Goal: Task Accomplishment & Management: Complete application form

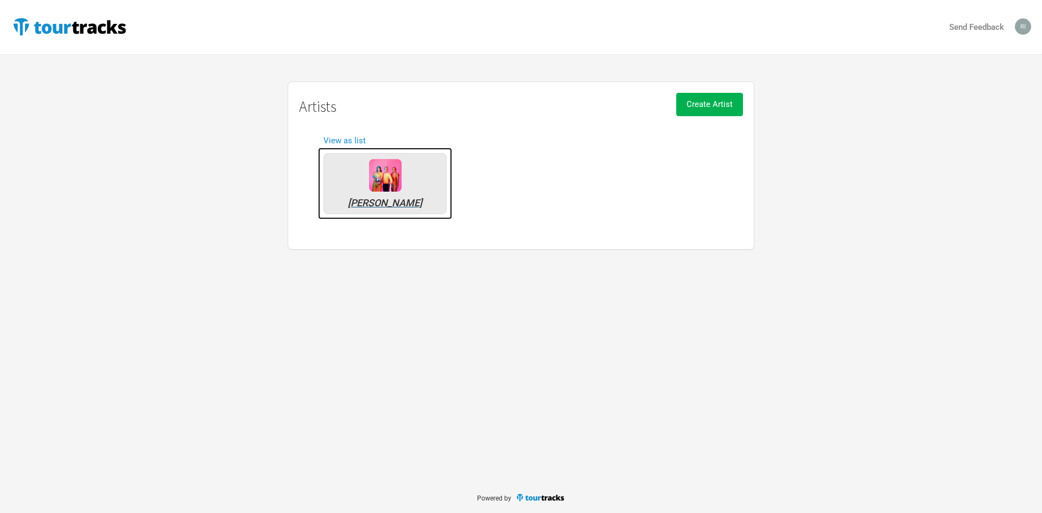
click at [378, 184] on img at bounding box center [385, 175] width 33 height 33
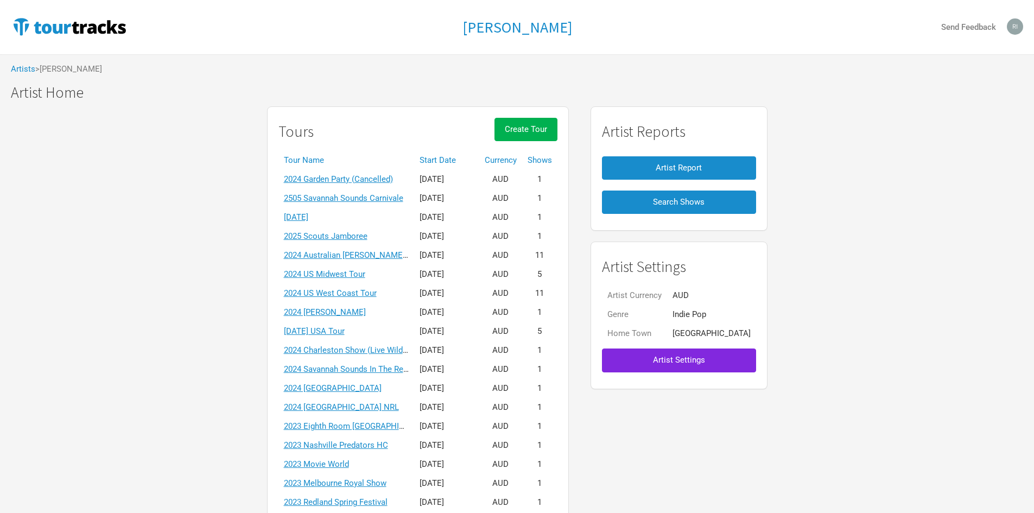
click at [324, 159] on th "Tour Name" at bounding box center [347, 160] width 136 height 19
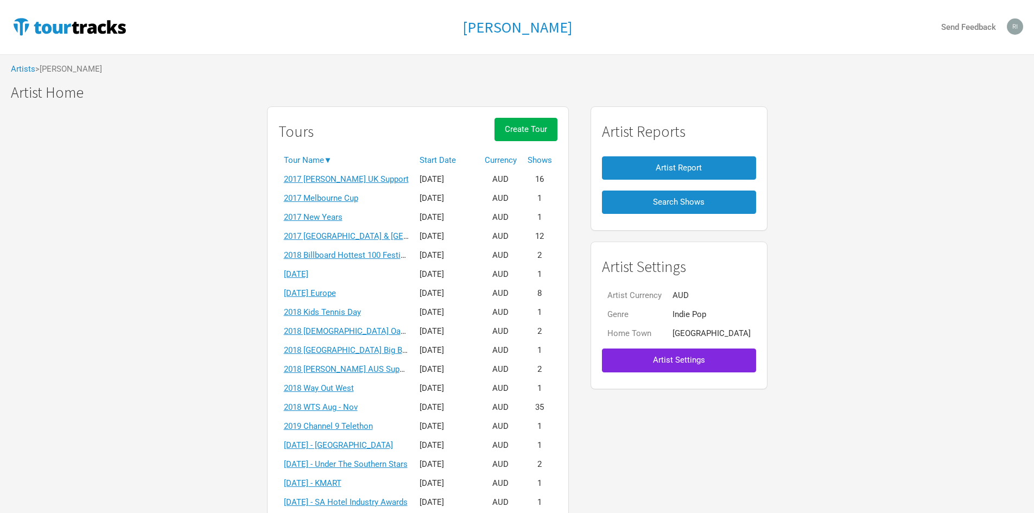
click at [324, 159] on th "Tour Name ▼" at bounding box center [347, 160] width 136 height 19
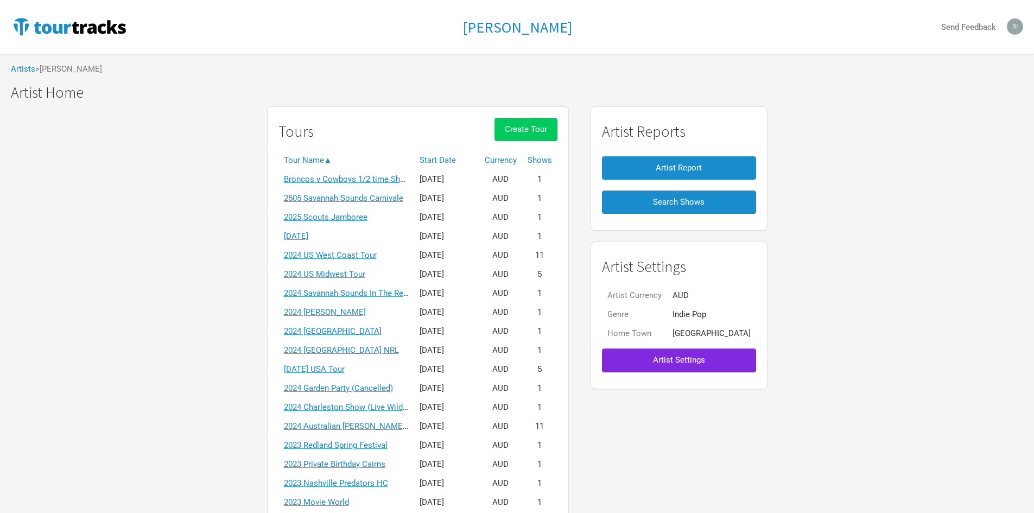
click at [547, 129] on span "Create Tour" at bounding box center [526, 129] width 42 height 10
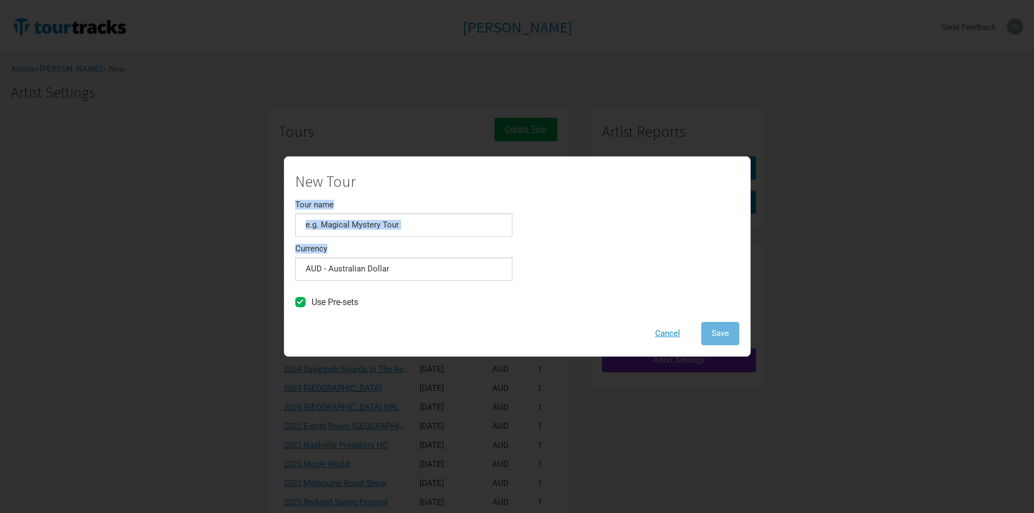
drag, startPoint x: 595, startPoint y: 192, endPoint x: 623, endPoint y: 228, distance: 45.6
click at [624, 241] on div "New Tour Tour name Currency AUD - Australian Dollar 1 selection Use Pre-sets Ca…" at bounding box center [517, 256] width 467 height 200
click at [448, 226] on input "Tour name" at bounding box center [403, 224] width 217 height 23
drag, startPoint x: 542, startPoint y: 167, endPoint x: 575, endPoint y: 171, distance: 32.8
click at [575, 171] on div "New Tour Tour name Currency AUD - Australian Dollar 1 selection Use Pre-sets Ca…" at bounding box center [517, 257] width 444 height 178
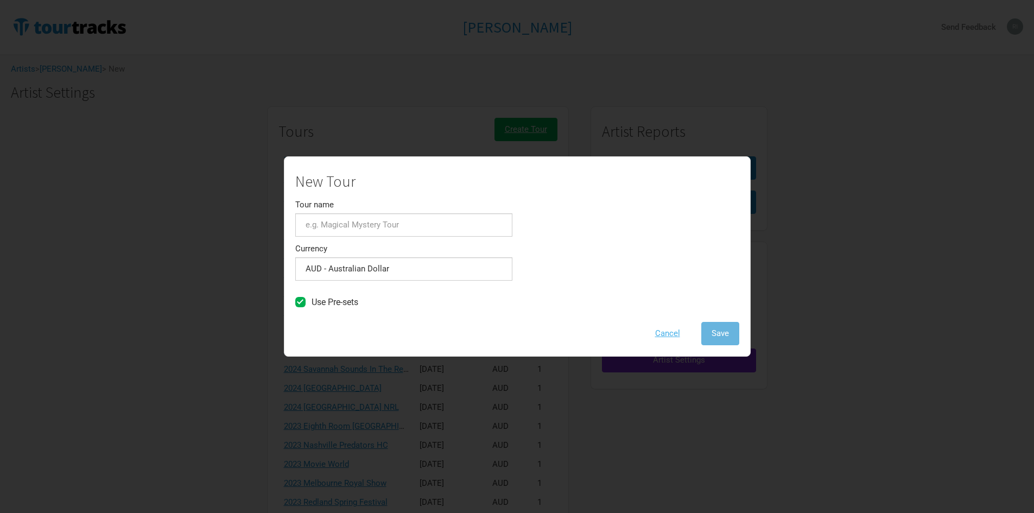
click at [669, 333] on button "Cancel" at bounding box center [668, 333] width 46 height 23
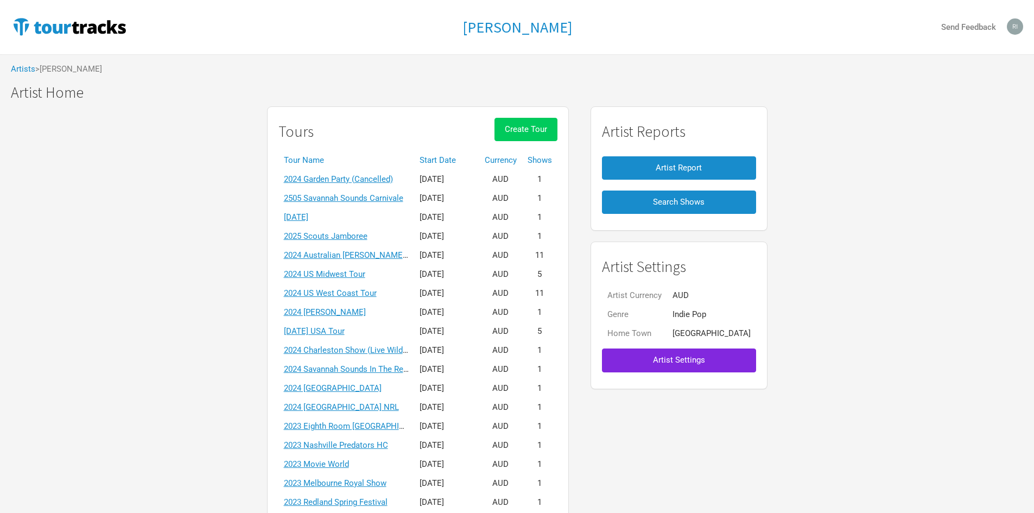
click at [547, 131] on span "Create Tour" at bounding box center [526, 129] width 42 height 10
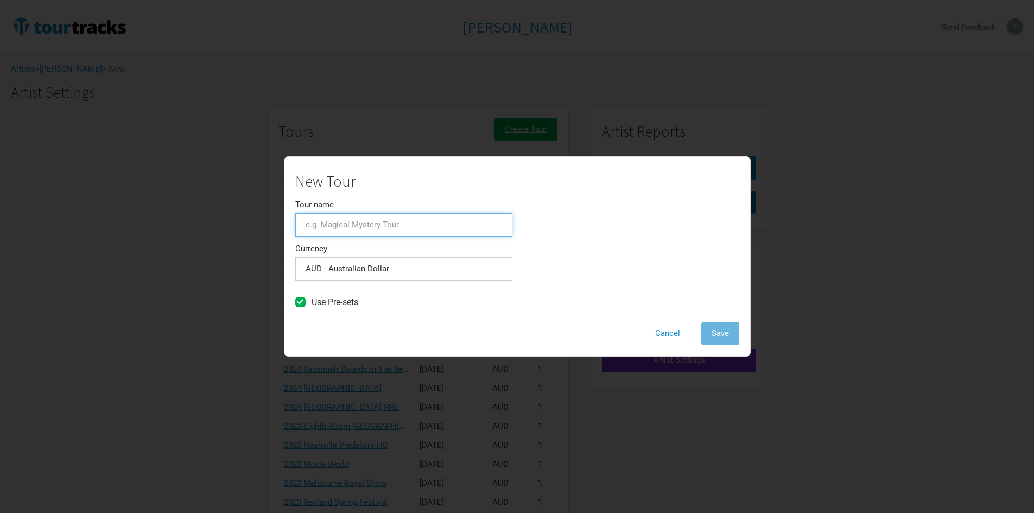
click at [432, 226] on input "Tour name" at bounding box center [403, 224] width 217 height 23
click at [341, 223] on input "2505" at bounding box center [403, 224] width 217 height 23
paste input "[PERSON_NAME][GEOGRAPHIC_DATA]"
type input "[GEOGRAPHIC_DATA][PERSON_NAME]"
click at [723, 330] on span "Save" at bounding box center [720, 333] width 17 height 10
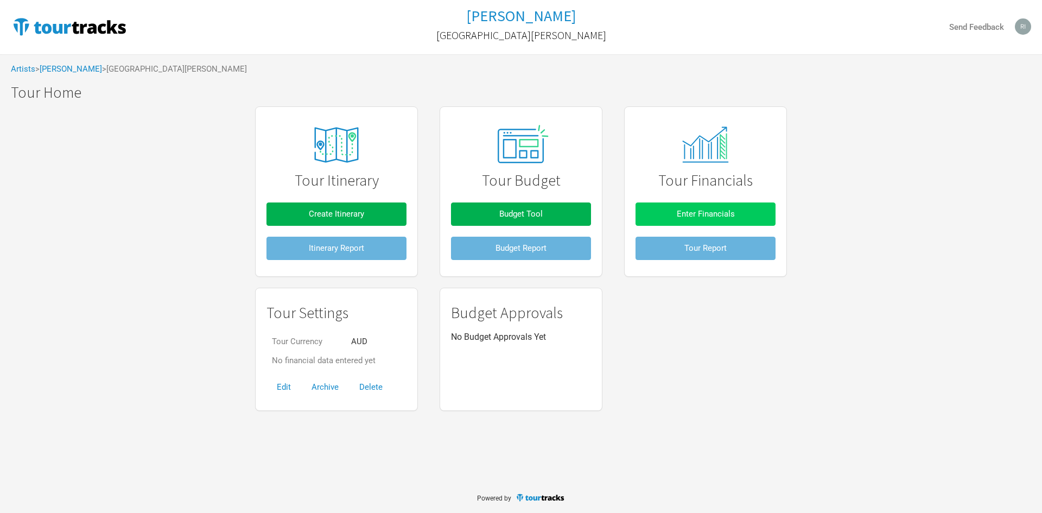
click at [732, 213] on span "Enter Financials" at bounding box center [706, 214] width 58 height 10
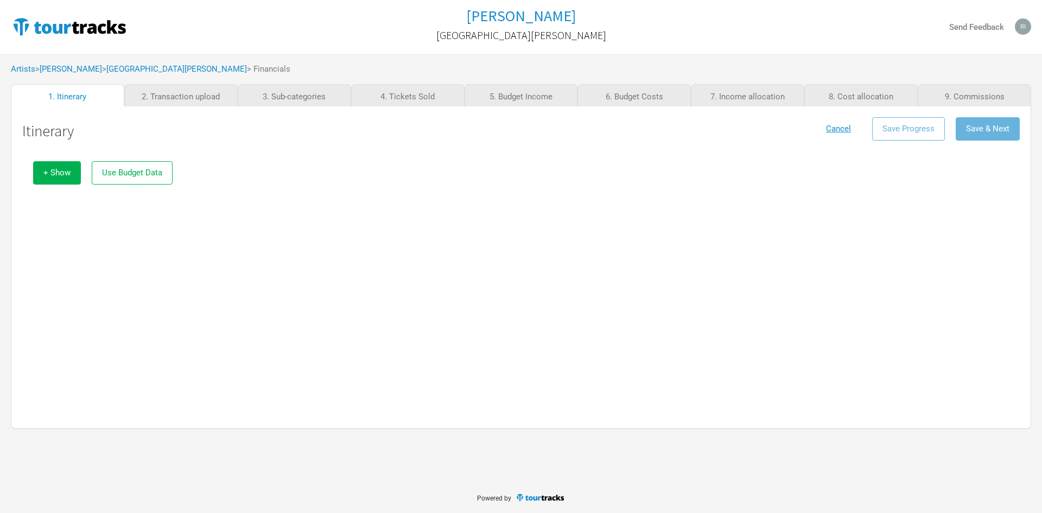
click at [974, 211] on div "+ Show Use Budget Data" at bounding box center [521, 278] width 998 height 257
click at [192, 97] on link "2. Transaction upload" at bounding box center [180, 95] width 113 height 22
drag, startPoint x: 195, startPoint y: 94, endPoint x: 195, endPoint y: 103, distance: 8.7
click at [196, 95] on link "2. Transaction upload" at bounding box center [180, 95] width 113 height 22
click at [318, 258] on div "+ Show Use Budget Data" at bounding box center [521, 278] width 998 height 257
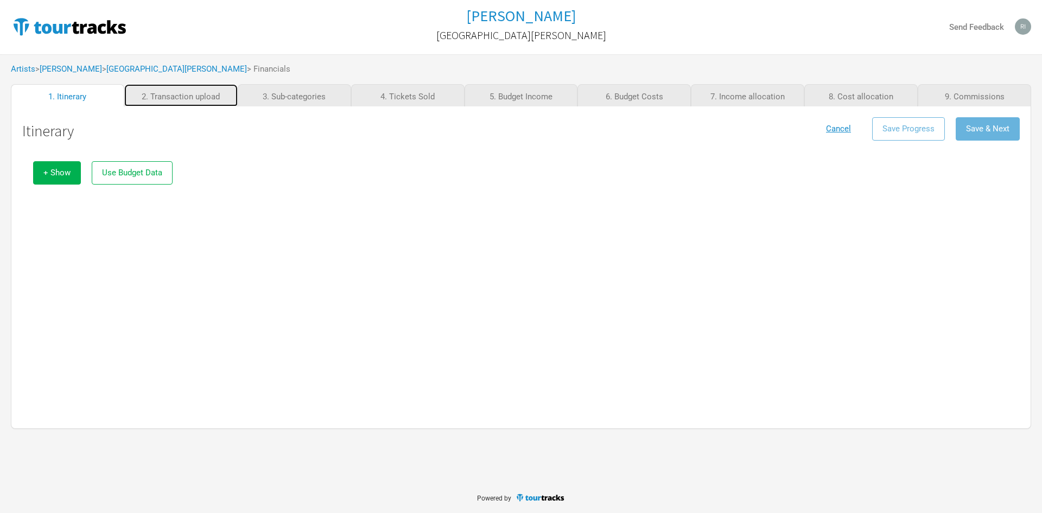
click at [194, 96] on link "2. Transaction upload" at bounding box center [180, 95] width 113 height 22
click at [292, 107] on div "Itinerary Cancel Save Progress Save & Next + Show Use Budget Data" at bounding box center [521, 267] width 1021 height 322
click at [300, 98] on link "3. Sub-categories" at bounding box center [294, 95] width 113 height 22
click at [191, 98] on link "2. Transaction upload" at bounding box center [180, 95] width 113 height 22
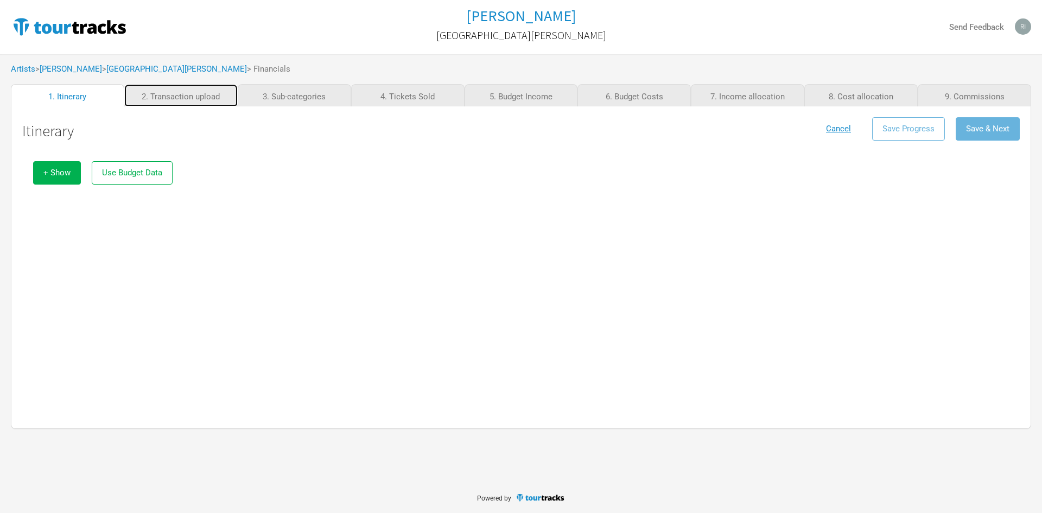
click at [191, 98] on link "2. Transaction upload" at bounding box center [180, 95] width 113 height 22
click at [502, 269] on div "+ Show Use Budget Data" at bounding box center [521, 278] width 998 height 257
click at [73, 169] on button "+ Show" at bounding box center [57, 172] width 48 height 23
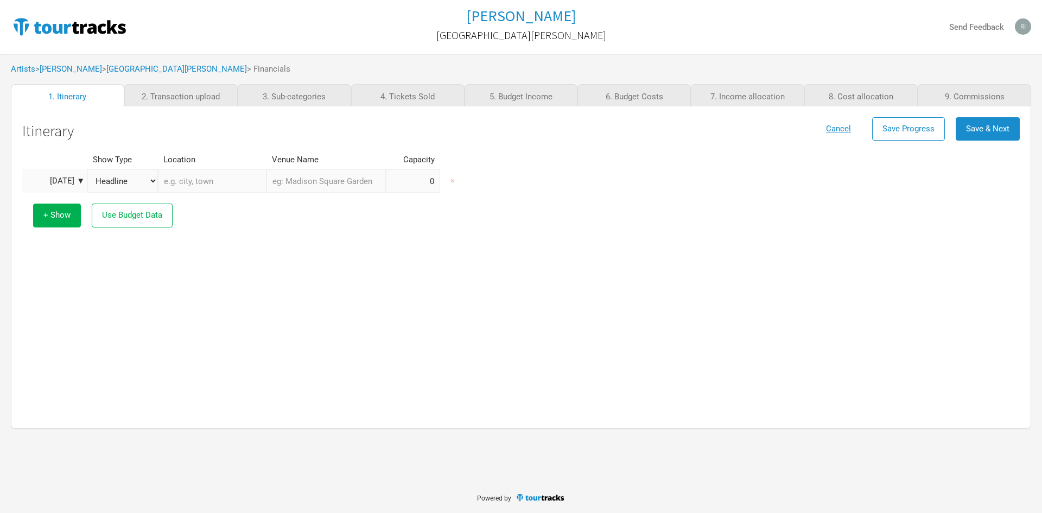
click at [81, 180] on div "[DATE] ▼" at bounding box center [55, 181] width 60 height 8
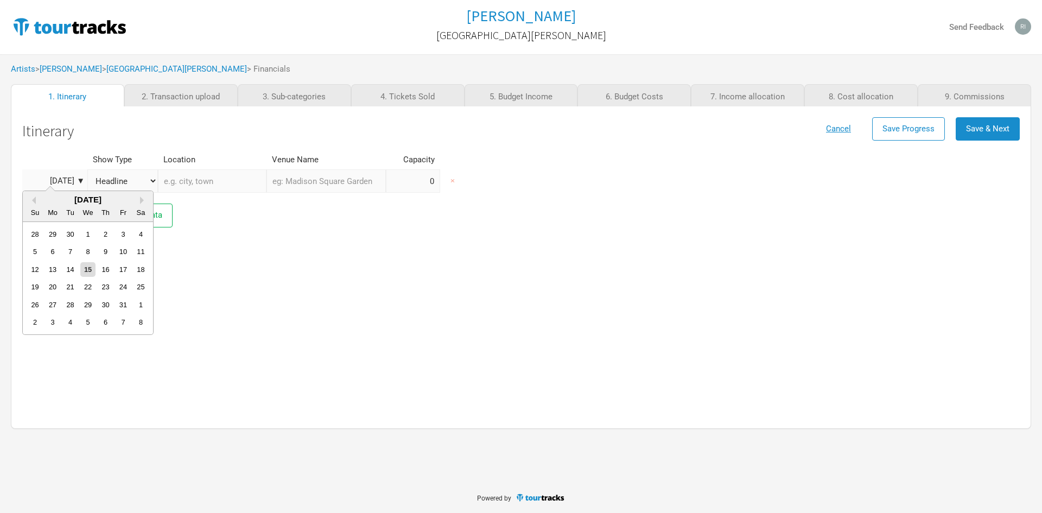
click at [36, 200] on div "[DATE]" at bounding box center [88, 199] width 130 height 8
click at [35, 201] on button "Previous Month" at bounding box center [32, 201] width 8 height 8
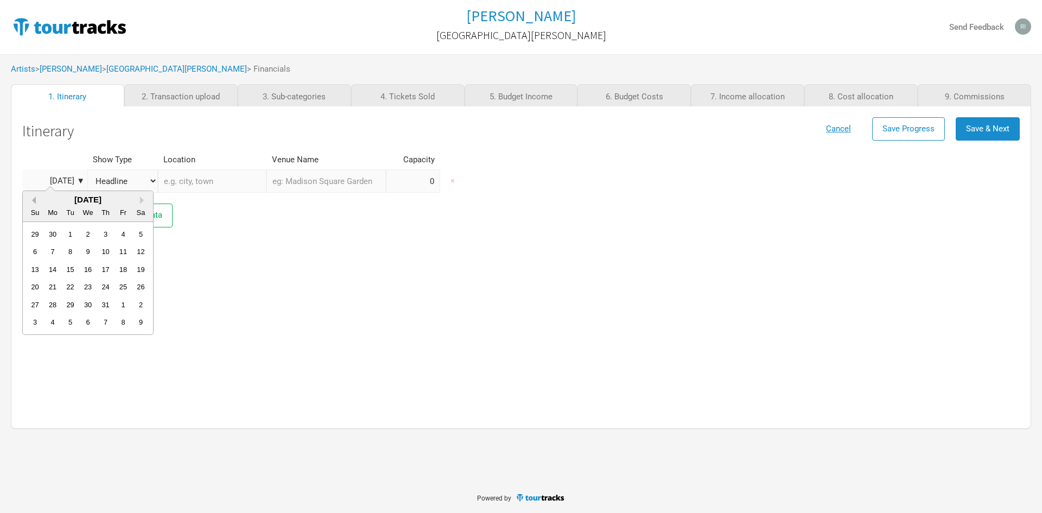
click at [35, 201] on button "Previous Month" at bounding box center [32, 201] width 8 height 8
click at [138, 302] on div "31" at bounding box center [141, 305] width 15 height 15
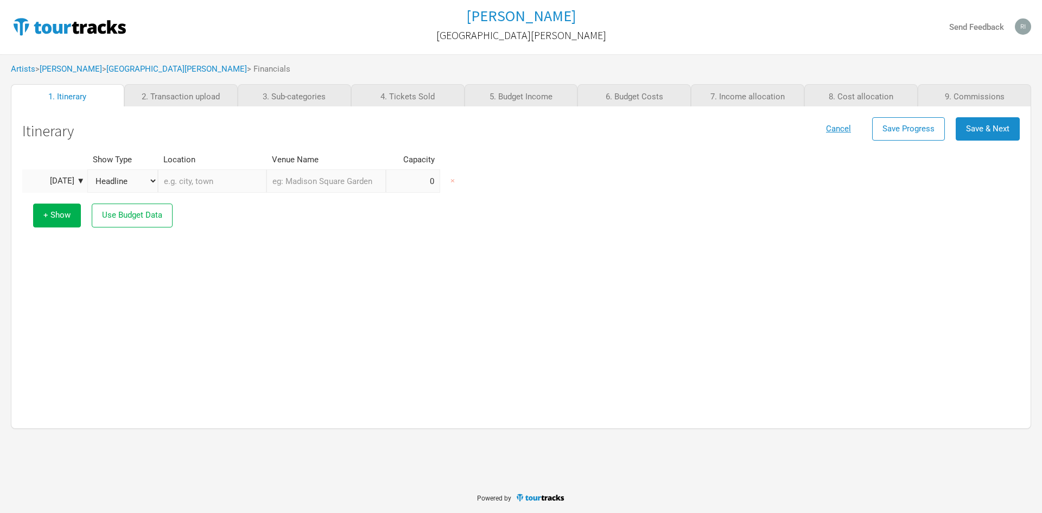
click at [217, 184] on input "text" at bounding box center [212, 180] width 109 height 23
click at [230, 185] on input "text" at bounding box center [212, 180] width 109 height 23
paste input "[PERSON_NAME][GEOGRAPHIC_DATA], [GEOGRAPHIC_DATA]"
type input "Australia Post - [PERSON_NAME][GEOGRAPHIC_DATA], [GEOGRAPHIC_DATA], [PERSON_NAM…"
type input "Australia Post - [PERSON_NAME] Central Parcel Locker"
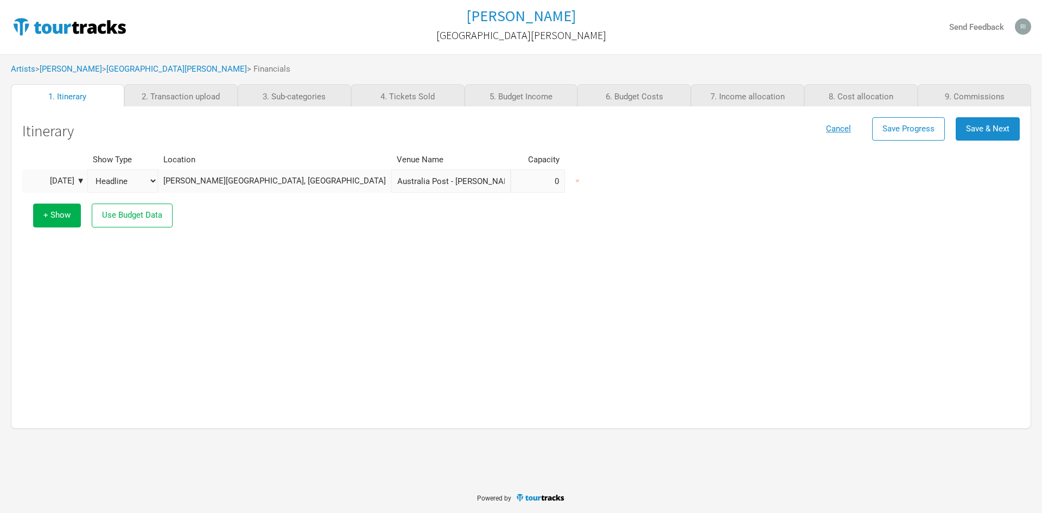
click at [303, 246] on div "Show Type Location Venue Name Capacity [DATE] ▼ Headline Festival Corporate Sup…" at bounding box center [521, 278] width 998 height 257
click at [391, 183] on input "Australia Post - [PERSON_NAME] Central Parcel Locker" at bounding box center [450, 180] width 119 height 23
click at [256, 183] on div "[PERSON_NAME][GEOGRAPHIC_DATA], [GEOGRAPHIC_DATA]" at bounding box center [274, 181] width 223 height 8
click at [256, 183] on input "text" at bounding box center [212, 180] width 109 height 23
type input "[GEOGRAPHIC_DATA], [GEOGRAPHIC_DATA], [GEOGRAPHIC_DATA]"
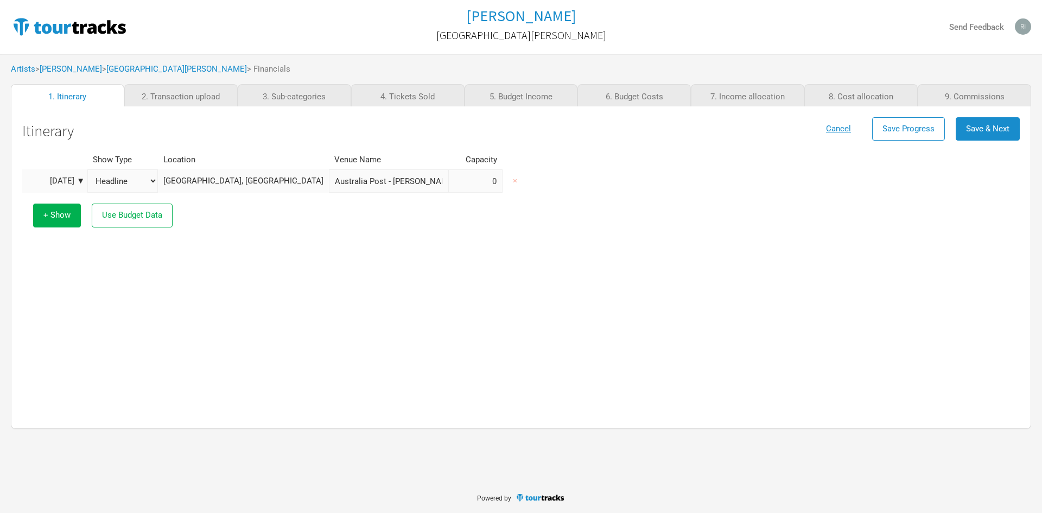
click at [367, 232] on div "+ Show Use Budget Data" at bounding box center [521, 215] width 987 height 45
click at [371, 182] on input "Australia Post - [PERSON_NAME] Central Parcel Locker" at bounding box center [388, 180] width 119 height 23
click at [371, 184] on input "Australia Post - [PERSON_NAME] Central Parcel Locker" at bounding box center [388, 180] width 119 height 23
click at [371, 187] on input "Australia Post - [PERSON_NAME] Central Parcel Locker" at bounding box center [388, 180] width 119 height 23
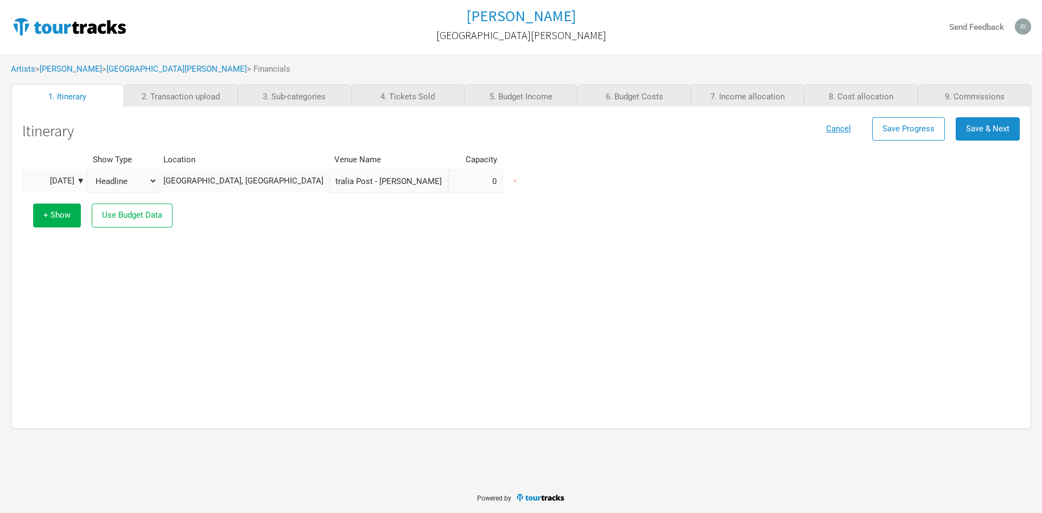
scroll to position [0, 24]
click at [372, 185] on input "Australia Post - [PERSON_NAME] Central Parcel Locker" at bounding box center [388, 180] width 119 height 23
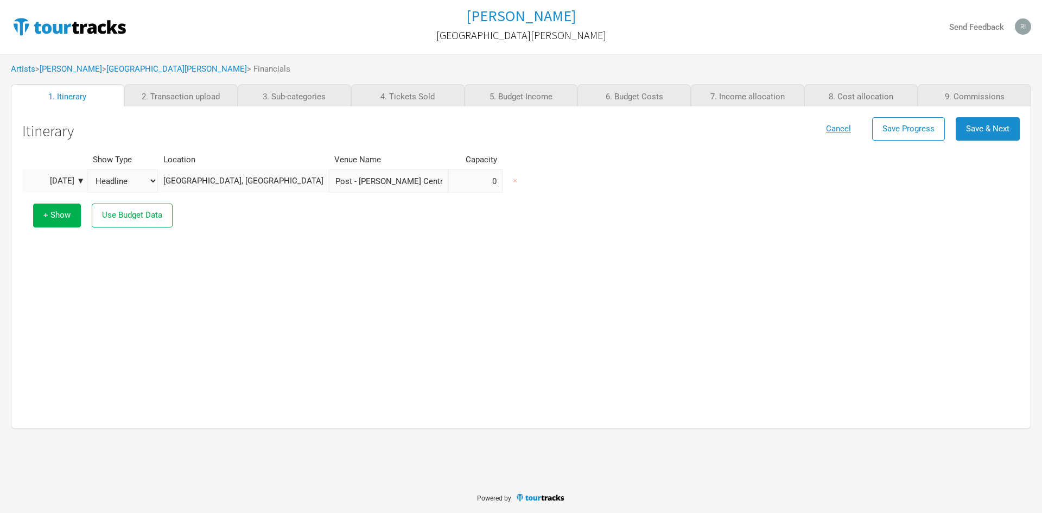
paste input "[PERSON_NAME][GEOGRAPHIC_DATA]"
type input "[PERSON_NAME][GEOGRAPHIC_DATA]"
type input "0"
click at [381, 244] on div "Show Type Location Venue Name Capacity [DATE] ▼ Headline Festival Corporate Sup…" at bounding box center [521, 278] width 998 height 257
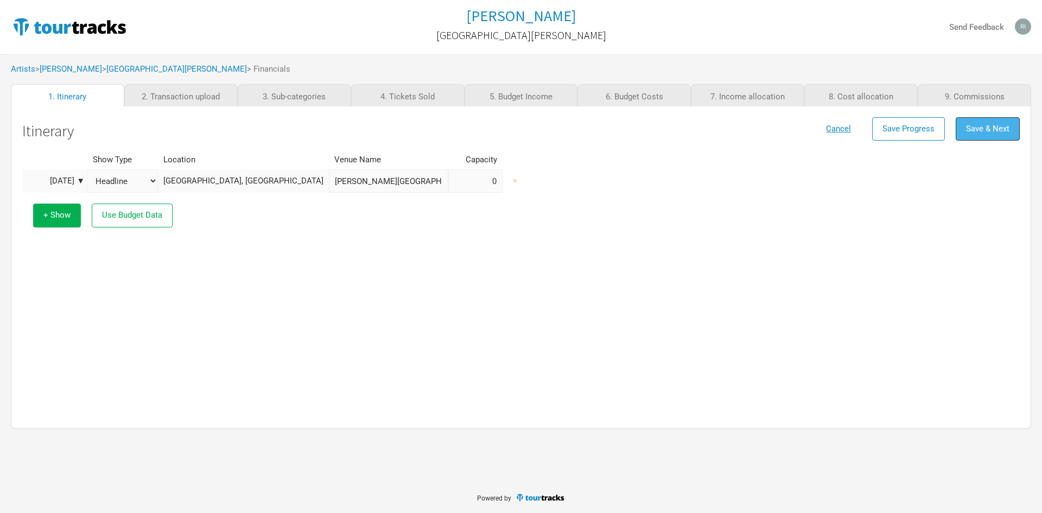
click at [995, 132] on span "Save & Next" at bounding box center [987, 129] width 43 height 10
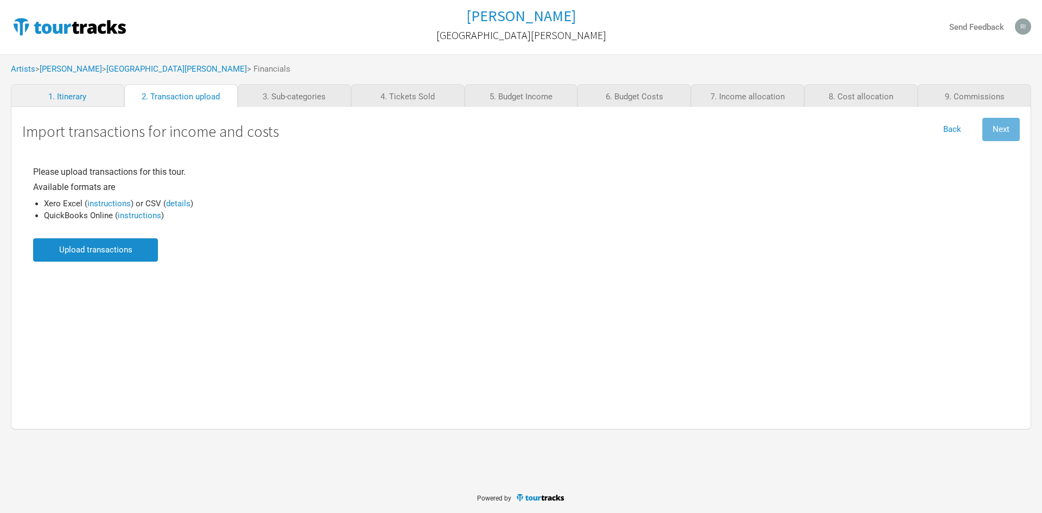
click at [285, 212] on div "Please upload transactions for this tour. Available formats are Xero Excel ( in…" at bounding box center [521, 212] width 976 height 100
click at [189, 205] on link "details" at bounding box center [178, 204] width 24 height 10
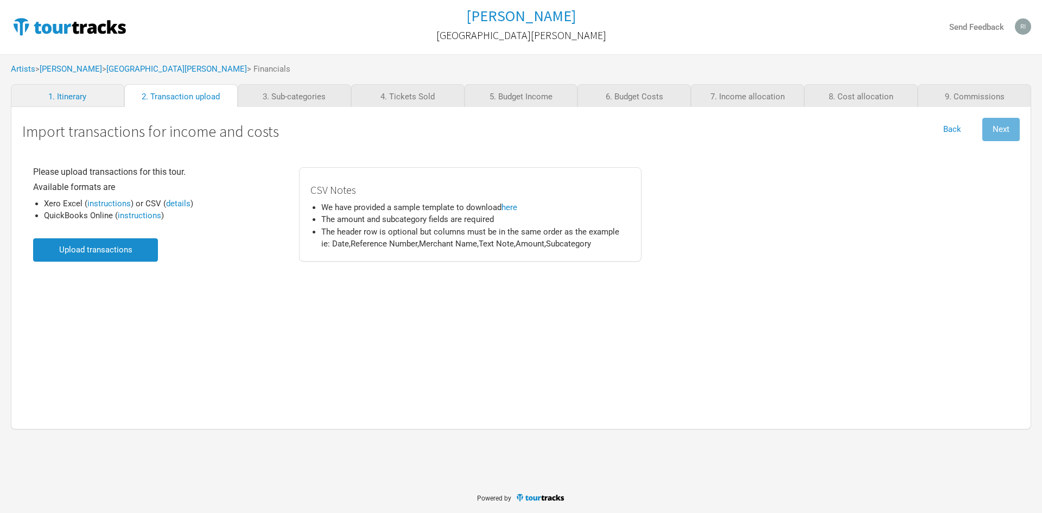
click at [485, 318] on div "Please upload transactions for this tour. Available formats are Xero Excel ( in…" at bounding box center [521, 279] width 998 height 257
click at [514, 207] on link "here" at bounding box center [510, 207] width 16 height 10
click at [125, 254] on input "file" at bounding box center [95, 249] width 125 height 23
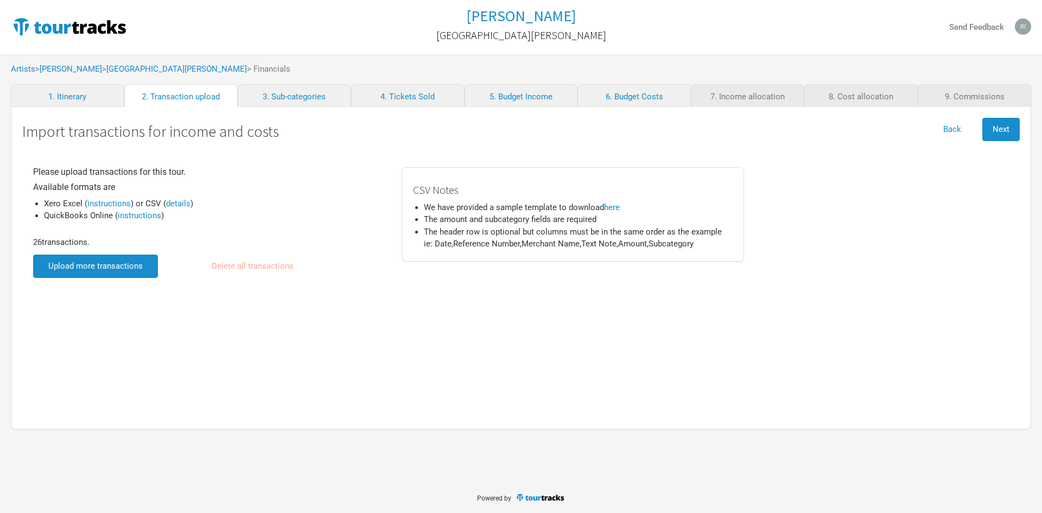
drag, startPoint x: 328, startPoint y: 302, endPoint x: 384, endPoint y: 307, distance: 55.6
click at [330, 302] on div "Please upload transactions for this tour. Available formats are Xero Excel ( in…" at bounding box center [521, 279] width 998 height 257
click at [994, 128] on span "Next" at bounding box center [1001, 129] width 17 height 10
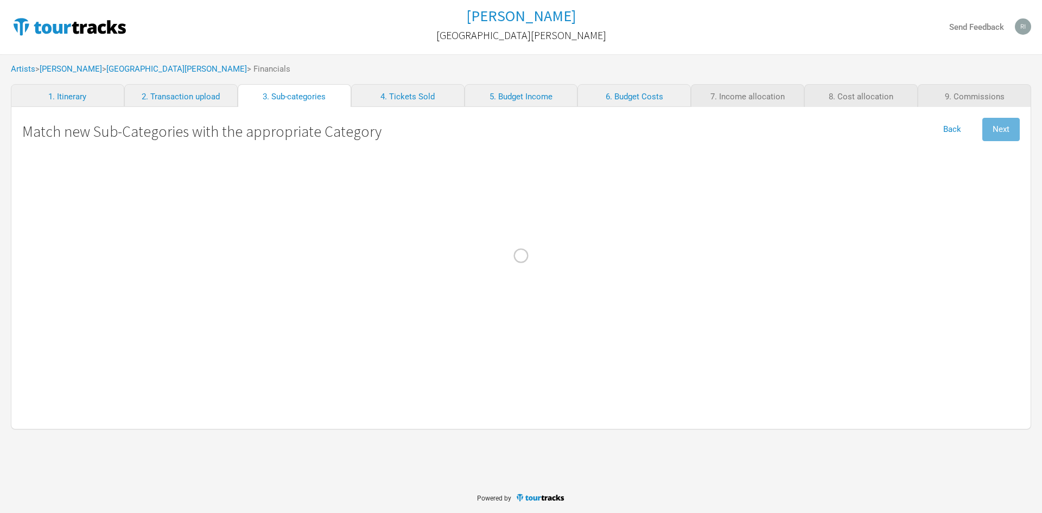
select Design "Marketing"
select Gordon "Personnel"
select Bovino "Personnel"
select Commission "Commissions"
select Management "Admin"
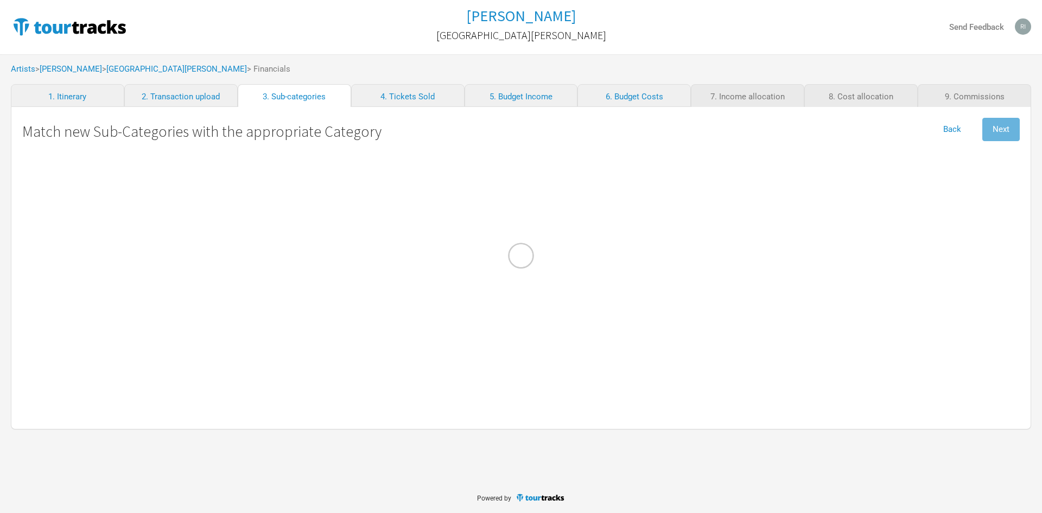
select Commission "Commissions"
select Income "Merch Income"
select Stock\/Manufacturing "Merch Costs"
select AUD "Production"
select Costs "Merch Costs"
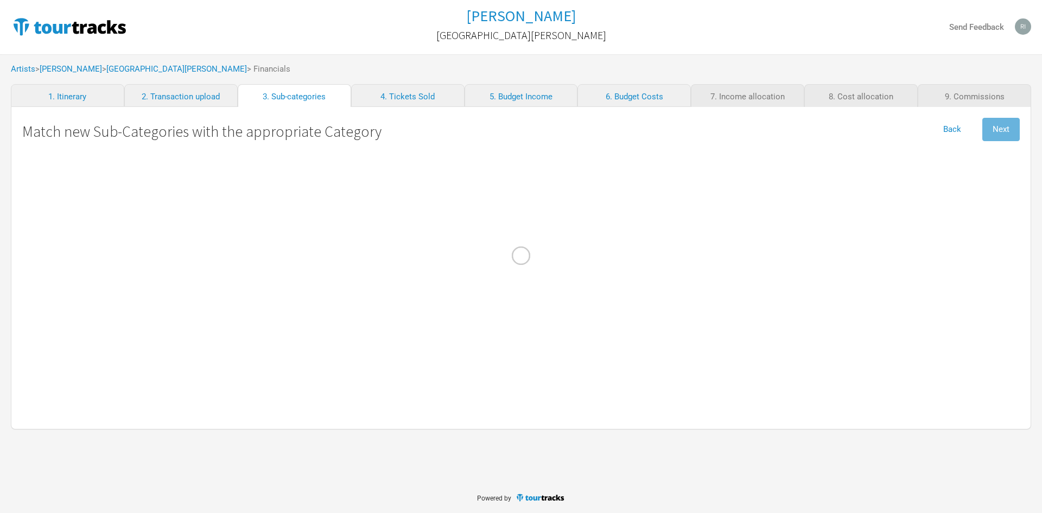
select Income "Performance"
select FOH "Personnel"
select Account "Merch Costs"
select Technician "Personnel"
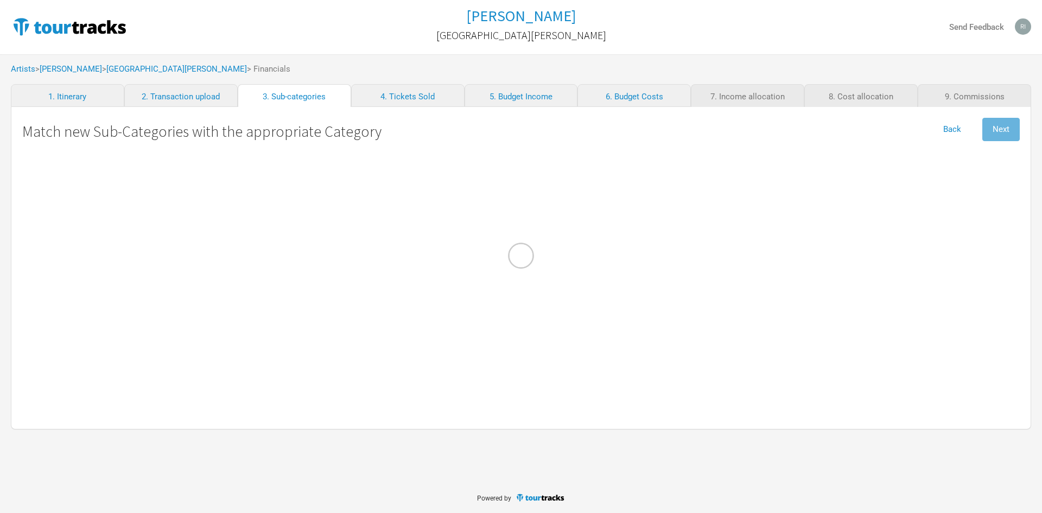
select Contractors "Personnel"
select Salaries "Personnel"
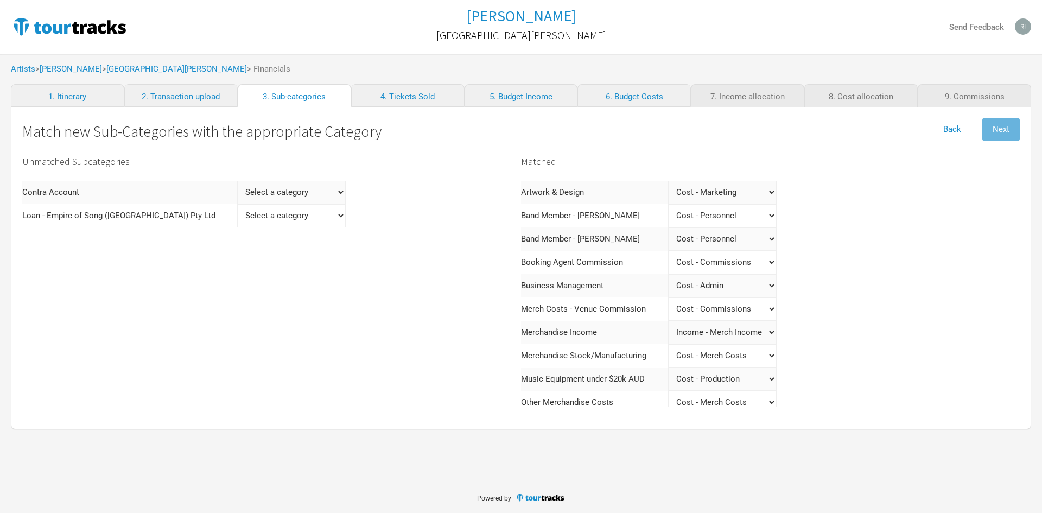
click at [767, 309] on Commission "Select a category Income - Performance Income - Other Income Cost - Show Costs …" at bounding box center [722, 309] width 109 height 23
click at [887, 322] on div "Matched Artwork & Design Select a category Income - Performance Income - Other …" at bounding box center [770, 364] width 499 height 427
click at [768, 217] on Gordon "Select a category Income - Performance Income - Other Income Cost - Show Costs …" at bounding box center [722, 215] width 109 height 23
click at [877, 251] on div "Matched Artwork & Design Select a category Income - Performance Income - Other …" at bounding box center [770, 364] width 499 height 427
click at [768, 311] on Commission "Select a category Income - Performance Income - Other Income Cost - Show Costs …" at bounding box center [722, 309] width 109 height 23
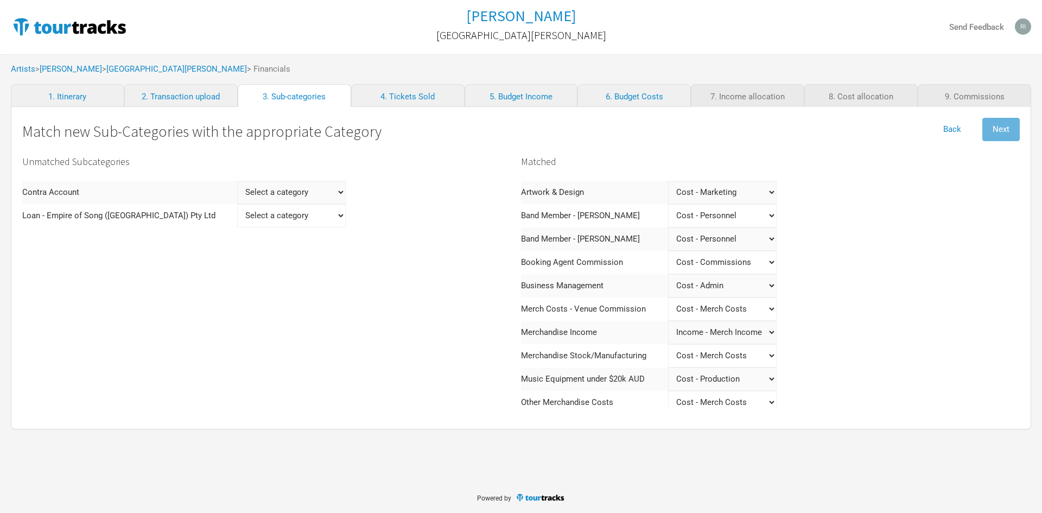
select Commission "Commissions"
select Commission "Merch Costs"
drag, startPoint x: 863, startPoint y: 362, endPoint x: 836, endPoint y: 340, distance: 34.8
click at [862, 362] on div "Matched Artwork & Design Select a category Income - Performance Income - Other …" at bounding box center [770, 364] width 499 height 427
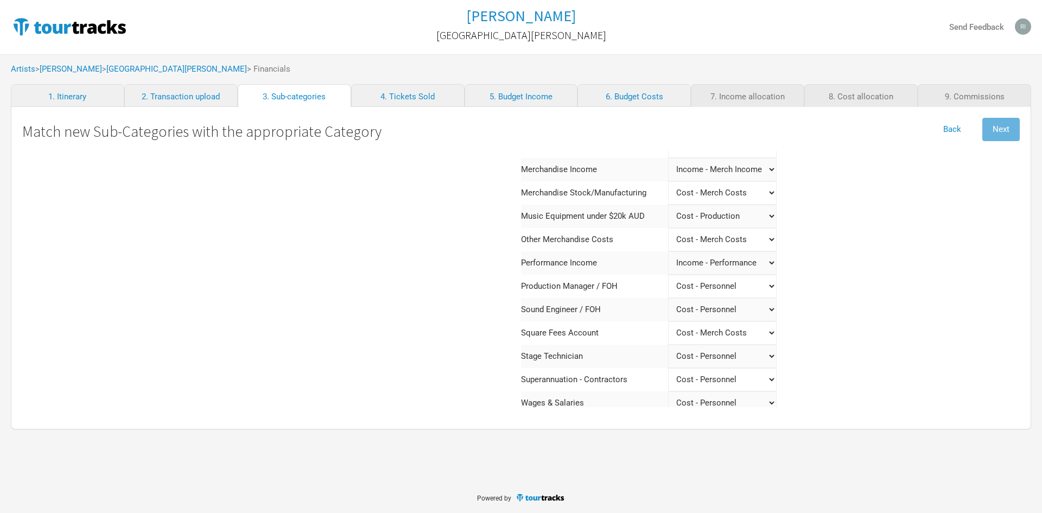
scroll to position [170, 0]
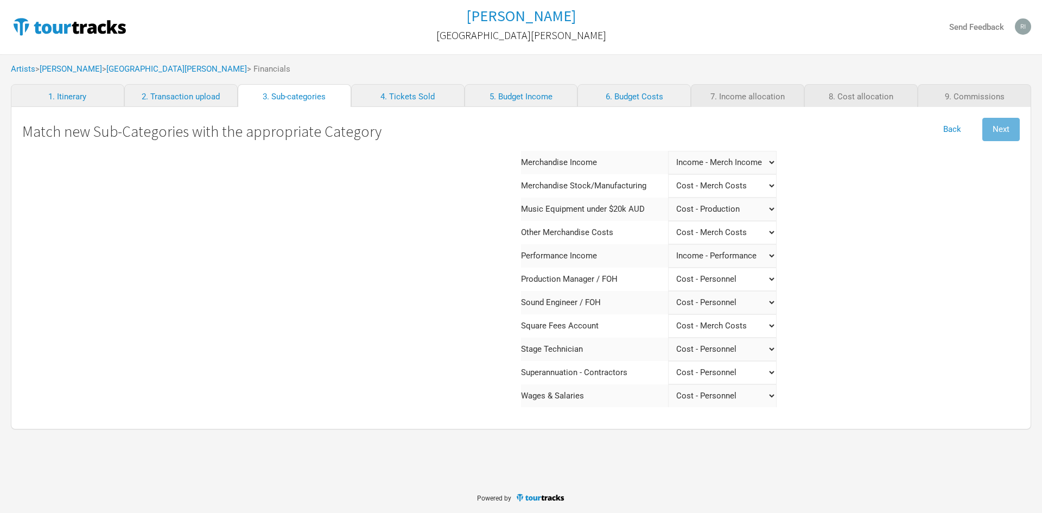
drag, startPoint x: 933, startPoint y: 256, endPoint x: 908, endPoint y: 265, distance: 26.6
click at [932, 256] on div "Matched Artwork & Design Select a category Income - Performance Income - Other …" at bounding box center [770, 194] width 499 height 427
click at [850, 211] on div "Matched Artwork & Design Select a category Income - Performance Income - Other …" at bounding box center [770, 194] width 499 height 427
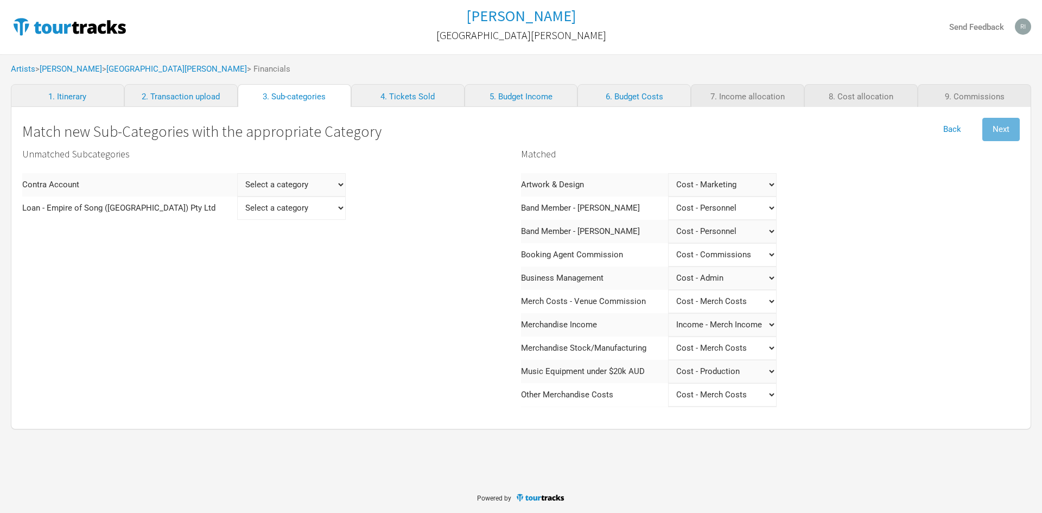
click at [292, 213] on Ltd "Select a category Income - Performance Income - Other Income Cost - Show Costs …" at bounding box center [291, 208] width 109 height 23
click at [275, 212] on Ltd "Select a category Income - Performance Income - Other Income Cost - Show Costs …" at bounding box center [291, 208] width 109 height 23
click at [295, 209] on Ltd "Select a category Income - Performance Income - Other Income Cost - Show Costs …" at bounding box center [291, 208] width 109 height 23
select Ltd "Production"
select Ltd
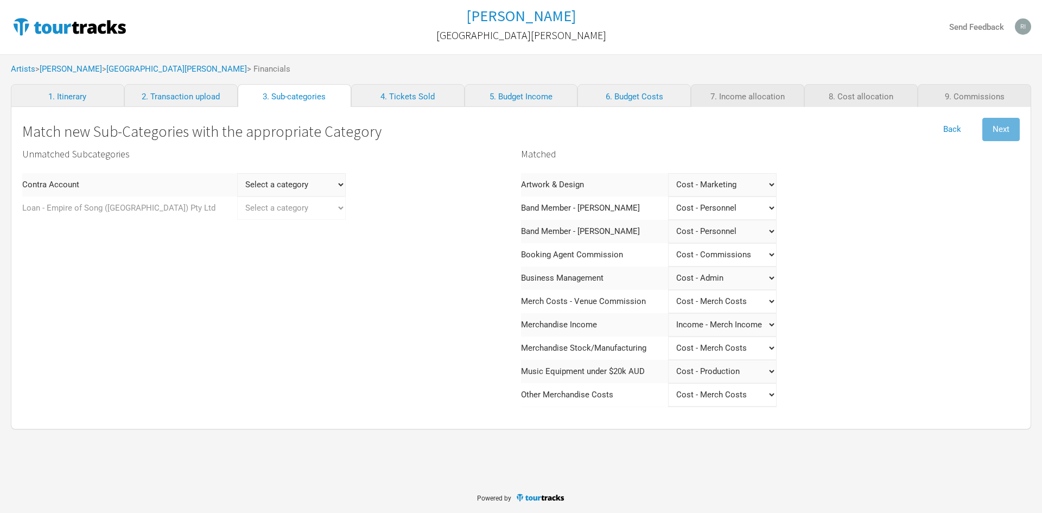
select Ltd "Production"
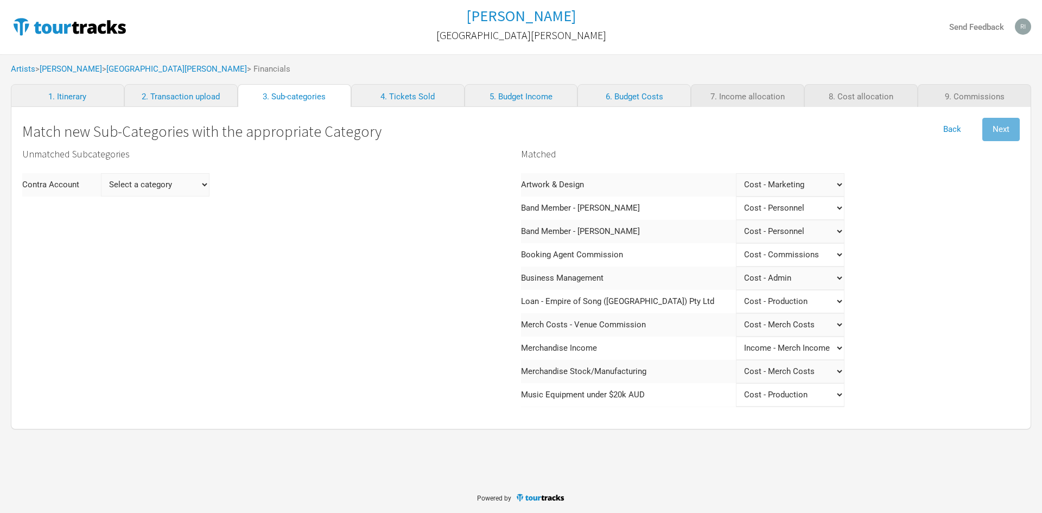
click at [275, 275] on div "Unmatched Subcategories Contra Account Select a category Income - Performance I…" at bounding box center [271, 368] width 499 height 450
click at [206, 186] on Account "Select a category Income - Performance Income - Other Income Cost - Show Costs …" at bounding box center [155, 184] width 109 height 23
select Account "Merch Income"
select Account
select Account "Merch Income"
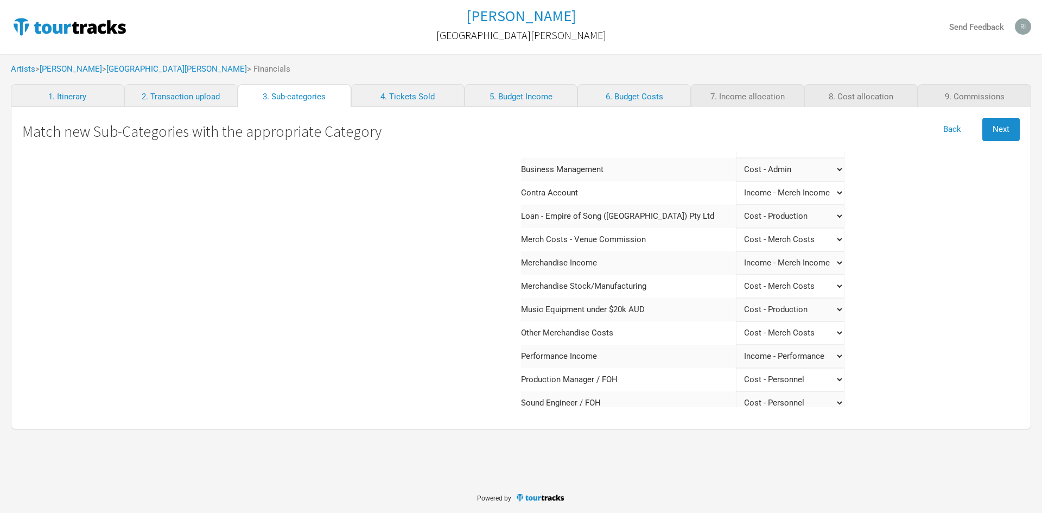
scroll to position [170, 0]
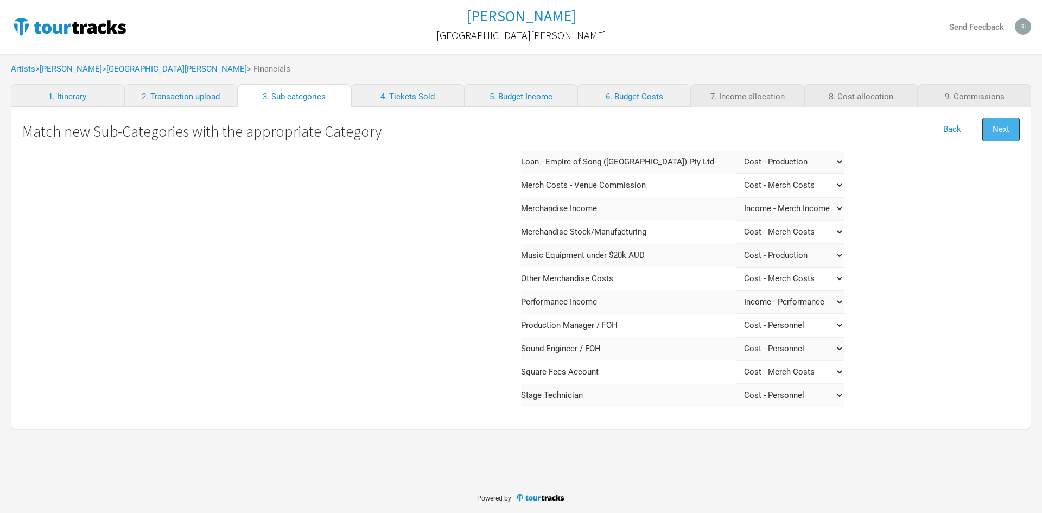
click at [1006, 132] on span "Next" at bounding box center [1001, 129] width 17 height 10
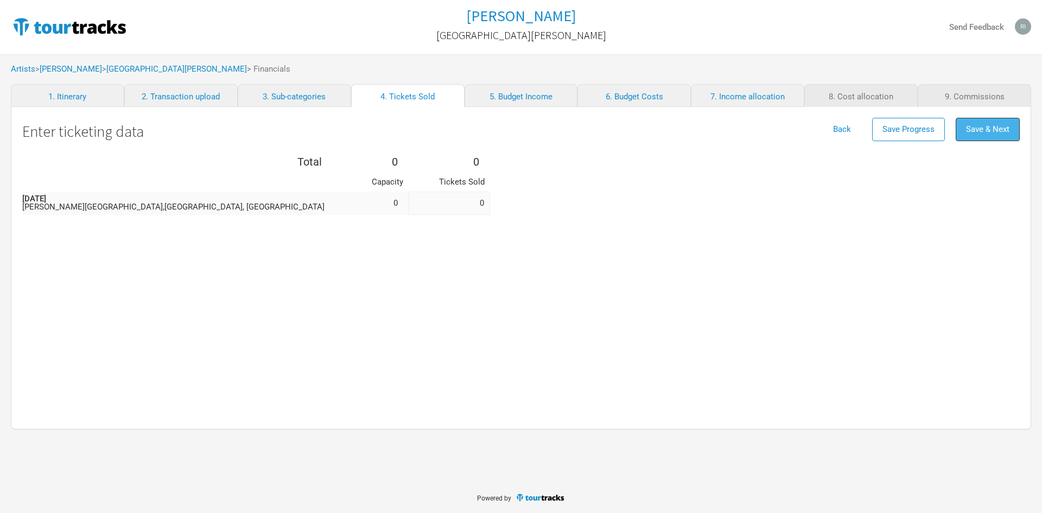
click at [983, 130] on span "Save & Next" at bounding box center [987, 129] width 43 height 10
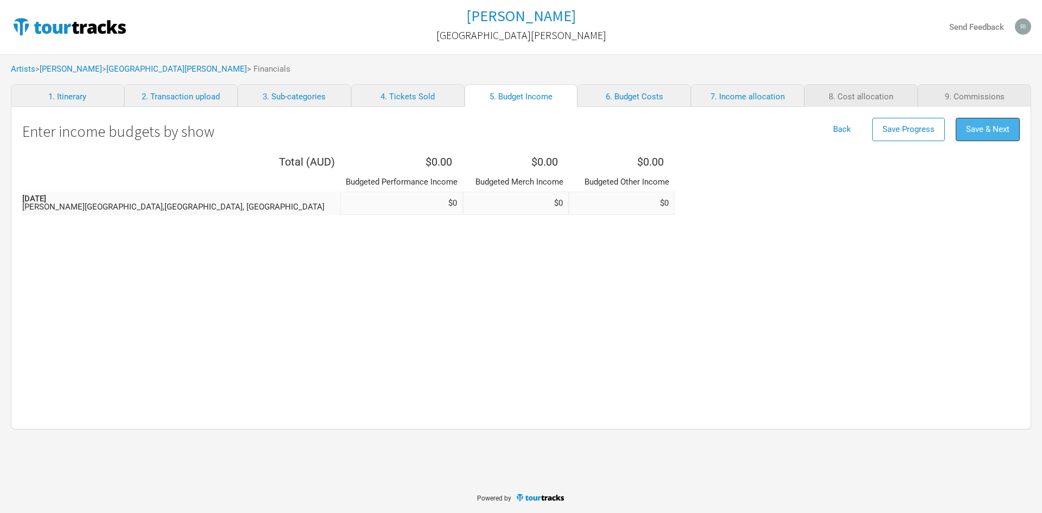
click at [983, 129] on span "Save & Next" at bounding box center [987, 129] width 43 height 10
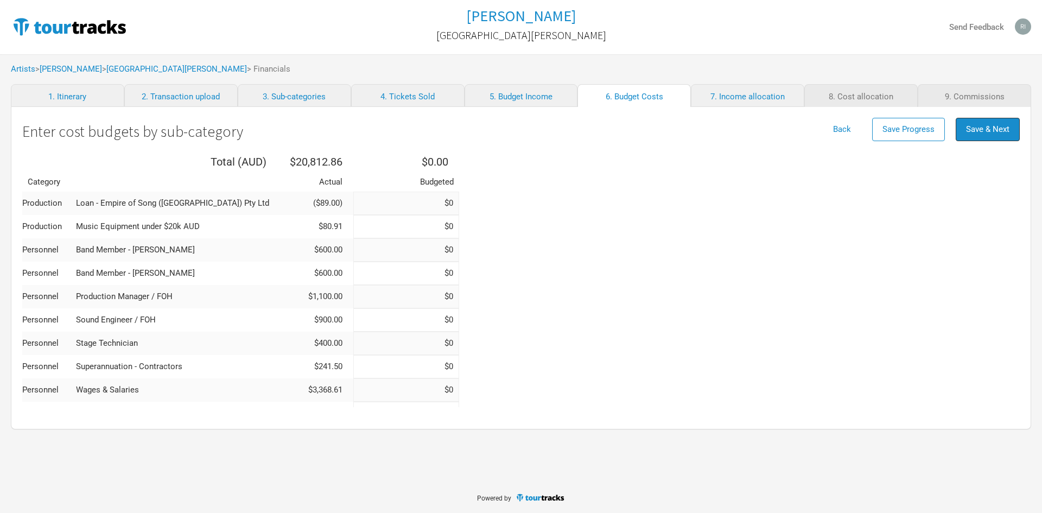
click at [983, 129] on span "Save & Next" at bounding box center [987, 129] width 43 height 10
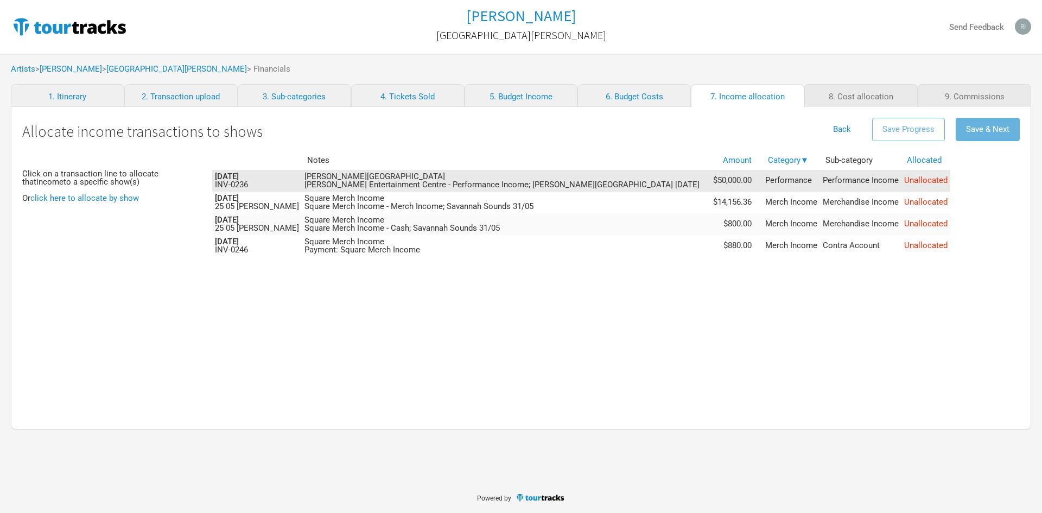
click at [904, 182] on span "Unallocated" at bounding box center [925, 180] width 43 height 10
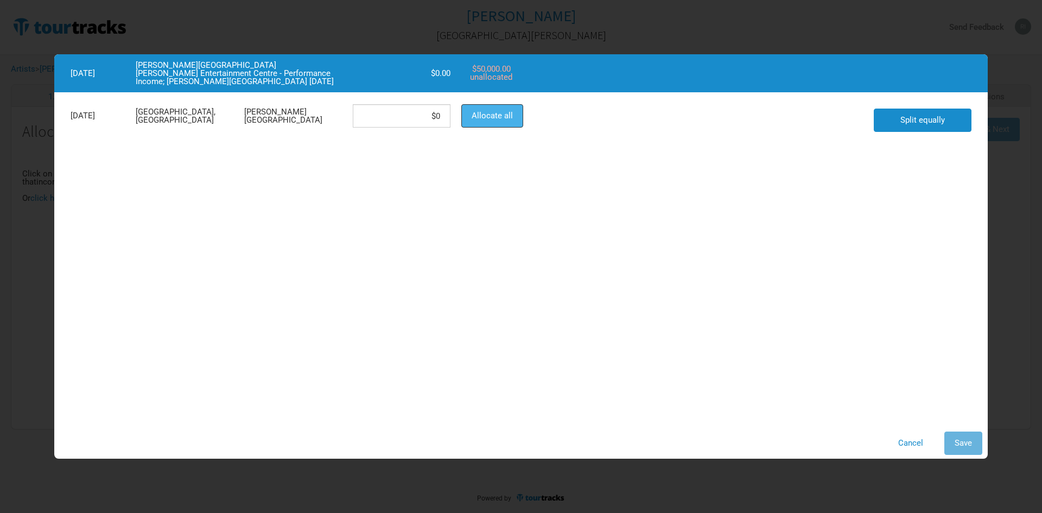
click at [492, 115] on span "Allocate all" at bounding box center [492, 116] width 41 height 10
type input "$50,000"
click at [966, 448] on button "Save" at bounding box center [964, 443] width 38 height 23
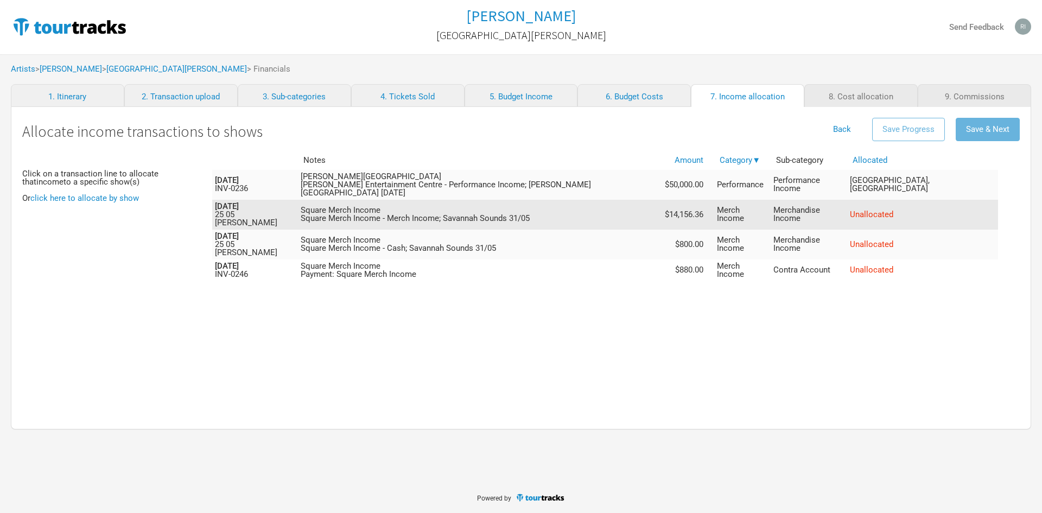
click at [850, 210] on span "Unallocated" at bounding box center [871, 215] width 43 height 10
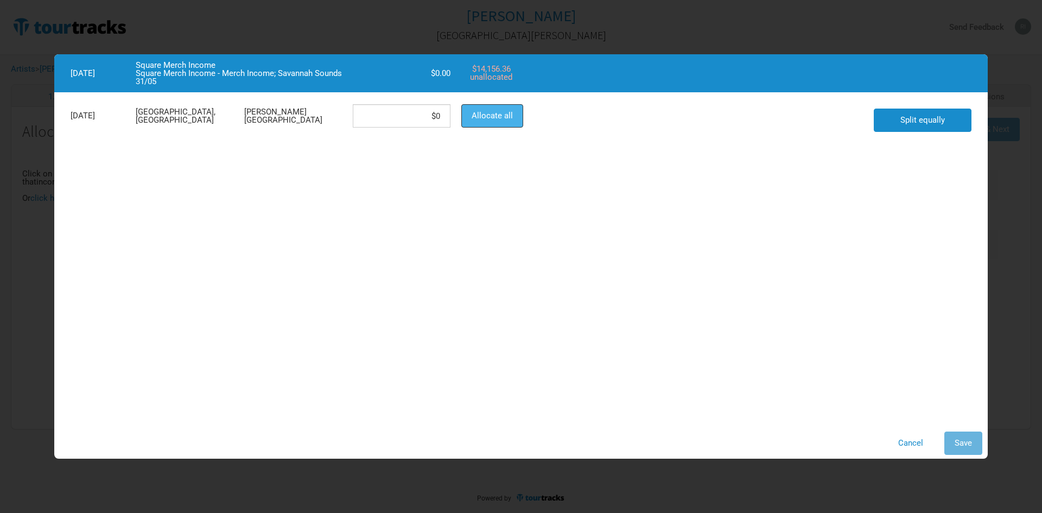
click at [501, 118] on span "Allocate all" at bounding box center [492, 116] width 41 height 10
type input "$14,156.36"
click at [959, 441] on span "Save" at bounding box center [963, 443] width 17 height 10
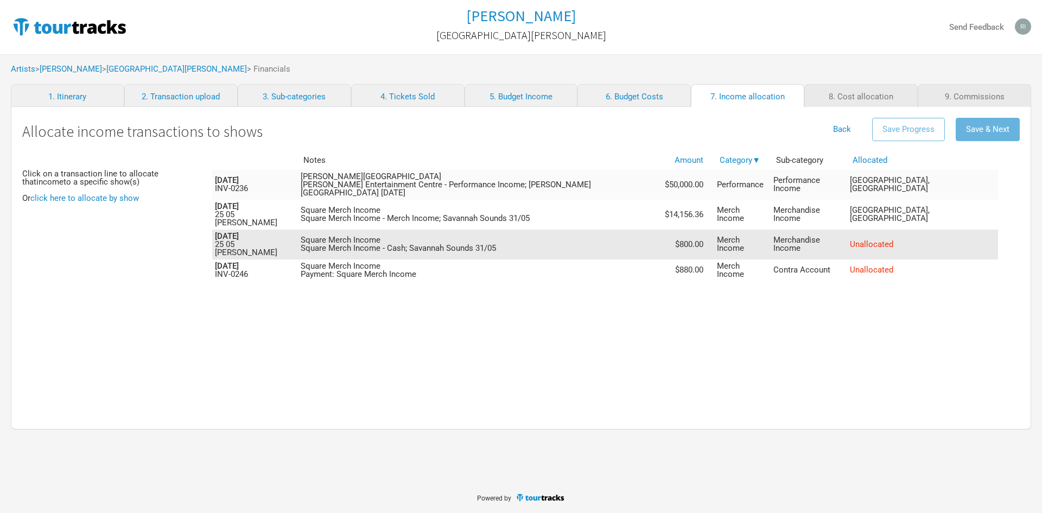
click at [850, 239] on span "Unallocated" at bounding box center [871, 244] width 43 height 10
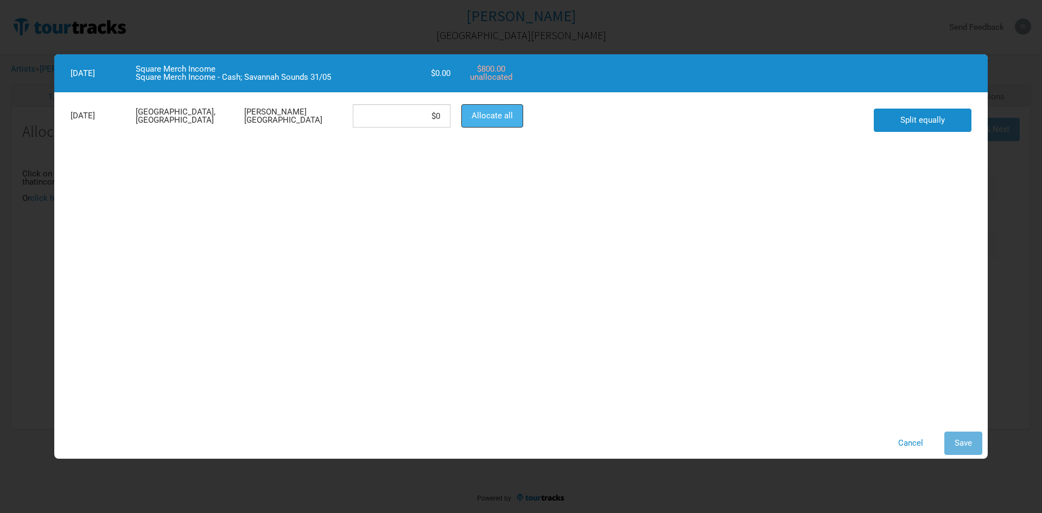
click at [493, 112] on span "Allocate all" at bounding box center [492, 116] width 41 height 10
type input "$800"
drag, startPoint x: 963, startPoint y: 446, endPoint x: 953, endPoint y: 441, distance: 10.2
click at [962, 446] on span "Save" at bounding box center [963, 443] width 17 height 10
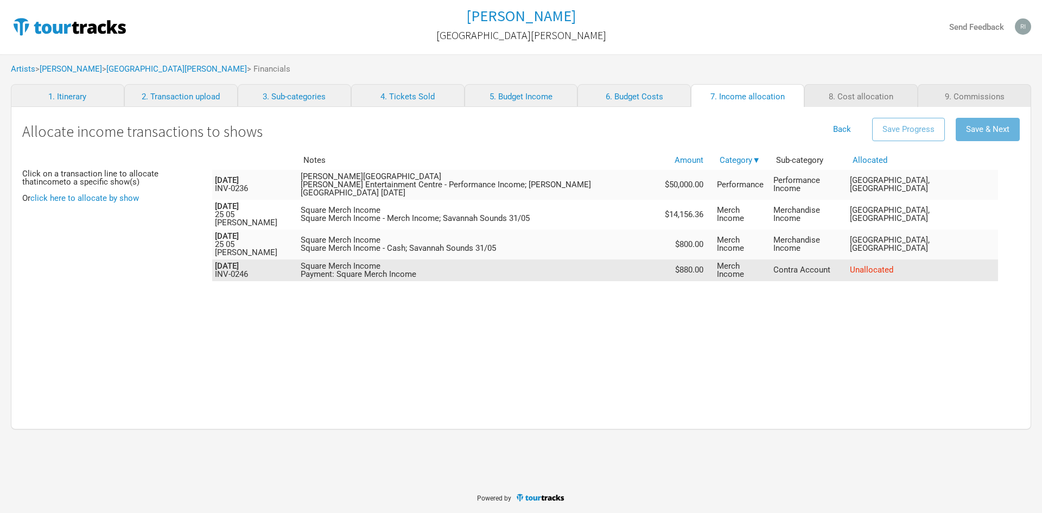
click at [850, 265] on span "Unallocated" at bounding box center [871, 270] width 43 height 10
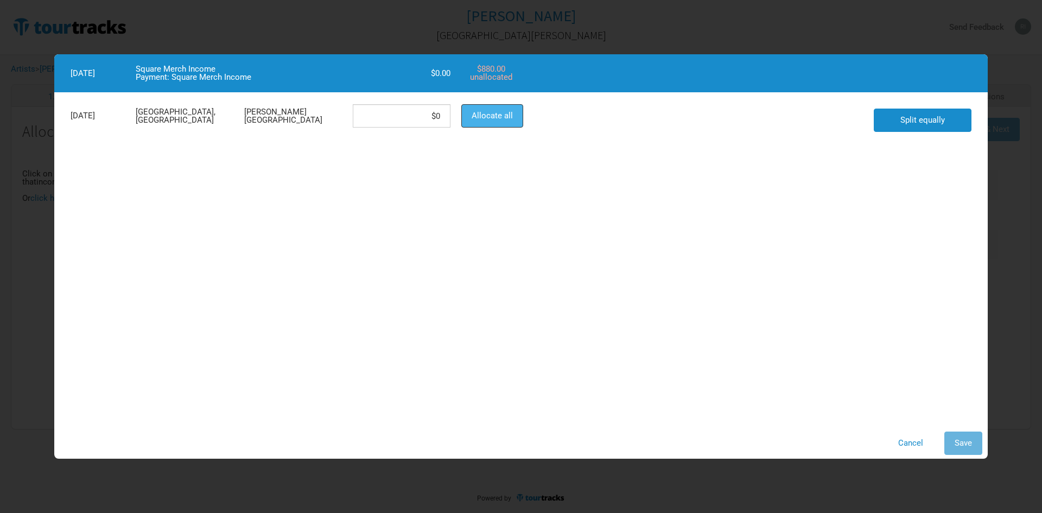
click at [508, 119] on span "Allocate all" at bounding box center [492, 116] width 41 height 10
type input "$880"
click at [972, 445] on span "Save" at bounding box center [963, 443] width 17 height 10
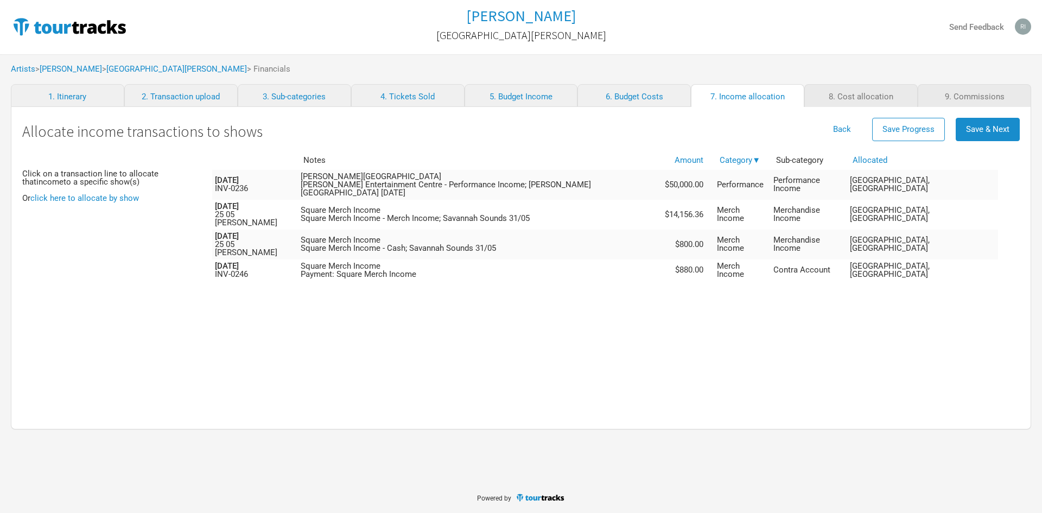
drag, startPoint x: 863, startPoint y: 365, endPoint x: 858, endPoint y: 360, distance: 6.5
click at [862, 365] on div "Notes Amount Category ▼ Sub-category Allocated [DATE] INV-0236 [PERSON_NAME][GE…" at bounding box center [616, 279] width 808 height 257
click at [974, 126] on span "Save & Next" at bounding box center [987, 129] width 43 height 10
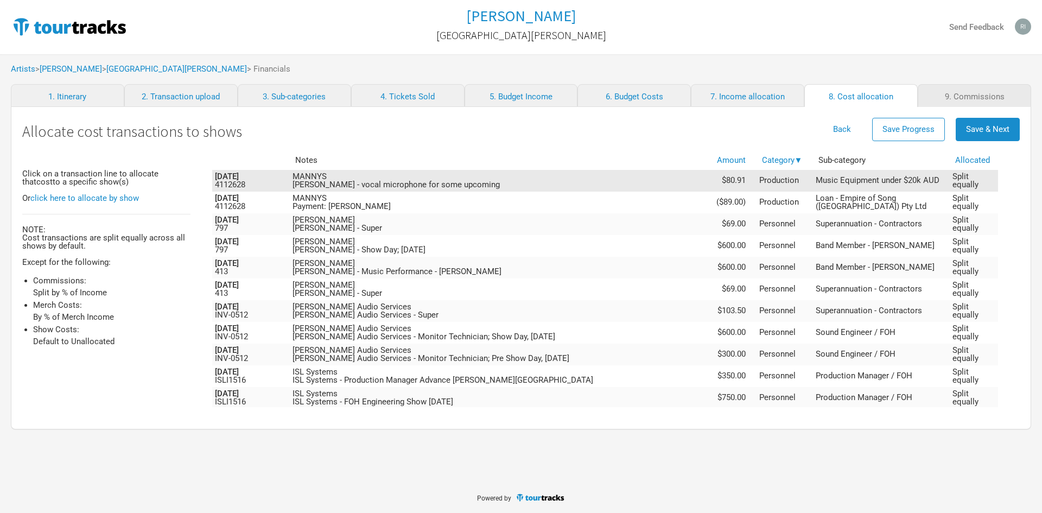
click at [963, 179] on span "Split equally" at bounding box center [966, 181] width 26 height 18
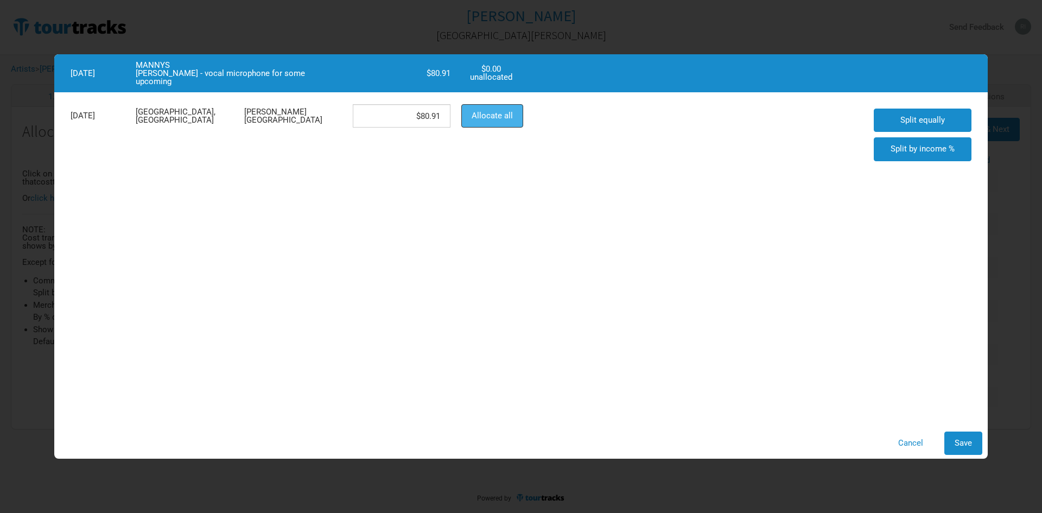
click at [501, 125] on button "Allocate all" at bounding box center [492, 115] width 62 height 23
click at [487, 117] on span "Allocate all" at bounding box center [492, 116] width 41 height 10
click at [959, 440] on span "Save" at bounding box center [963, 443] width 17 height 10
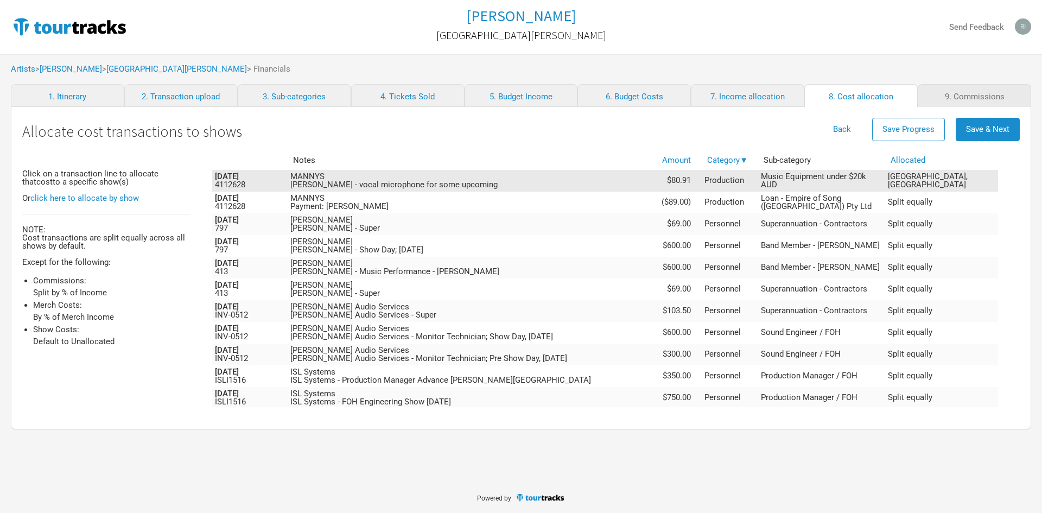
click at [954, 179] on span "[GEOGRAPHIC_DATA], [GEOGRAPHIC_DATA]" at bounding box center [928, 181] width 80 height 18
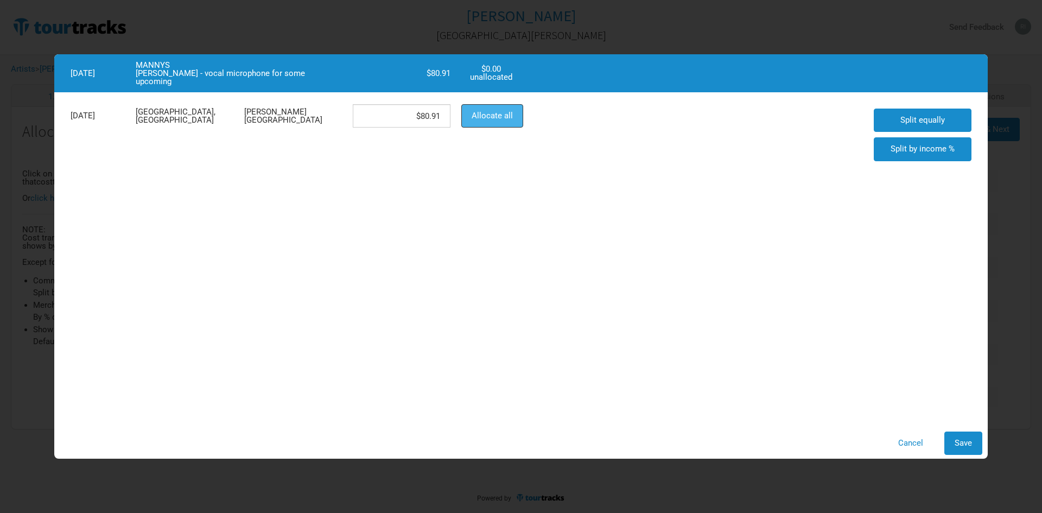
click at [502, 112] on span "Allocate all" at bounding box center [492, 116] width 41 height 10
click at [958, 445] on span "Save" at bounding box center [963, 443] width 17 height 10
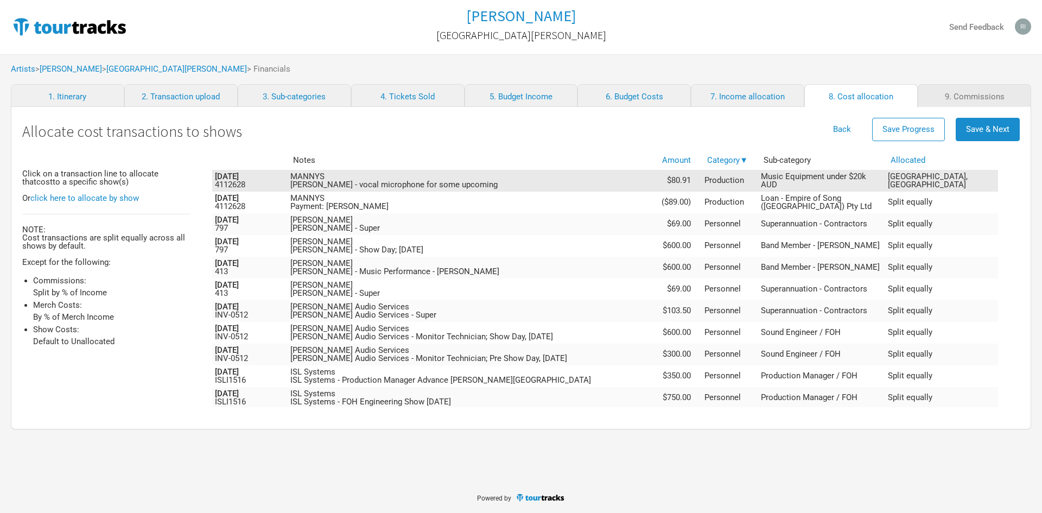
click at [952, 178] on span "[GEOGRAPHIC_DATA], [GEOGRAPHIC_DATA]" at bounding box center [928, 181] width 80 height 18
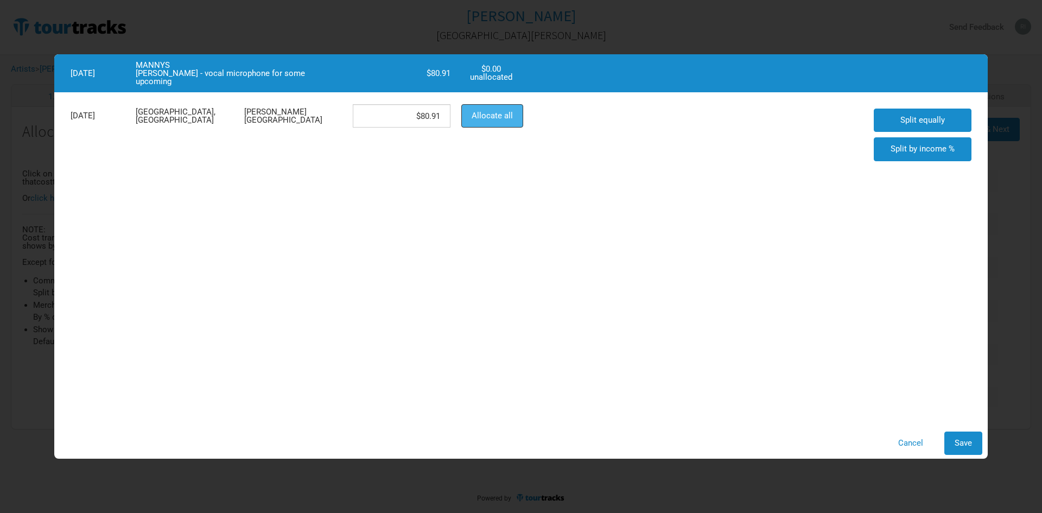
click at [507, 117] on span "Allocate all" at bounding box center [492, 116] width 41 height 10
click at [966, 444] on span "Save" at bounding box center [963, 443] width 17 height 10
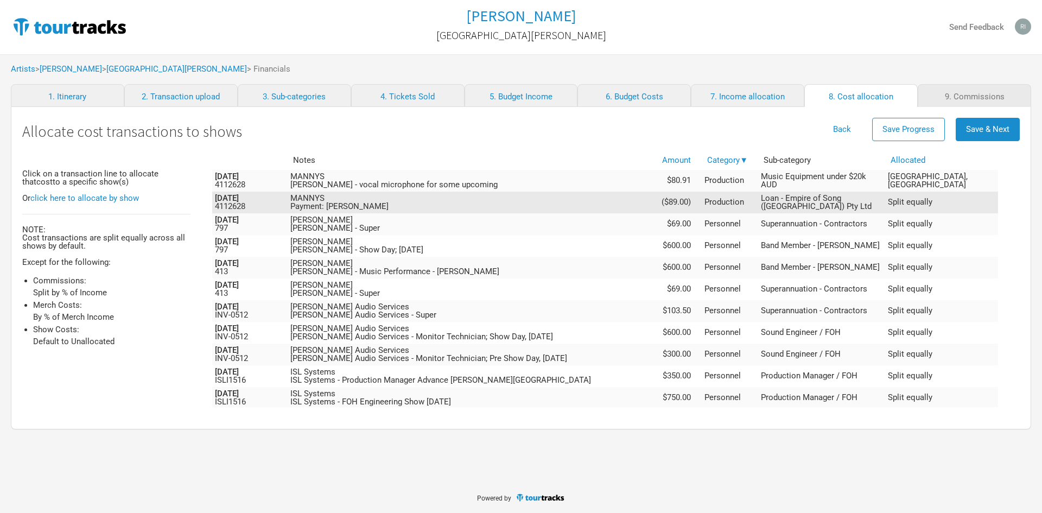
click at [933, 204] on span "Split equally" at bounding box center [910, 202] width 45 height 10
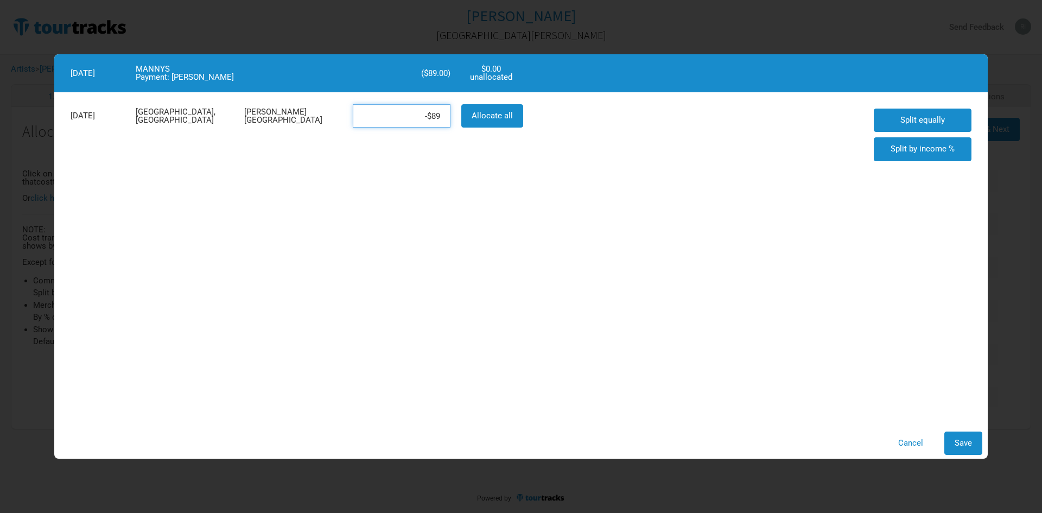
click at [381, 119] on input "-$89" at bounding box center [402, 115] width 98 height 23
click at [470, 116] on button "Allocate all" at bounding box center [492, 115] width 62 height 23
click at [413, 116] on input "-$89" at bounding box center [402, 115] width 98 height 23
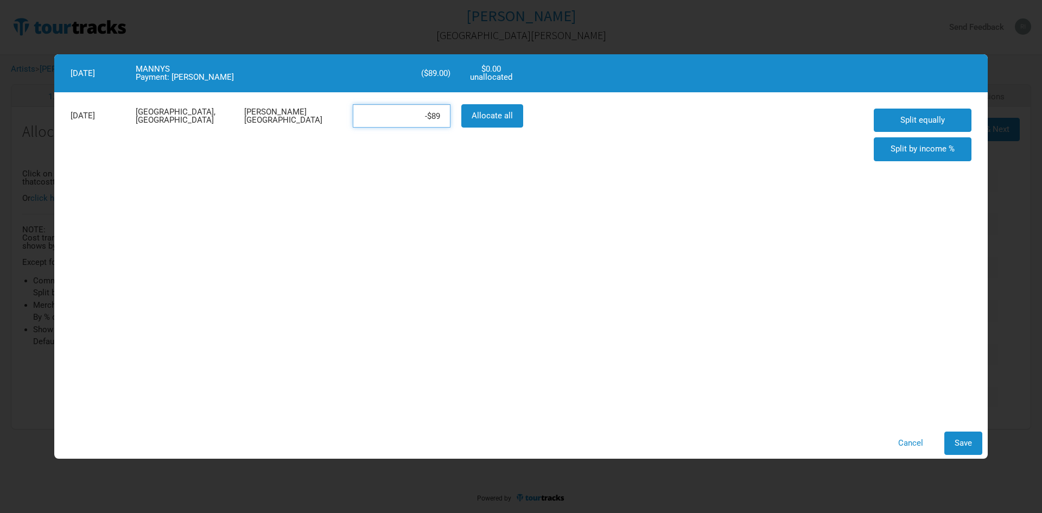
click at [413, 116] on input "-$89" at bounding box center [402, 115] width 98 height 23
type input "$0"
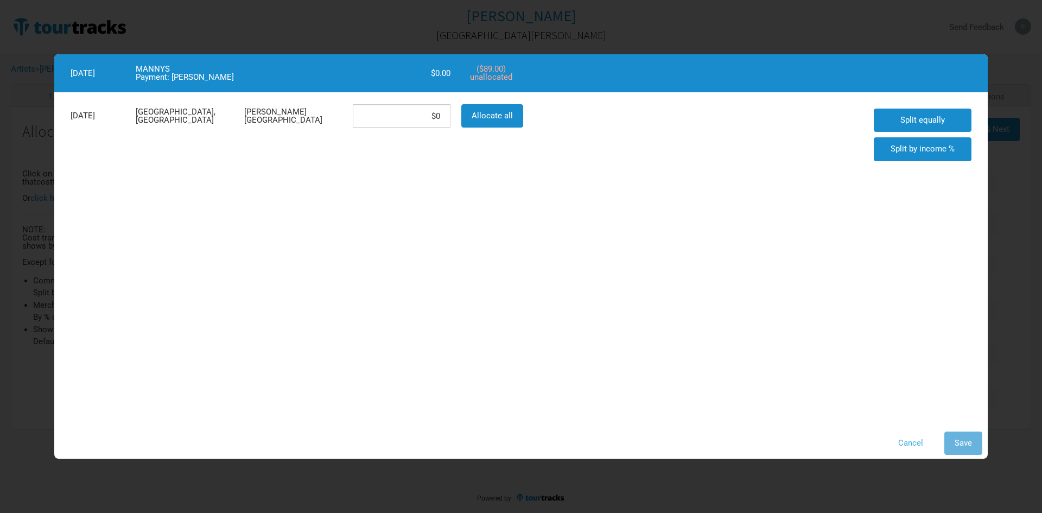
click at [911, 446] on button "Cancel" at bounding box center [911, 443] width 46 height 23
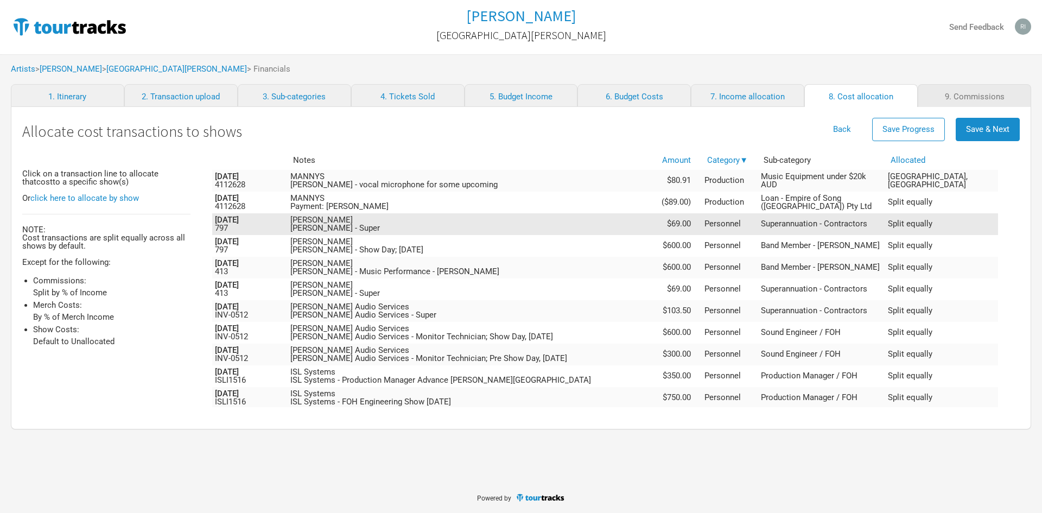
click at [933, 221] on span "Split equally" at bounding box center [910, 224] width 45 height 10
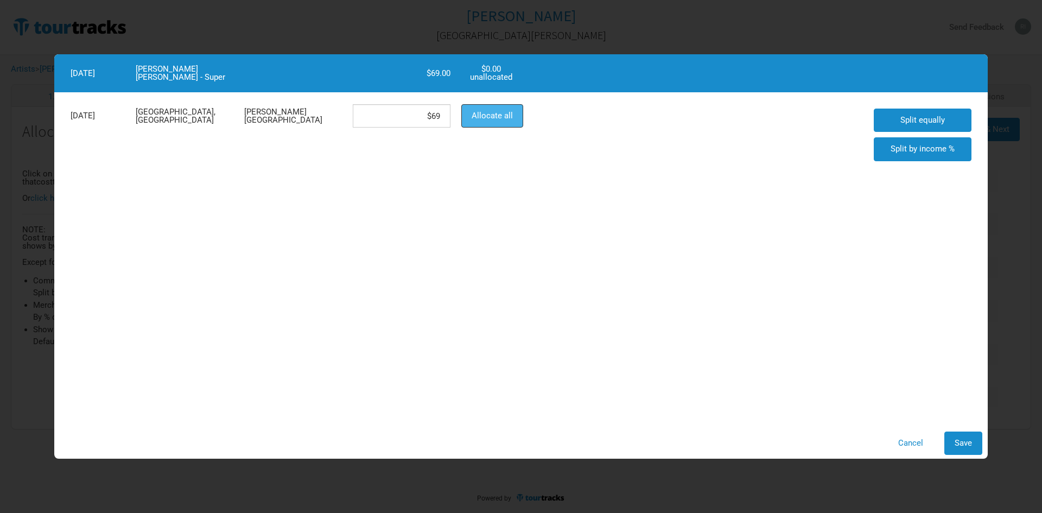
click at [496, 119] on span "Allocate all" at bounding box center [492, 116] width 41 height 10
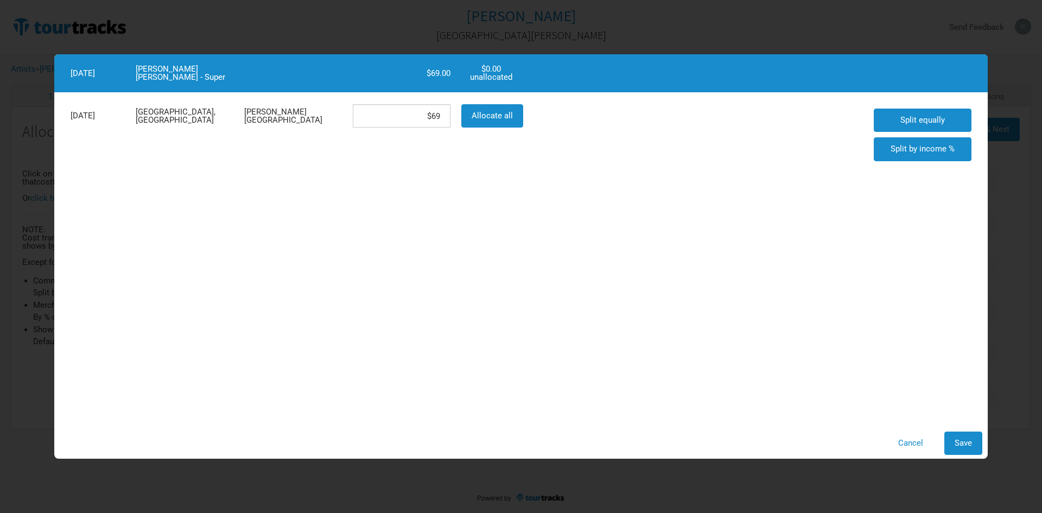
click at [434, 68] on div "$69.00" at bounding box center [401, 73] width 109 height 10
click at [497, 80] on div "$0.00 unallocated" at bounding box center [491, 73] width 71 height 18
click at [418, 113] on input "$69" at bounding box center [402, 115] width 98 height 23
drag, startPoint x: 418, startPoint y: 113, endPoint x: 448, endPoint y: 119, distance: 31.0
click at [448, 119] on input "$69" at bounding box center [402, 115] width 98 height 23
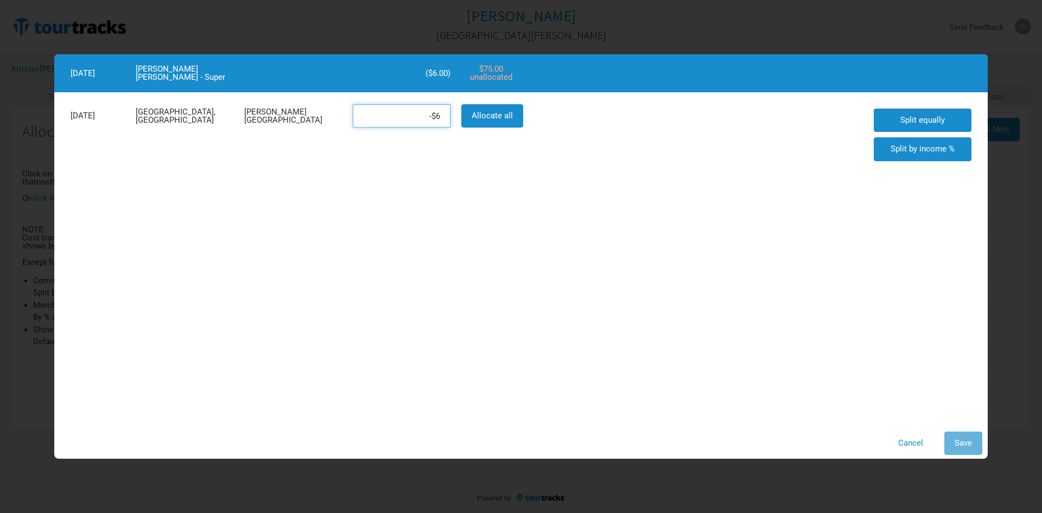
type input "-$_"
type input "$69"
click at [960, 443] on span "Save" at bounding box center [963, 443] width 17 height 10
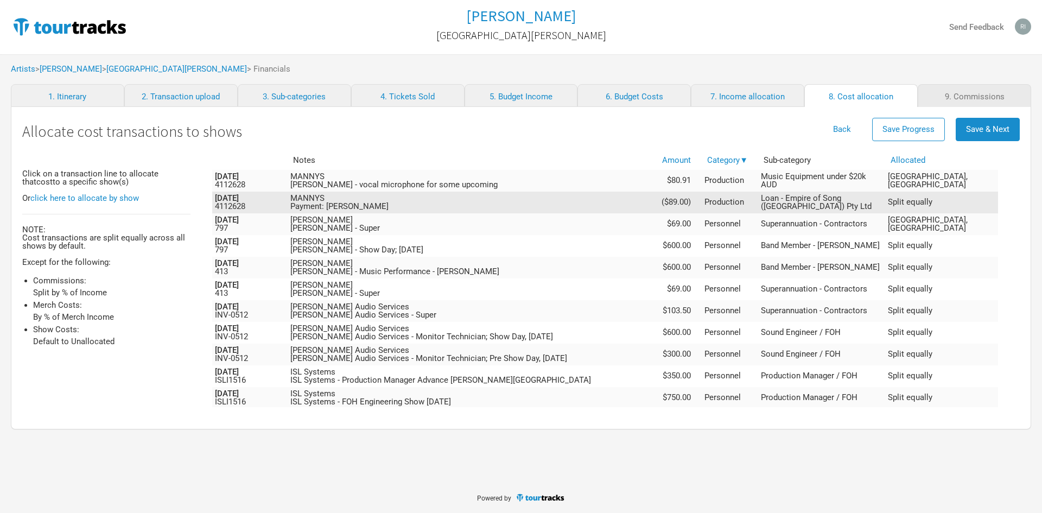
click at [933, 204] on span "Split equally" at bounding box center [910, 202] width 45 height 10
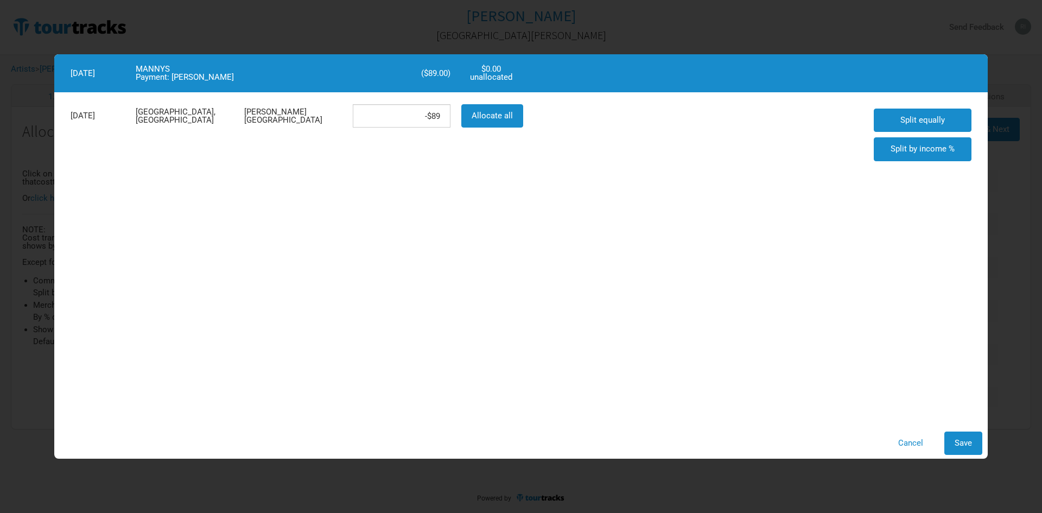
click at [274, 109] on div "[PERSON_NAME][GEOGRAPHIC_DATA]" at bounding box center [293, 116] width 109 height 18
click at [276, 116] on div "[PERSON_NAME][GEOGRAPHIC_DATA]" at bounding box center [293, 116] width 109 height 18
click at [194, 111] on div "[GEOGRAPHIC_DATA], [GEOGRAPHIC_DATA]" at bounding box center [184, 116] width 109 height 18
click at [99, 113] on div "[DATE]" at bounding box center [97, 116] width 65 height 10
click at [597, 215] on div "[DATE][GEOGRAPHIC_DATA], [GEOGRAPHIC_DATA] [PERSON_NAME][GEOGRAPHIC_DATA] -$89 …" at bounding box center [521, 259] width 934 height 334
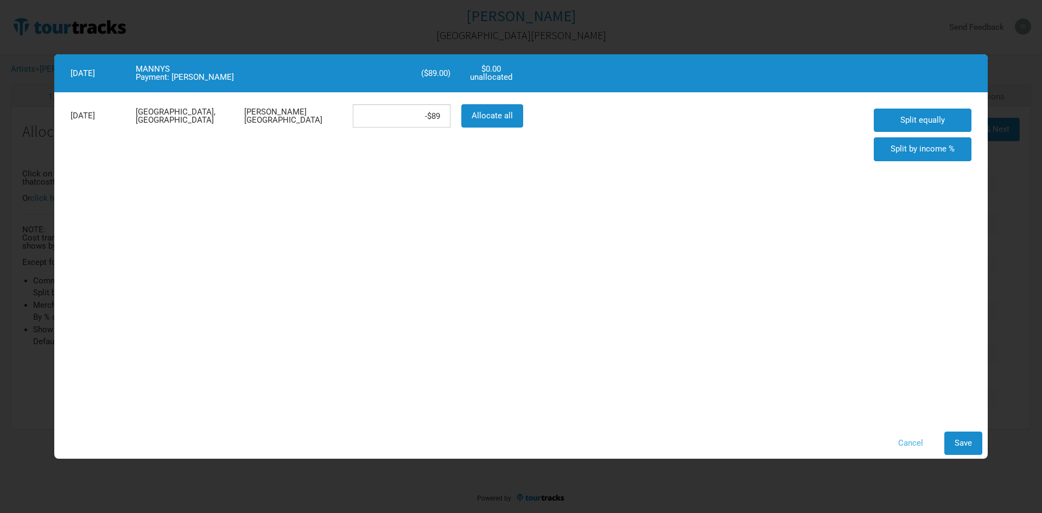
click at [925, 442] on button "Cancel" at bounding box center [911, 443] width 46 height 23
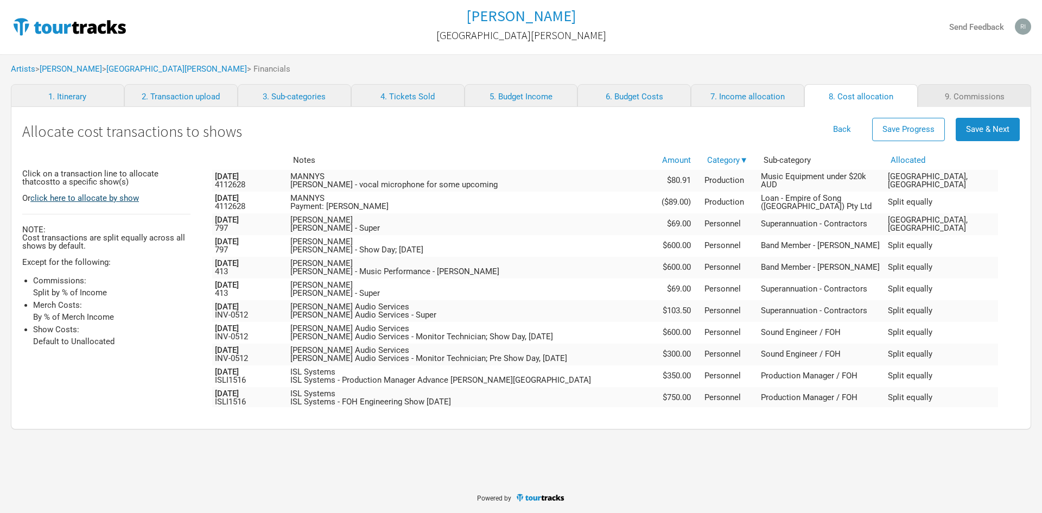
click at [109, 195] on link "click here to allocate by show" at bounding box center [84, 198] width 109 height 10
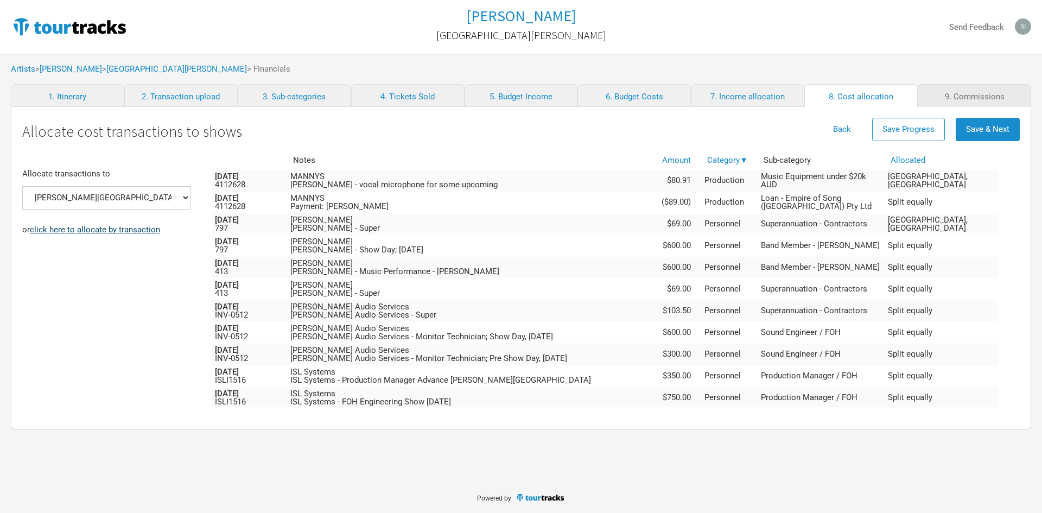
click at [134, 231] on link "click here to allocate by transaction" at bounding box center [95, 230] width 130 height 10
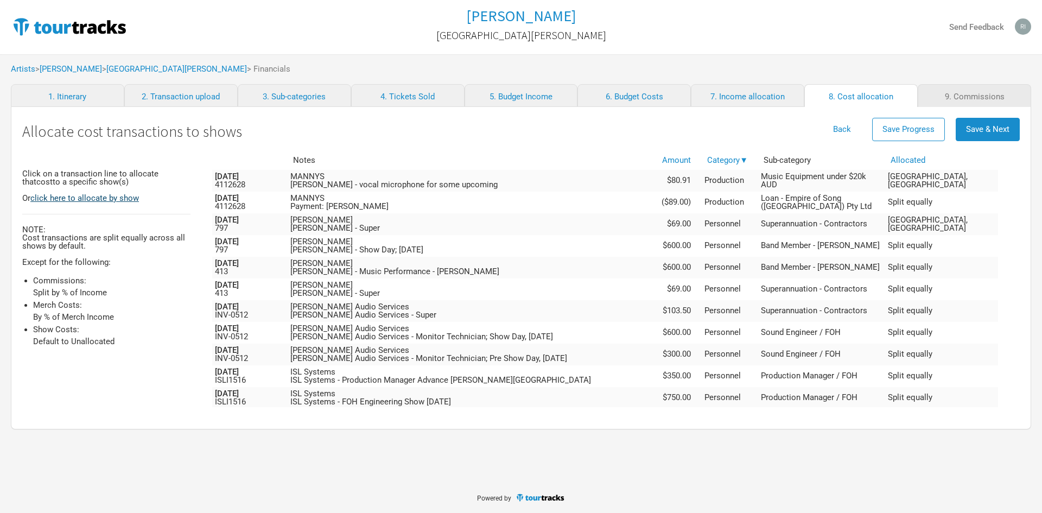
click at [96, 200] on link "click here to allocate by show" at bounding box center [84, 198] width 109 height 10
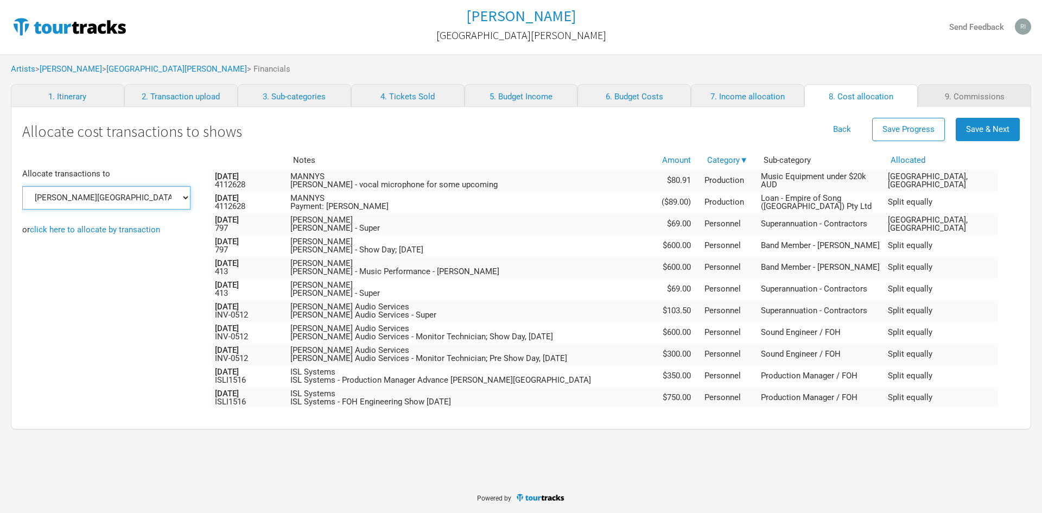
click at [134, 204] on select "[PERSON_NAME][GEOGRAPHIC_DATA], [GEOGRAPHIC_DATA], [GEOGRAPHIC_DATA]" at bounding box center [106, 197] width 168 height 23
click at [22, 186] on select "[PERSON_NAME][GEOGRAPHIC_DATA], [GEOGRAPHIC_DATA], [GEOGRAPHIC_DATA]" at bounding box center [106, 197] width 168 height 23
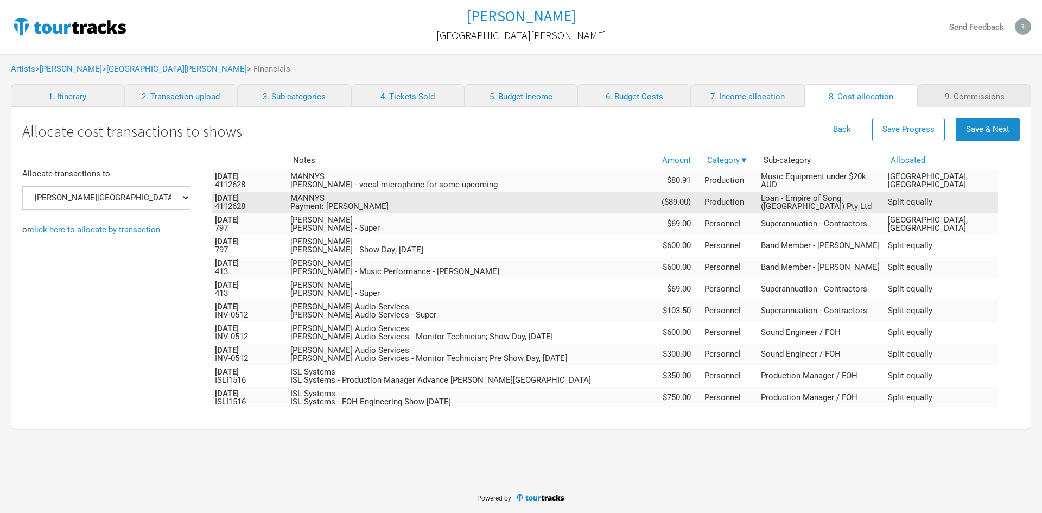
click at [933, 204] on span "Split equally" at bounding box center [910, 202] width 45 height 10
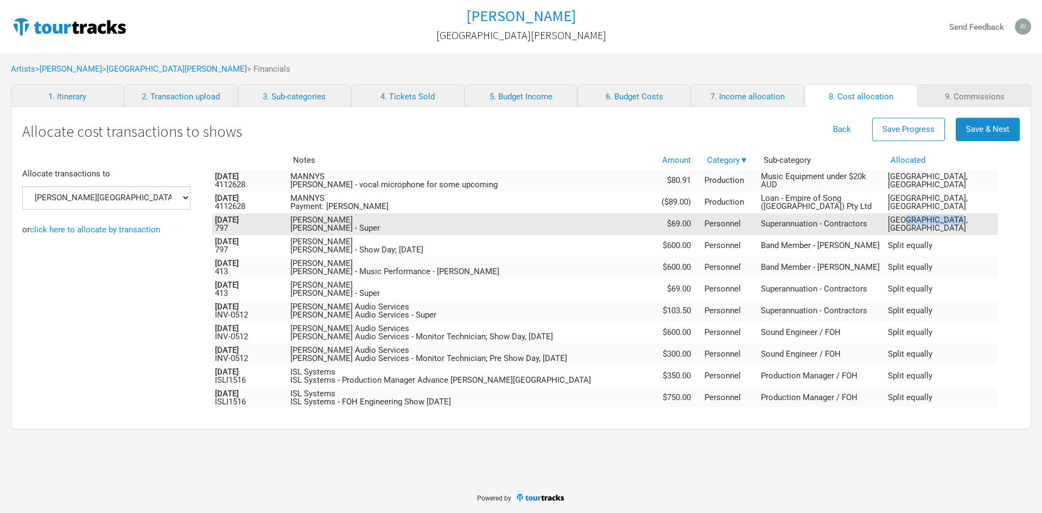
click at [947, 229] on span "[GEOGRAPHIC_DATA], [GEOGRAPHIC_DATA]" at bounding box center [928, 224] width 80 height 18
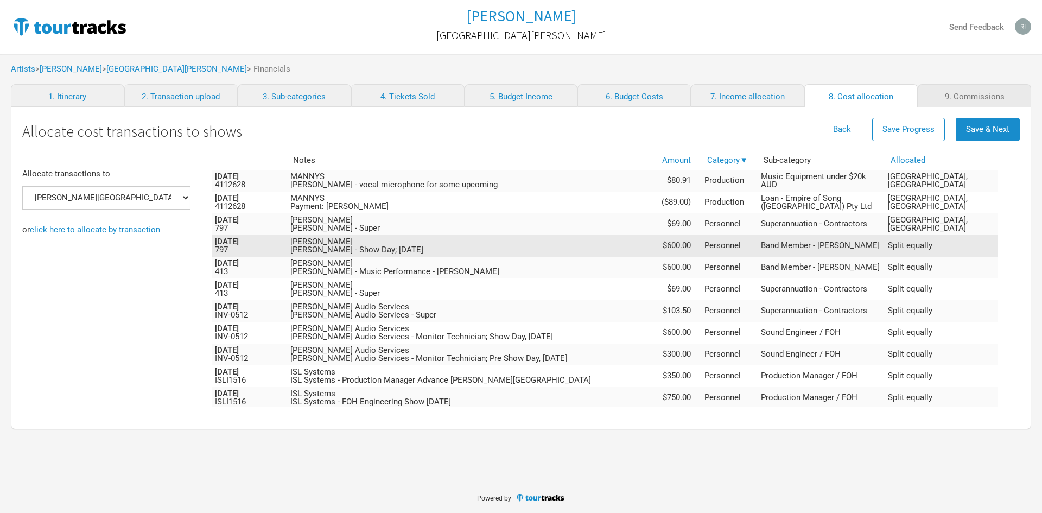
click at [933, 248] on span "Split equally" at bounding box center [910, 246] width 45 height 10
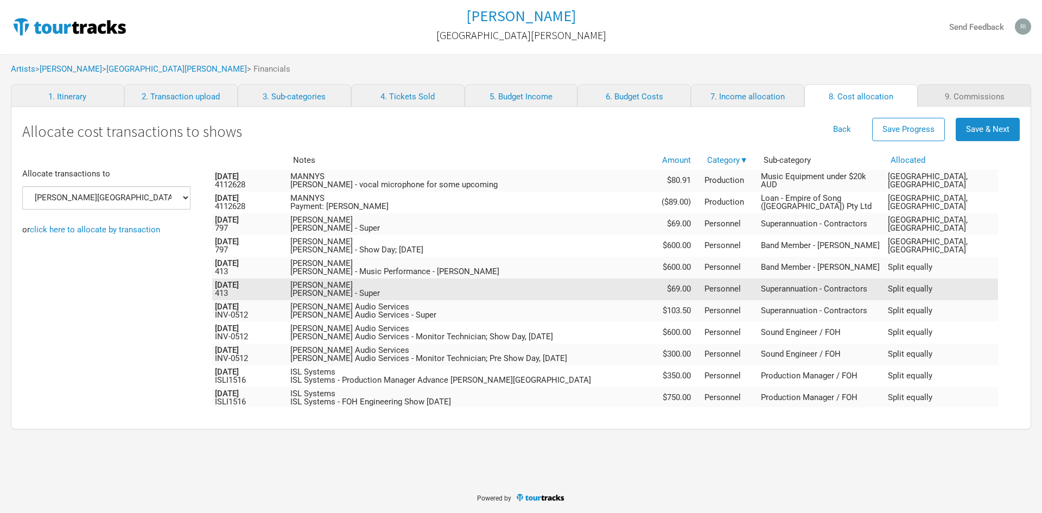
click at [953, 279] on td "Split equally" at bounding box center [941, 290] width 113 height 22
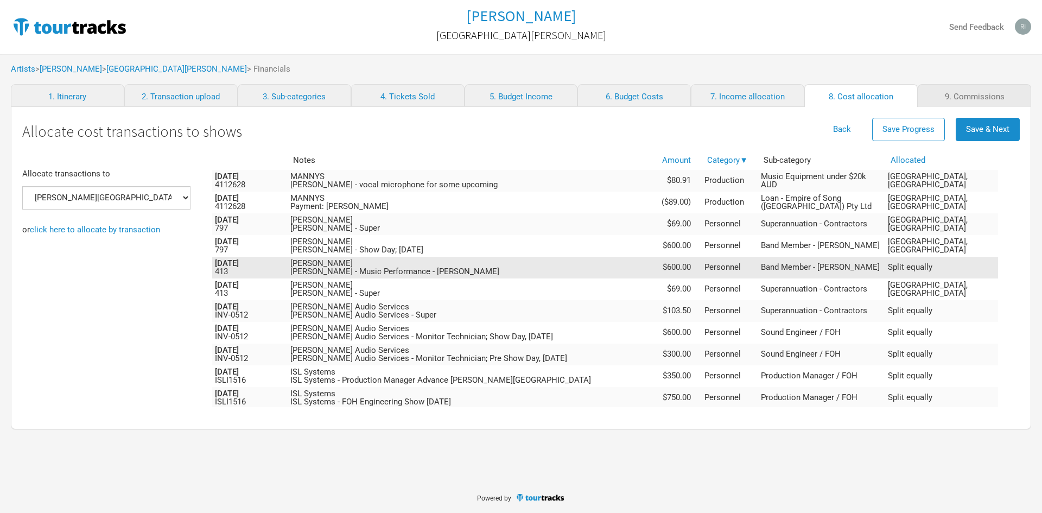
click at [933, 266] on span "Split equally" at bounding box center [910, 267] width 45 height 10
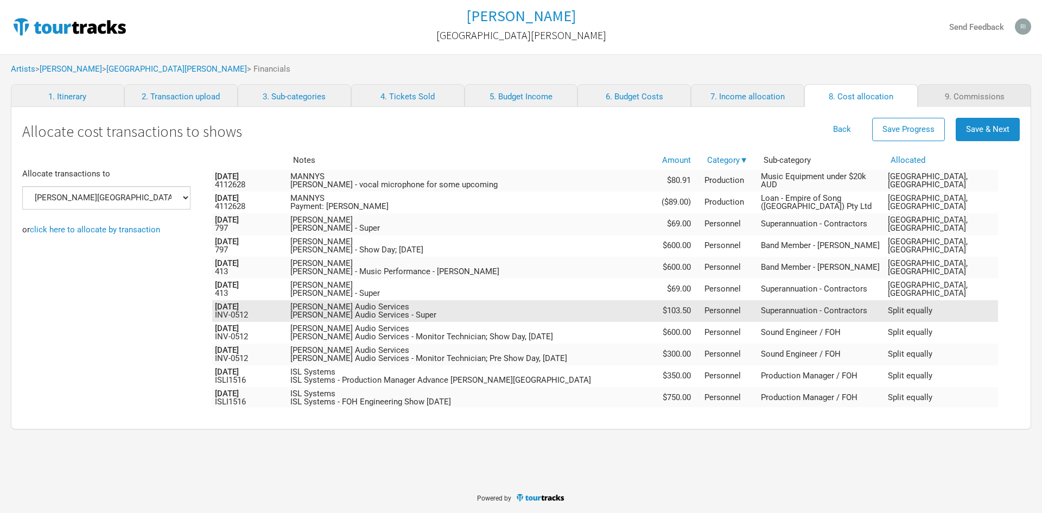
click at [933, 311] on span "Split equally" at bounding box center [910, 311] width 45 height 10
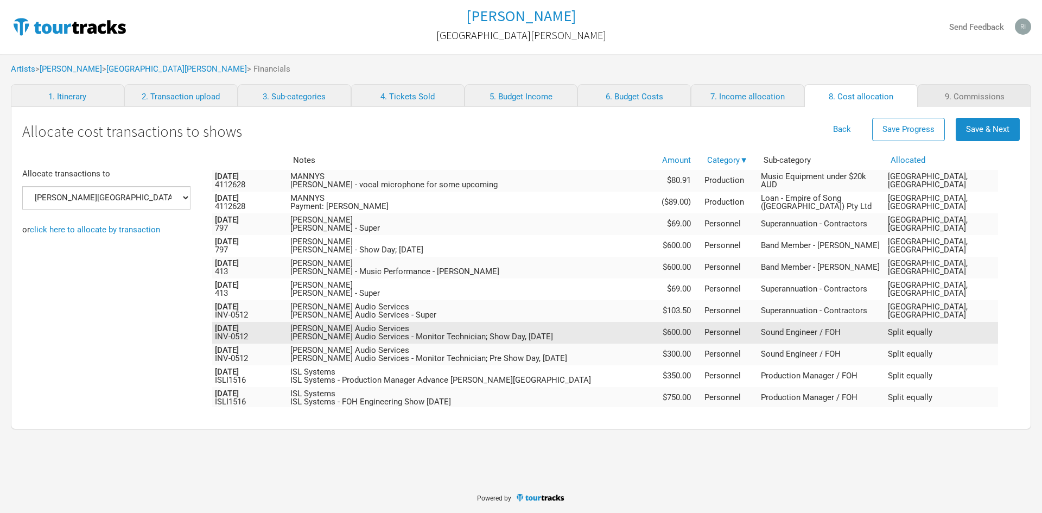
click at [933, 333] on span "Split equally" at bounding box center [910, 332] width 45 height 10
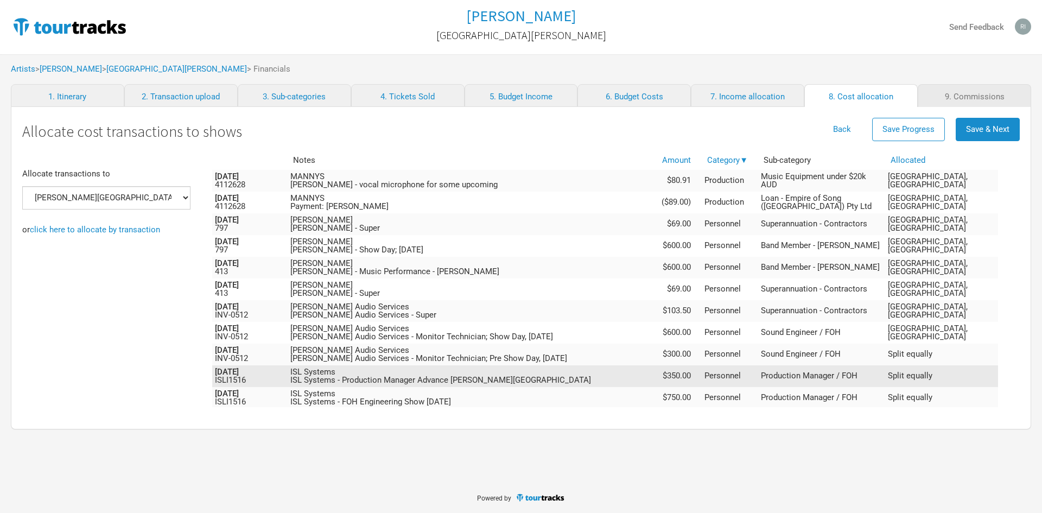
drag, startPoint x: 951, startPoint y: 355, endPoint x: 950, endPoint y: 365, distance: 10.9
click at [933, 357] on span "Split equally" at bounding box center [910, 354] width 45 height 10
drag, startPoint x: 950, startPoint y: 365, endPoint x: 958, endPoint y: 371, distance: 10.1
click at [951, 370] on td "Split equally" at bounding box center [941, 376] width 113 height 22
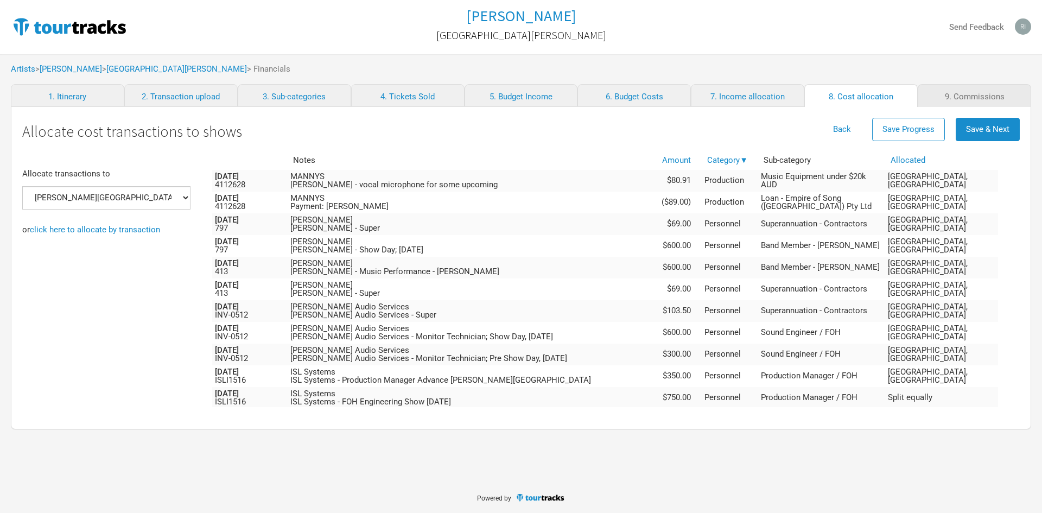
scroll to position [109, 0]
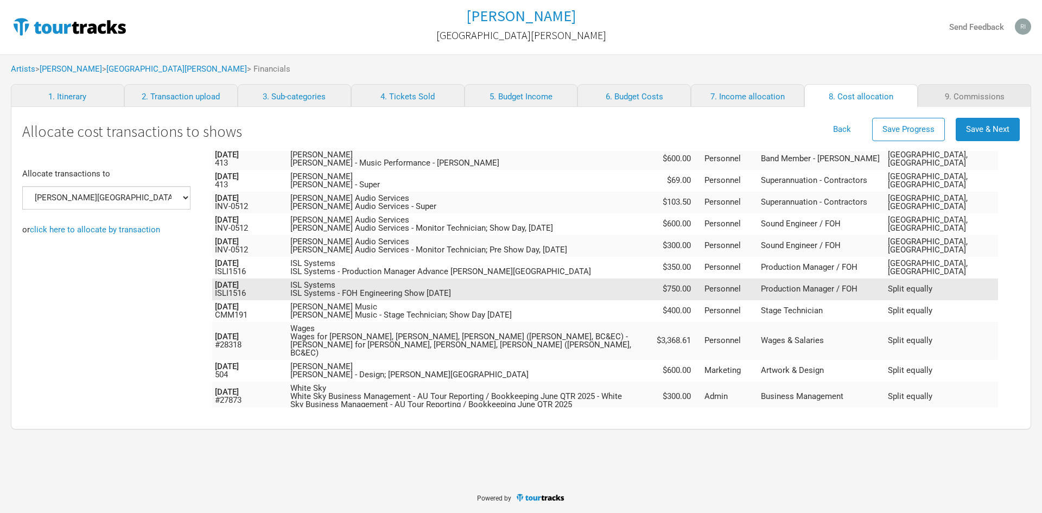
click at [945, 295] on td "Split equally" at bounding box center [941, 290] width 113 height 22
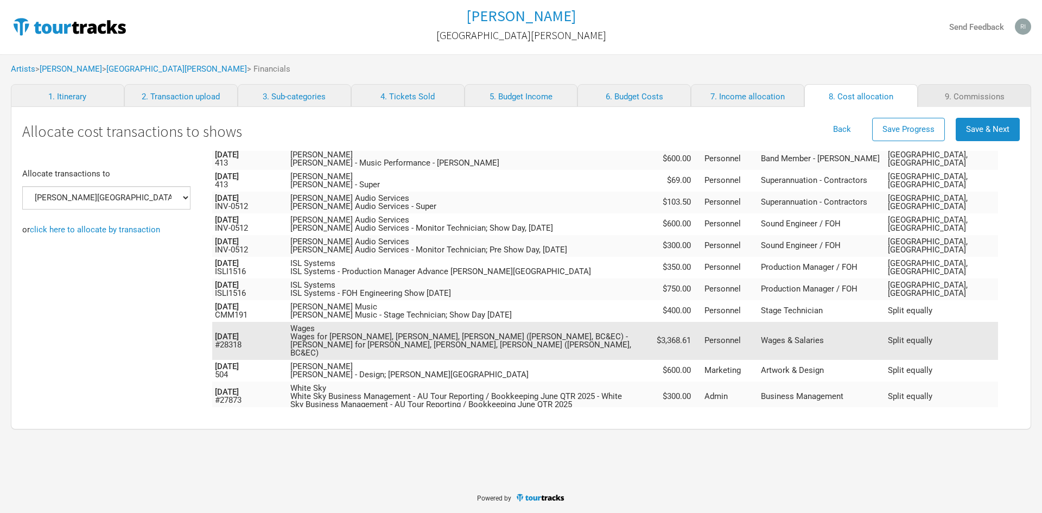
drag, startPoint x: 947, startPoint y: 315, endPoint x: 948, endPoint y: 326, distance: 10.9
click at [947, 316] on td "Split equally" at bounding box center [941, 311] width 113 height 22
click at [933, 337] on span "Split equally" at bounding box center [910, 341] width 45 height 10
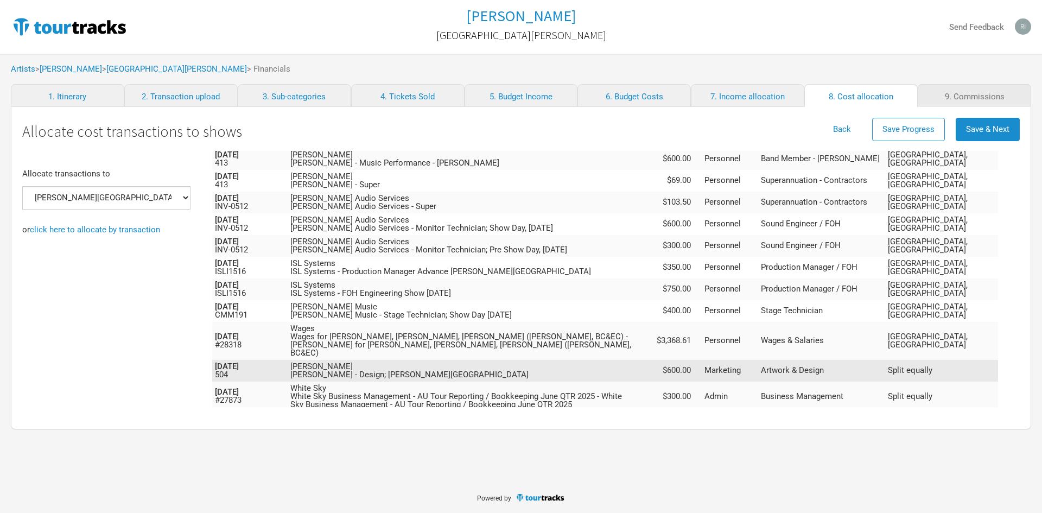
drag, startPoint x: 948, startPoint y: 367, endPoint x: 949, endPoint y: 379, distance: 12.0
click at [948, 369] on td "Split equally" at bounding box center [941, 371] width 113 height 22
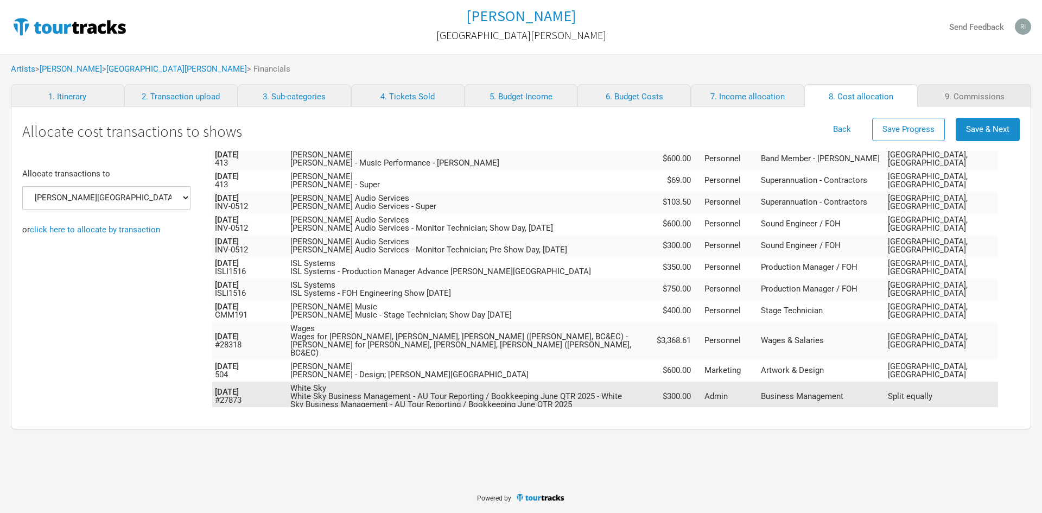
click at [933, 391] on span "Split equally" at bounding box center [910, 396] width 45 height 10
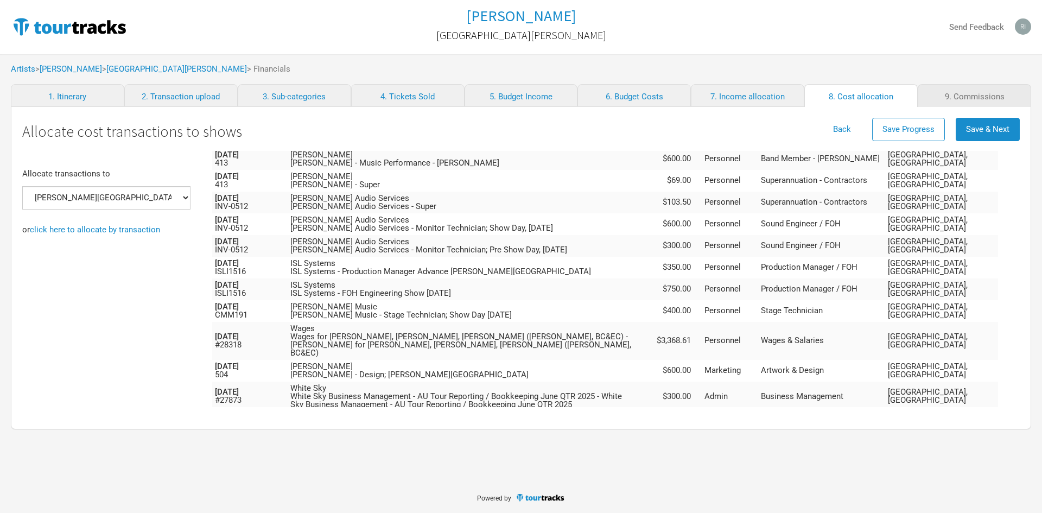
scroll to position [217, 0]
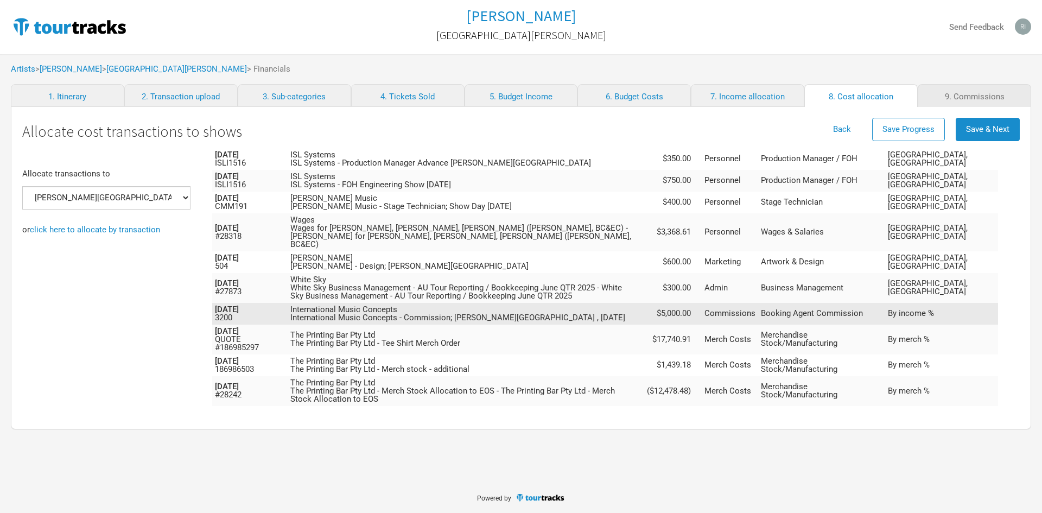
click at [934, 308] on span "By income %" at bounding box center [911, 313] width 46 height 10
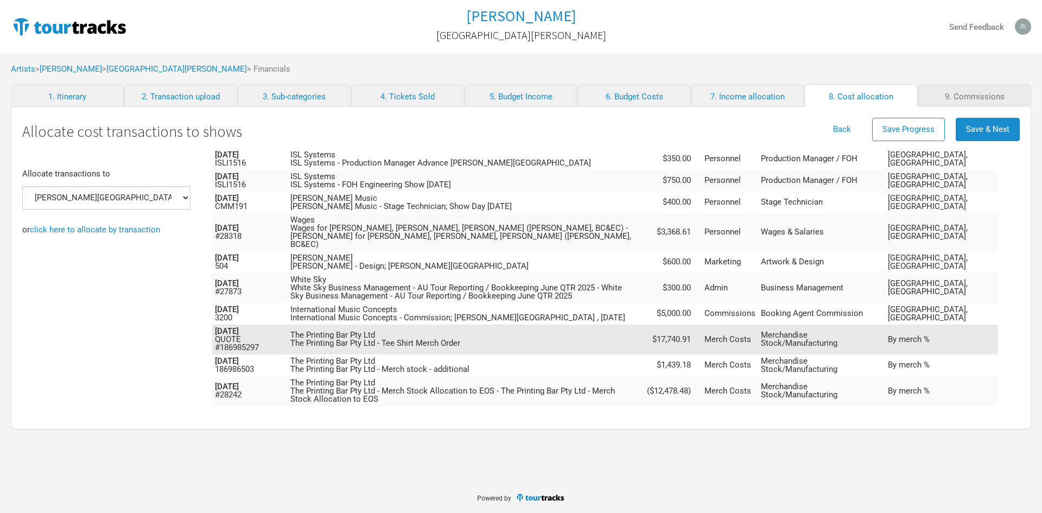
click at [950, 336] on td "By merch %" at bounding box center [941, 340] width 113 height 30
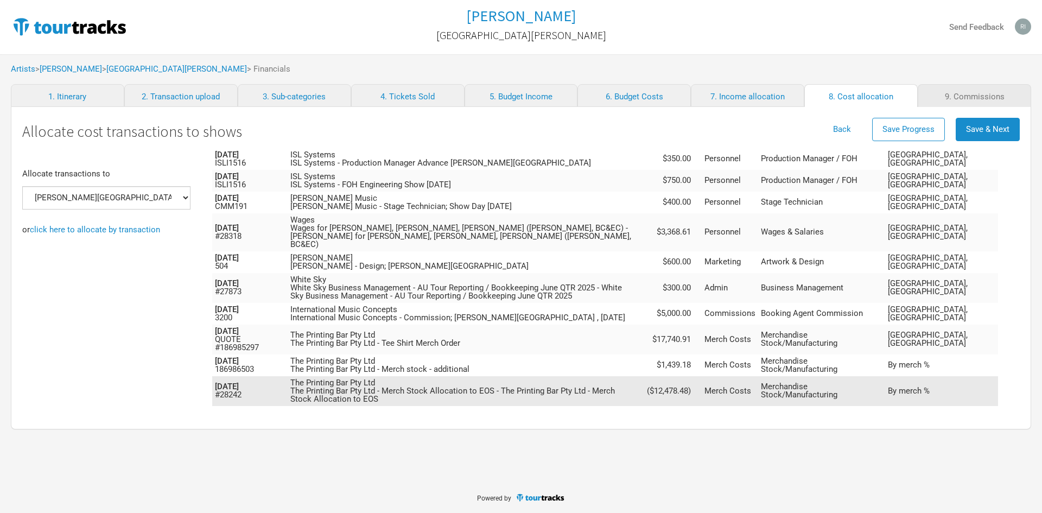
drag, startPoint x: 951, startPoint y: 353, endPoint x: 952, endPoint y: 370, distance: 16.9
click at [930, 360] on span "By merch %" at bounding box center [909, 365] width 42 height 10
click at [952, 376] on td "By merch %" at bounding box center [941, 391] width 113 height 30
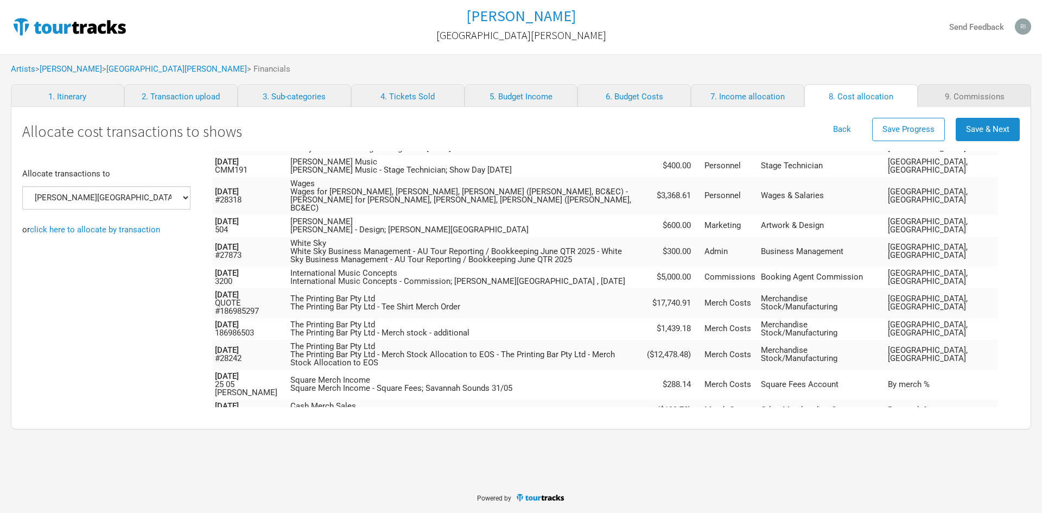
scroll to position [273, 0]
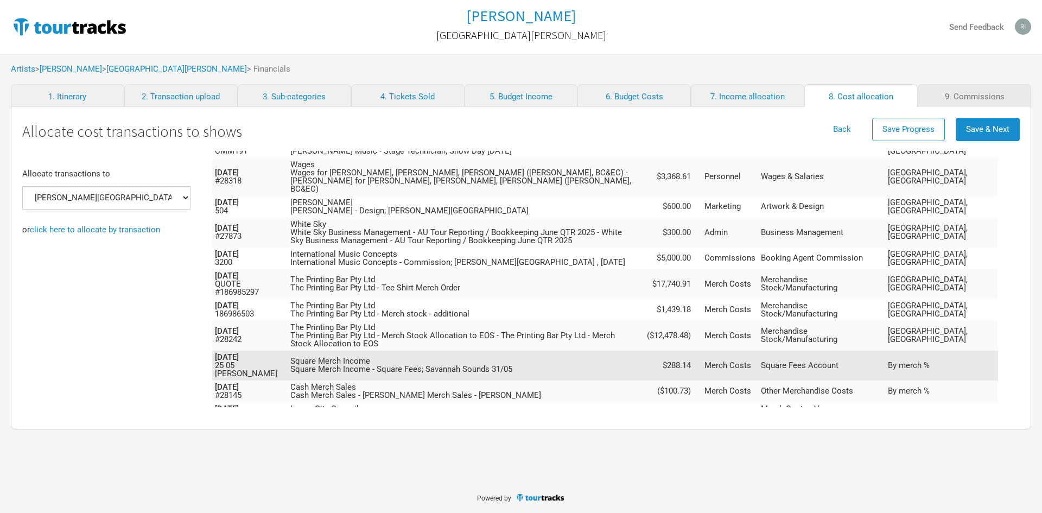
click at [930, 360] on span "By merch %" at bounding box center [909, 365] width 42 height 10
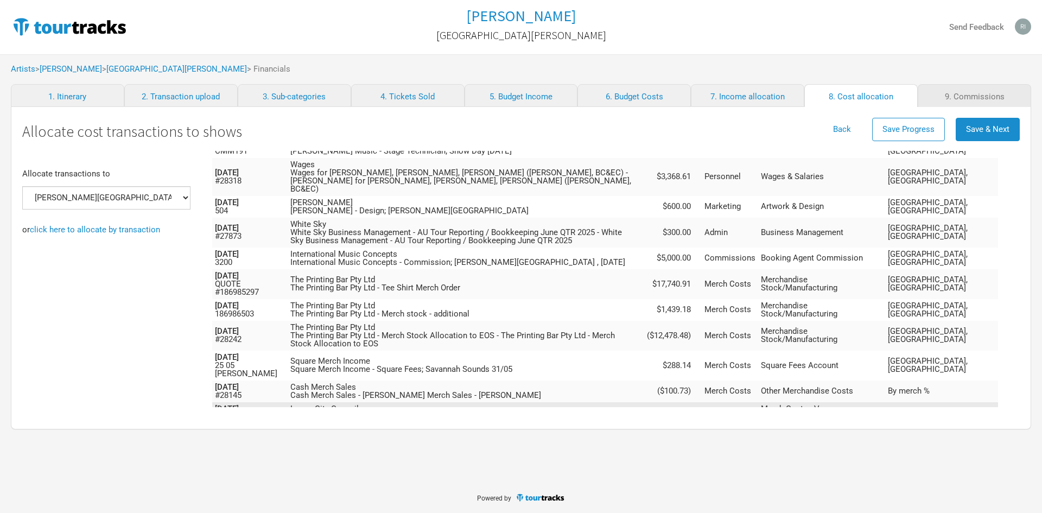
drag, startPoint x: 948, startPoint y: 374, endPoint x: 954, endPoint y: 388, distance: 14.6
click at [930, 386] on span "By merch %" at bounding box center [909, 391] width 42 height 10
click at [930, 408] on span "By merch %" at bounding box center [909, 413] width 42 height 10
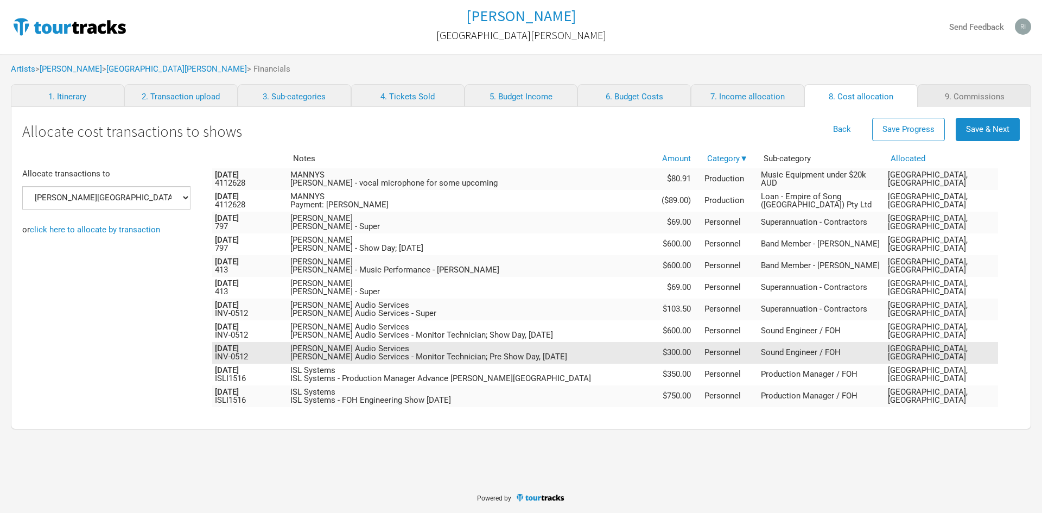
scroll to position [0, 0]
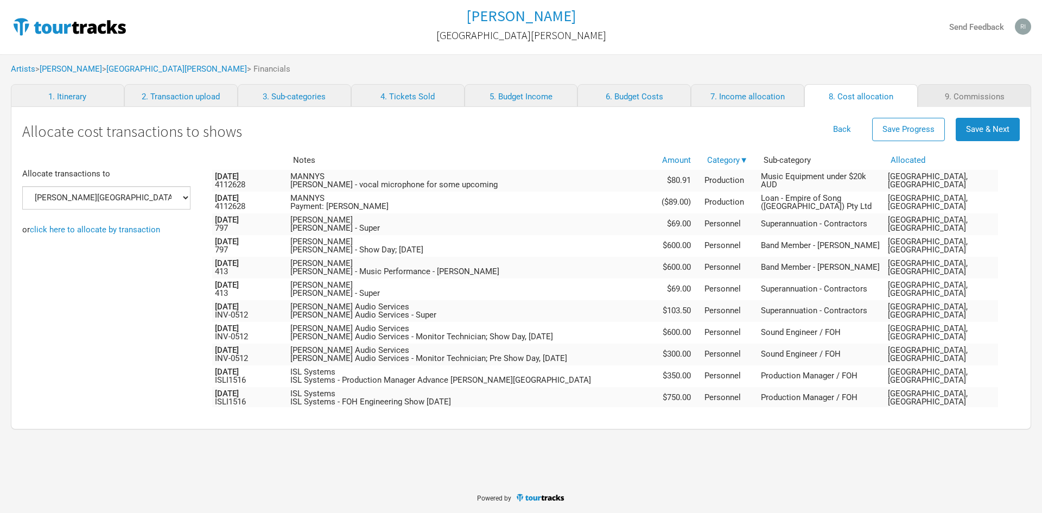
drag, startPoint x: 1022, startPoint y: 223, endPoint x: 1022, endPoint y: 245, distance: 22.3
click at [1022, 245] on div "Allocate cost transactions to shows Back Save Progress Save & Next Allocate tra…" at bounding box center [521, 268] width 1021 height 322
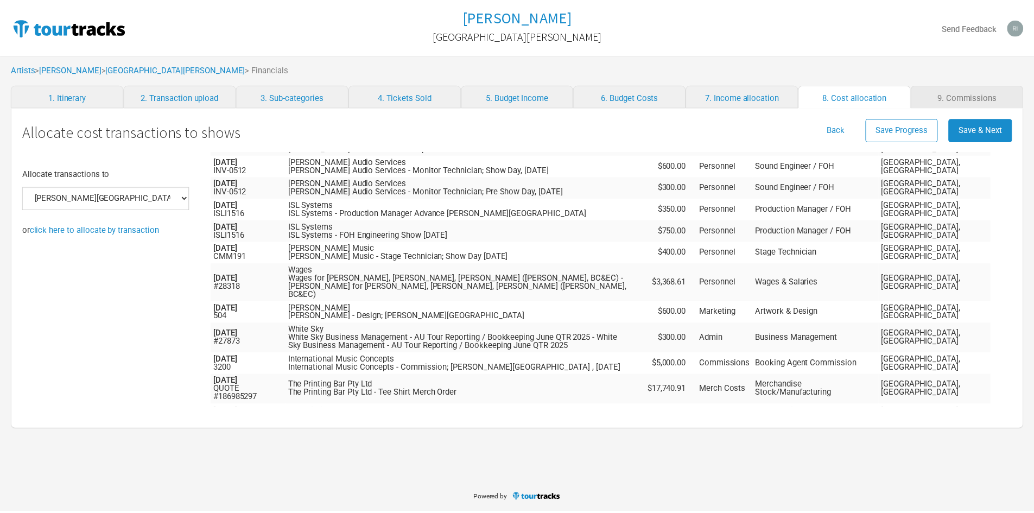
scroll to position [273, 0]
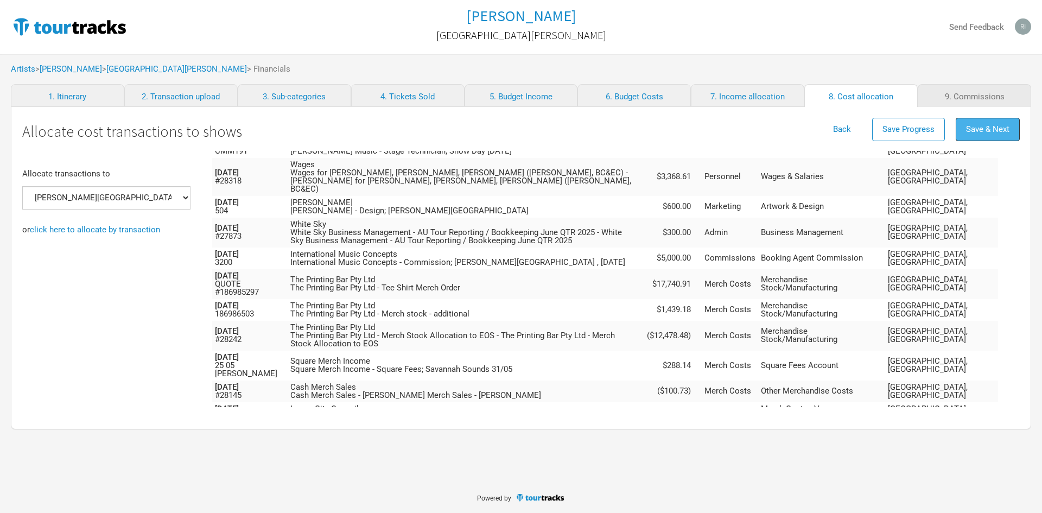
click at [988, 118] on button "Save & Next" at bounding box center [988, 129] width 64 height 23
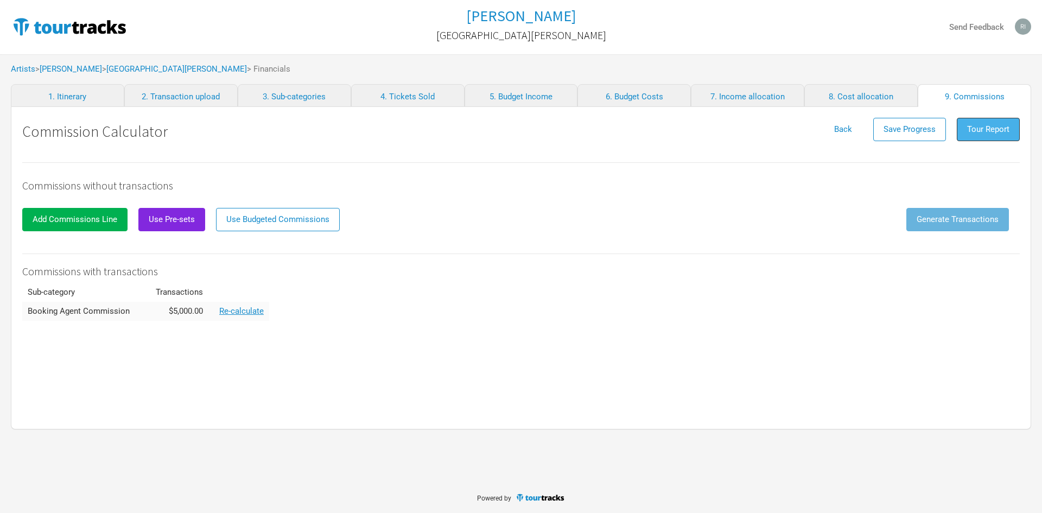
click at [976, 125] on span "Tour Report" at bounding box center [988, 129] width 42 height 10
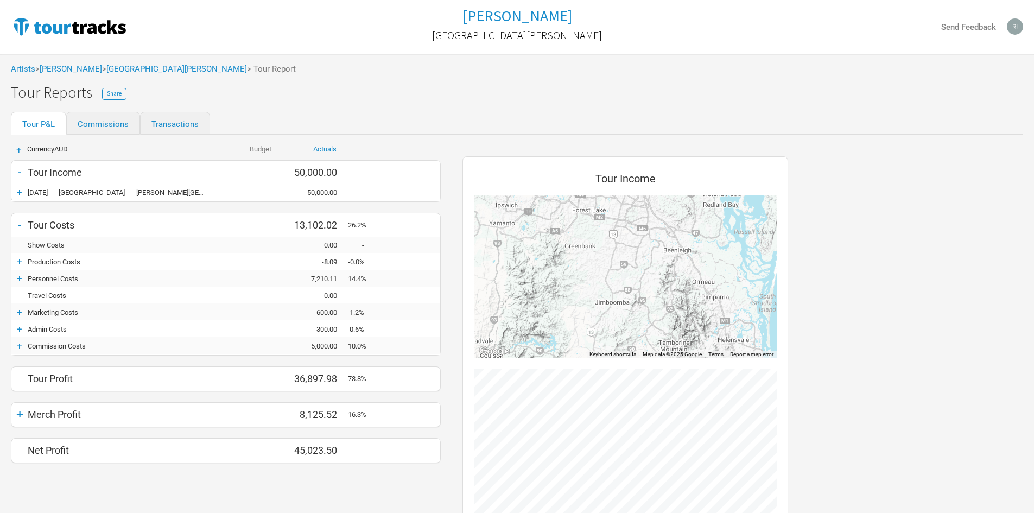
click at [18, 173] on div "-" at bounding box center [19, 171] width 16 height 15
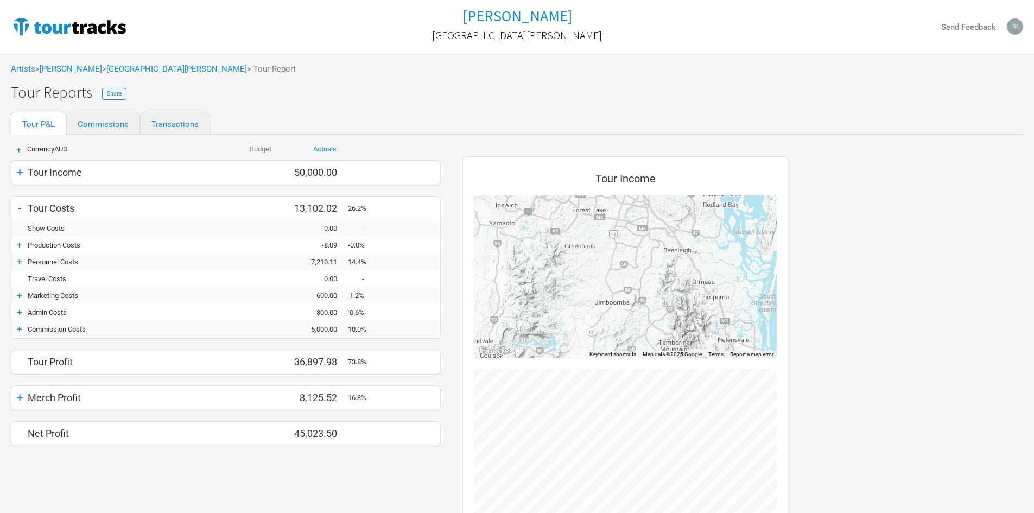
click at [18, 173] on div "+" at bounding box center [19, 171] width 16 height 15
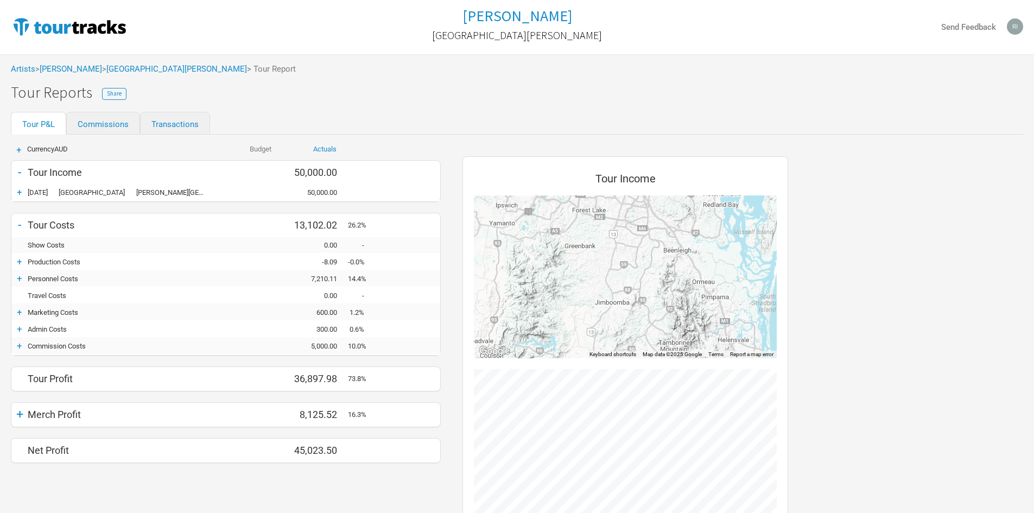
click at [18, 195] on div "+" at bounding box center [19, 192] width 16 height 11
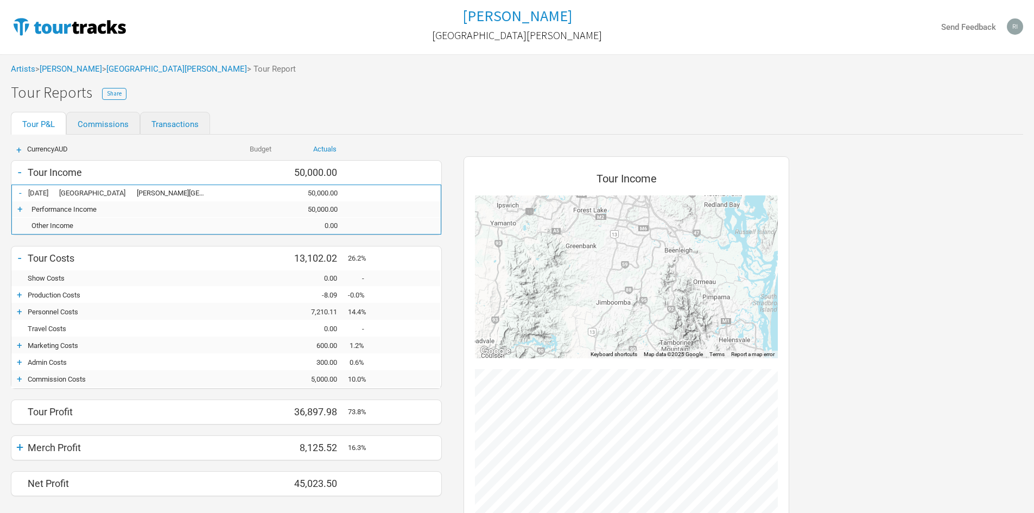
click at [19, 170] on div "-" at bounding box center [19, 171] width 16 height 15
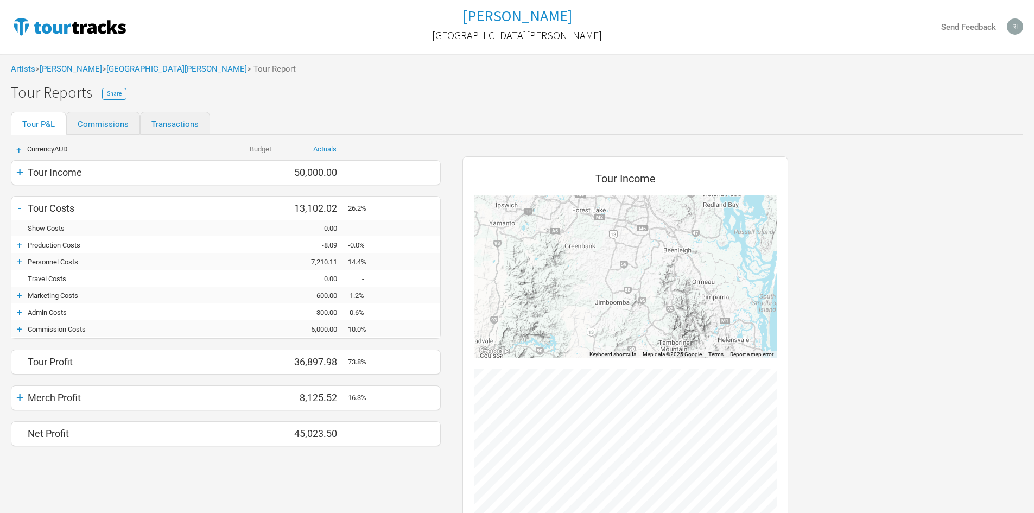
click at [371, 105] on div "Artists > [PERSON_NAME] > 2505 [PERSON_NAME] Entertainment Centre > Tour Report…" at bounding box center [517, 327] width 1034 height 547
click at [259, 149] on link "Budget" at bounding box center [261, 149] width 22 height 8
click at [326, 145] on link "Actuals" at bounding box center [324, 149] width 23 height 8
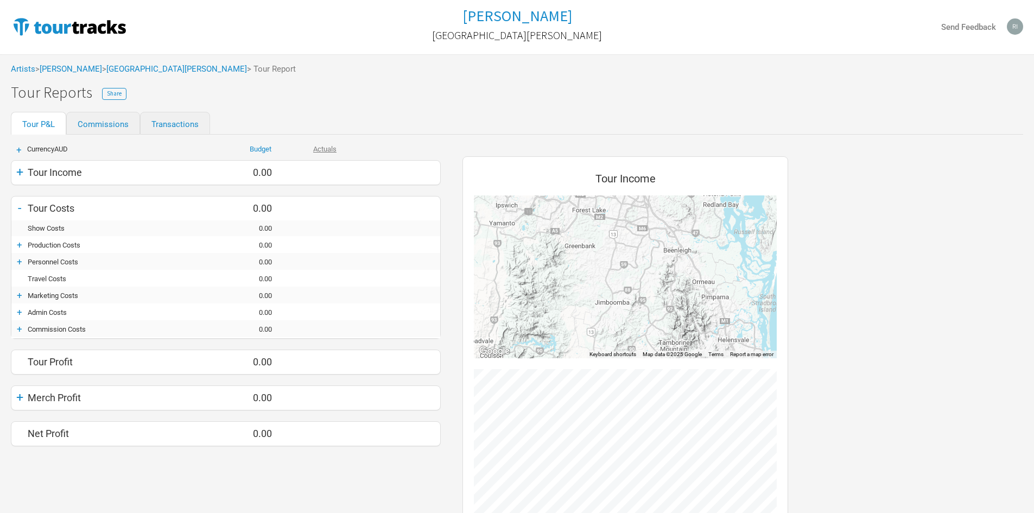
click at [324, 145] on link "Actuals" at bounding box center [324, 149] width 23 height 8
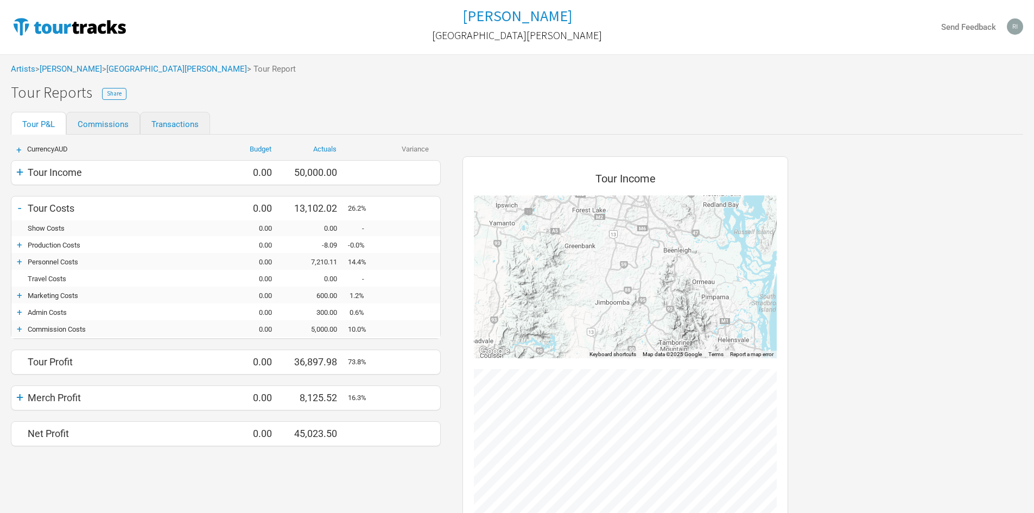
drag, startPoint x: 374, startPoint y: 81, endPoint x: 362, endPoint y: 94, distance: 17.3
click at [374, 81] on div "Artists > [PERSON_NAME] > [STREET_ADDRESS][PERSON_NAME] > Tour Report" at bounding box center [517, 69] width 1034 height 30
click at [260, 153] on link "Budget" at bounding box center [261, 149] width 22 height 8
click at [19, 261] on div "+" at bounding box center [19, 261] width 16 height 11
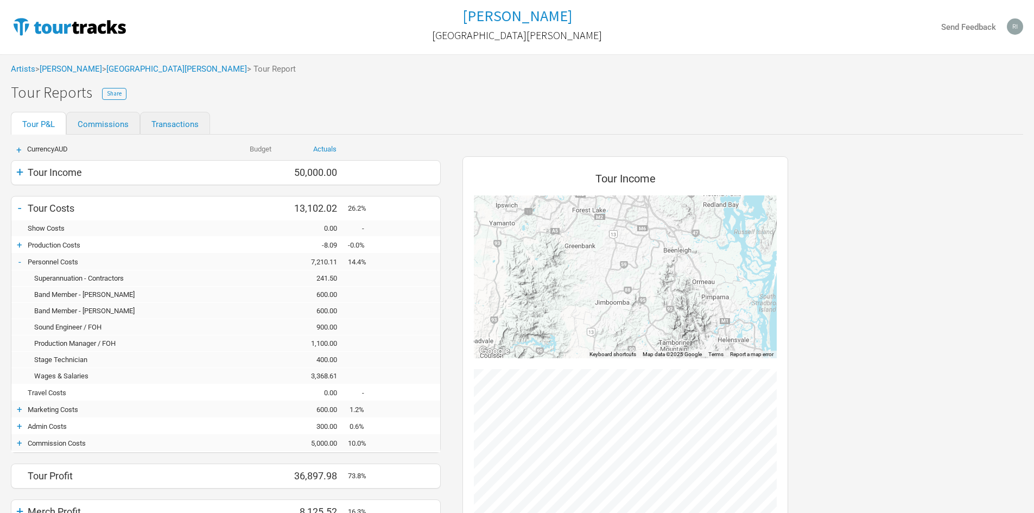
click at [21, 208] on div "-" at bounding box center [19, 207] width 16 height 15
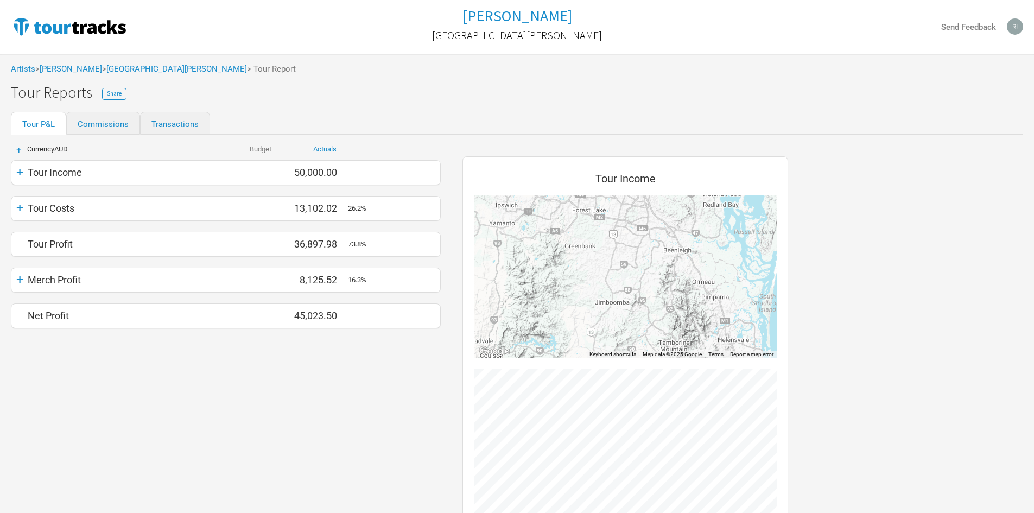
click at [17, 169] on div "+" at bounding box center [19, 171] width 16 height 15
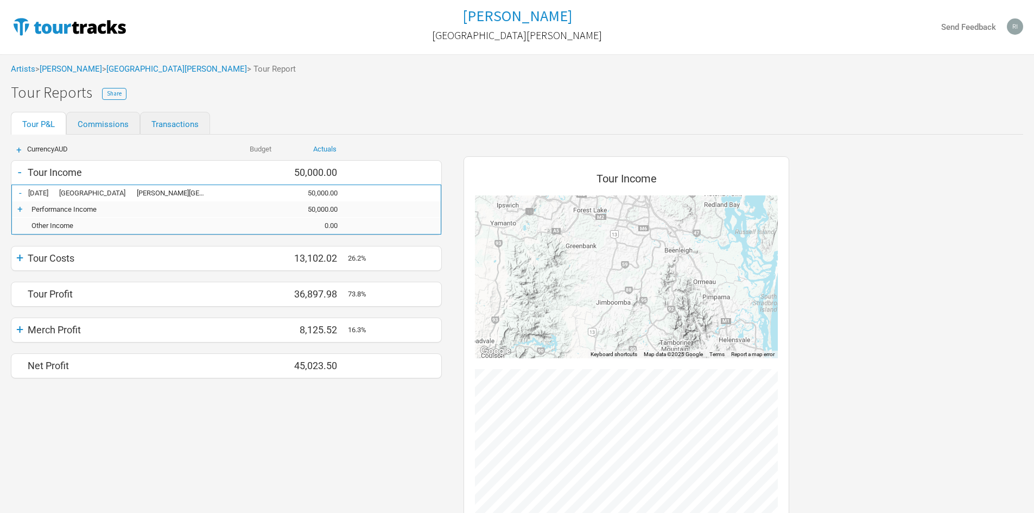
click at [17, 169] on div "-" at bounding box center [19, 171] width 16 height 15
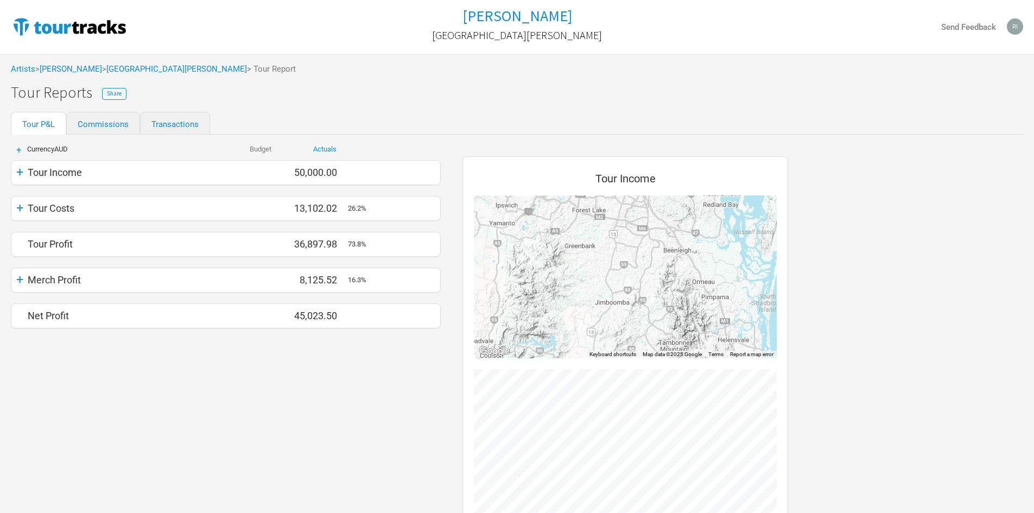
click at [286, 399] on div "+ Currency AUD Budget Actuals + Tour Income 0.00 50,000.00 50,000.00 + Tour Cos…" at bounding box center [226, 368] width 452 height 466
click at [18, 172] on div "+" at bounding box center [19, 171] width 16 height 15
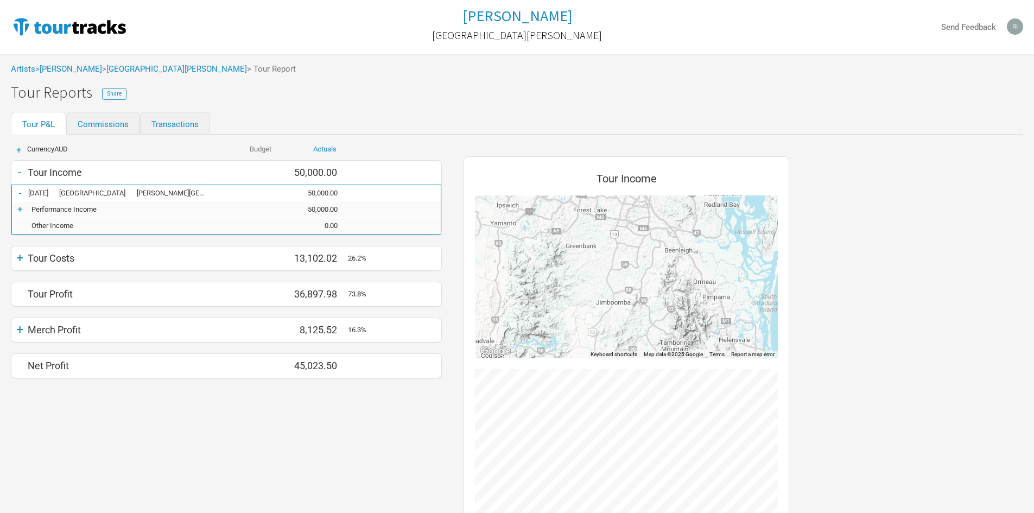
click at [22, 261] on div "+" at bounding box center [19, 257] width 16 height 15
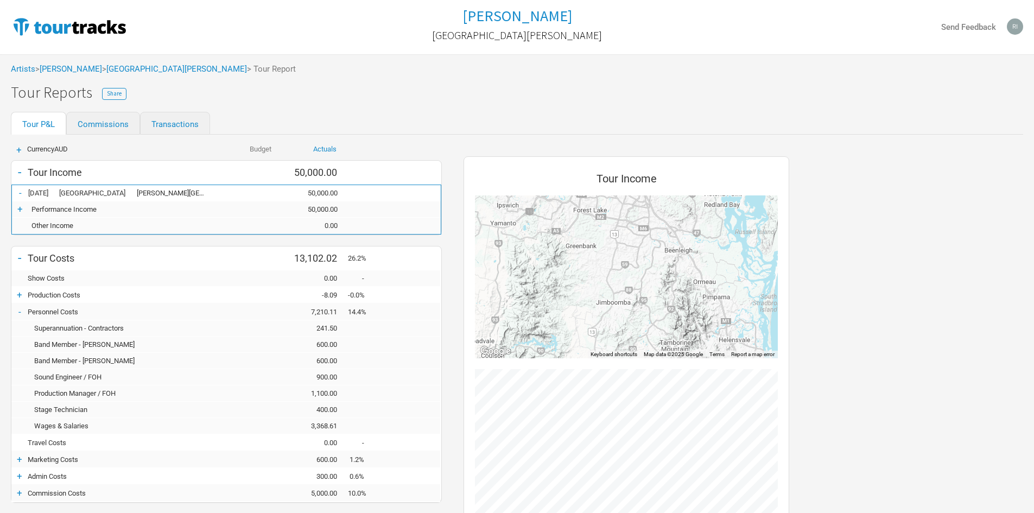
scroll to position [54, 0]
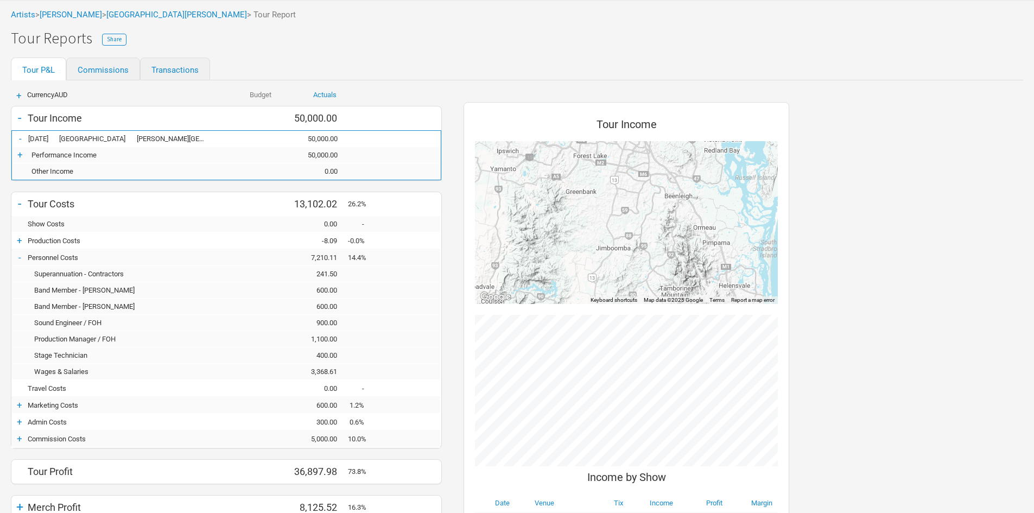
click at [18, 239] on div "+" at bounding box center [19, 240] width 16 height 11
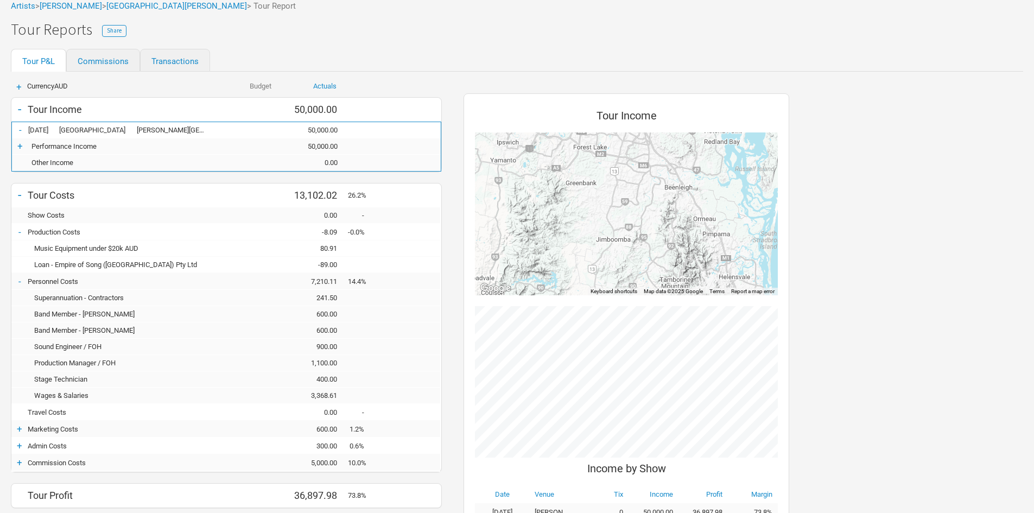
scroll to position [0, 0]
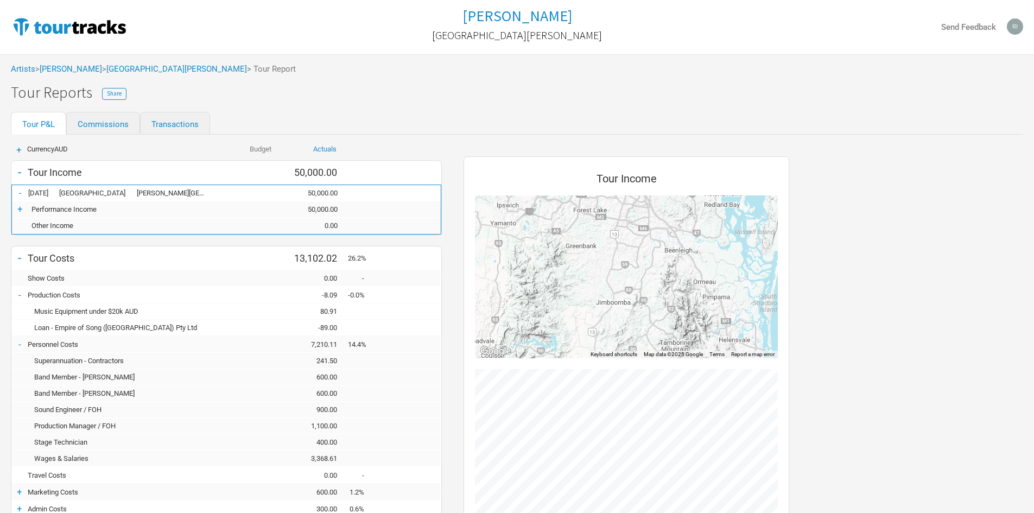
click at [915, 21] on div "Send Feedback" at bounding box center [855, 27] width 338 height 18
click at [718, 136] on div "Tour Income ← Move left → Move right ↑ Move up ↓ Move down + Zoom in - Zoom out…" at bounding box center [626, 394] width 347 height 519
click at [174, 127] on link "Transactions" at bounding box center [175, 123] width 70 height 23
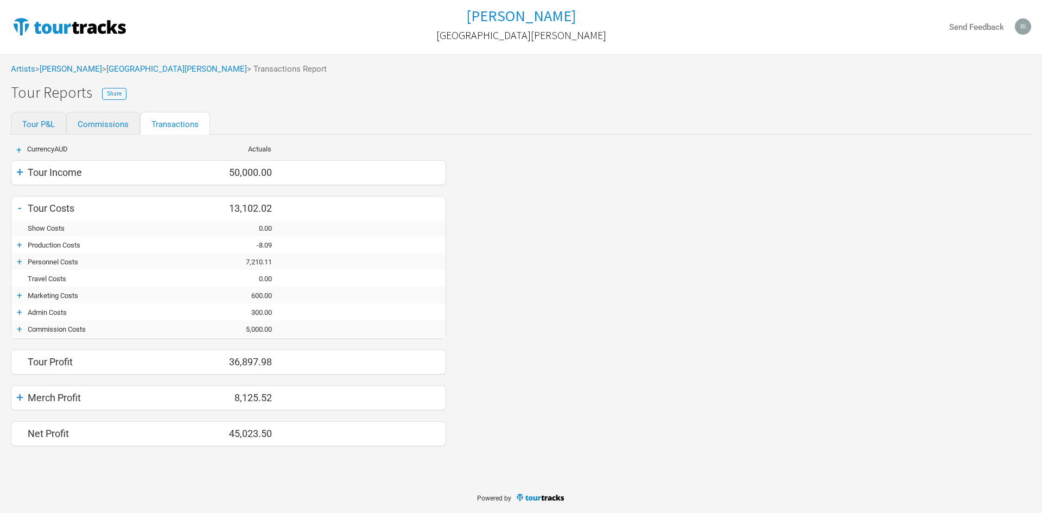
drag, startPoint x: 320, startPoint y: 88, endPoint x: 400, endPoint y: 101, distance: 80.2
click at [321, 90] on div "Tour Reports Share" at bounding box center [526, 92] width 1031 height 17
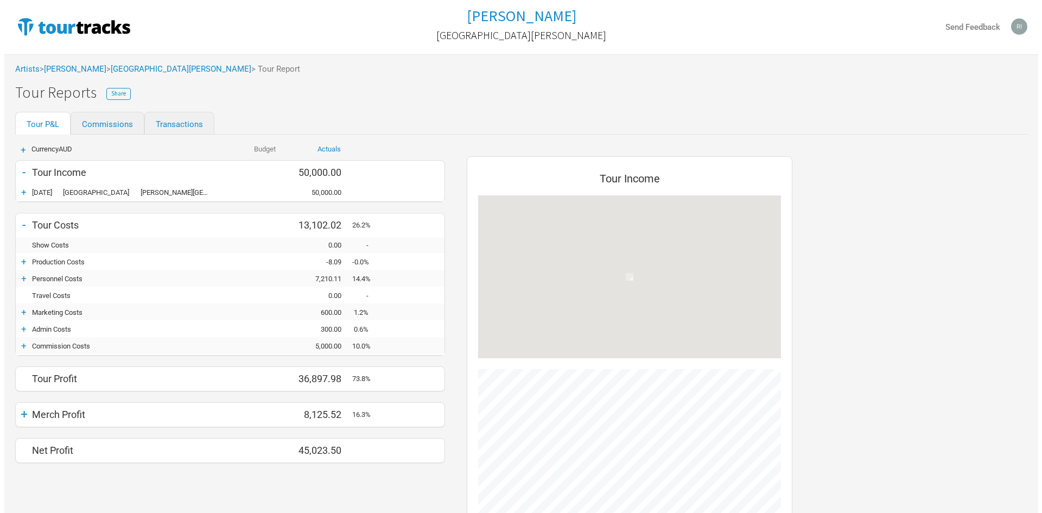
scroll to position [439, 347]
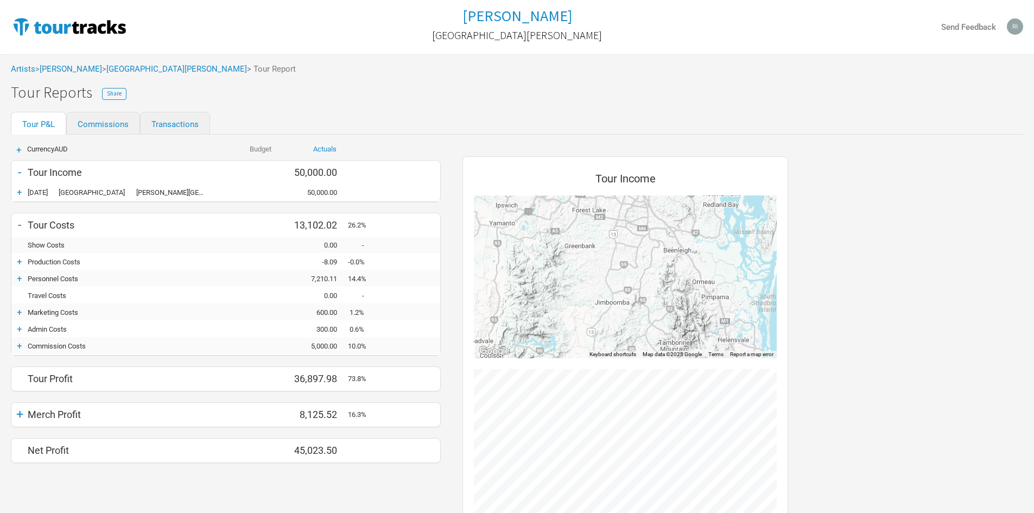
click at [426, 99] on div "Tour Reports Share" at bounding box center [522, 92] width 1023 height 17
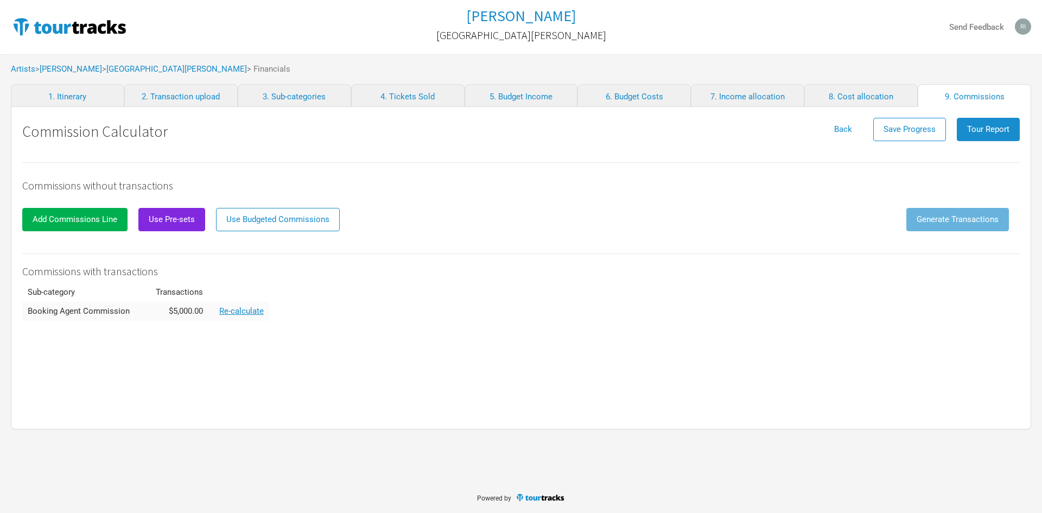
drag, startPoint x: 719, startPoint y: 199, endPoint x: 704, endPoint y: 198, distance: 15.2
click at [711, 198] on div at bounding box center [515, 202] width 987 height 11
click at [207, 99] on link "2. Transaction upload" at bounding box center [180, 95] width 113 height 23
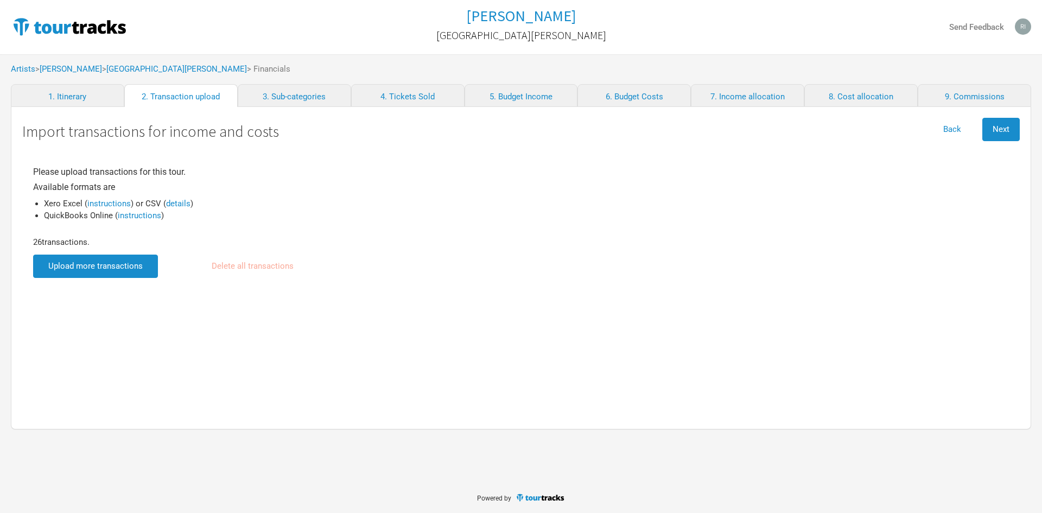
click at [131, 322] on div "Please upload transactions for this tour. Available formats are Xero Excel ( in…" at bounding box center [521, 279] width 998 height 257
click at [124, 271] on input "file" at bounding box center [95, 266] width 125 height 23
drag, startPoint x: 383, startPoint y: 290, endPoint x: 339, endPoint y: 277, distance: 45.9
click at [382, 289] on div "Please upload transactions for this tour. Available formats are Xero Excel ( in…" at bounding box center [521, 279] width 998 height 257
drag, startPoint x: 590, startPoint y: 219, endPoint x: 460, endPoint y: 191, distance: 132.8
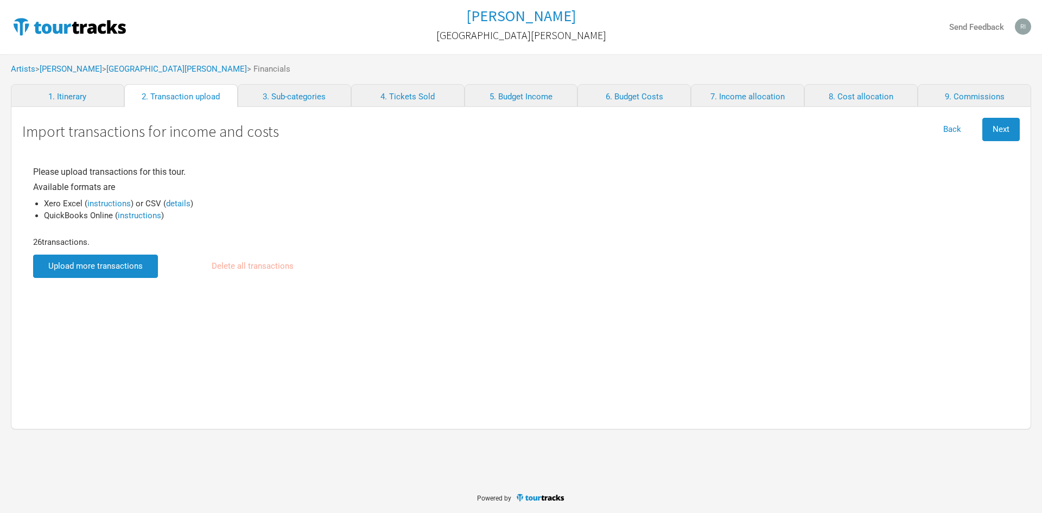
click at [574, 214] on div "Please upload transactions for this tour. Available formats are Xero Excel ( in…" at bounding box center [521, 220] width 976 height 116
click at [257, 260] on button "Delete all transactions" at bounding box center [252, 266] width 103 height 23
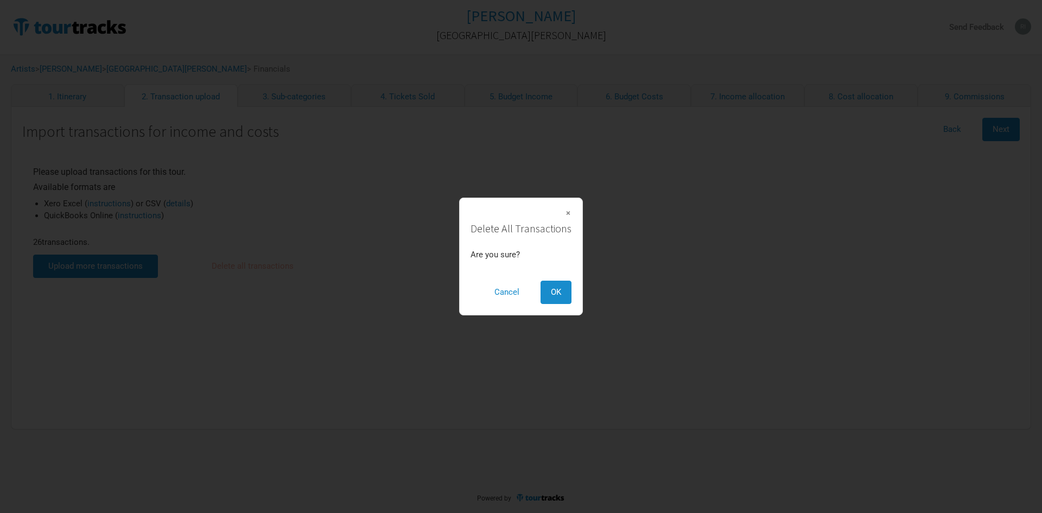
drag, startPoint x: 556, startPoint y: 286, endPoint x: 547, endPoint y: 286, distance: 8.7
click at [557, 286] on button "OK" at bounding box center [556, 292] width 31 height 23
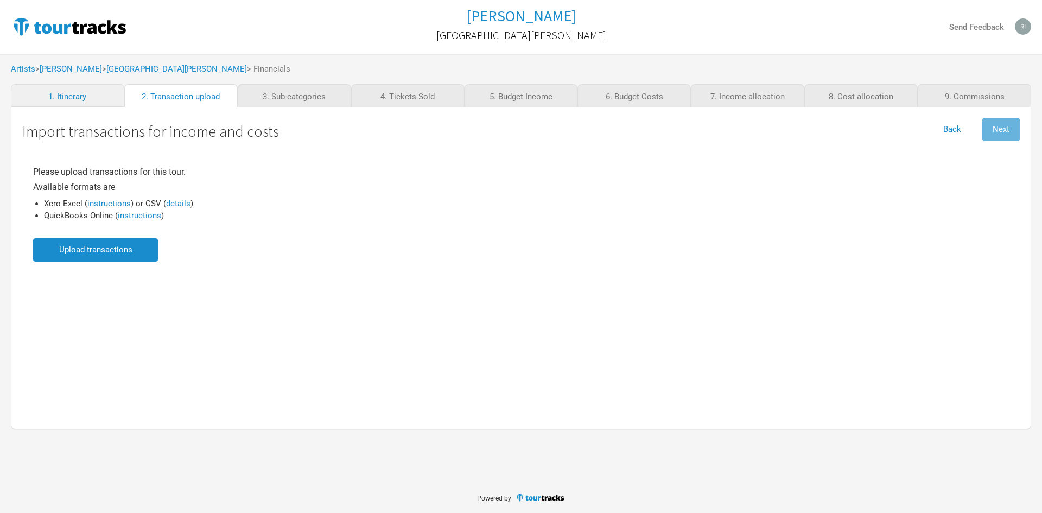
drag, startPoint x: 341, startPoint y: 231, endPoint x: 262, endPoint y: 241, distance: 79.3
click at [325, 233] on div "Please upload transactions for this tour. Available formats are Xero Excel ( in…" at bounding box center [521, 212] width 976 height 100
click at [131, 256] on input "file" at bounding box center [95, 249] width 125 height 23
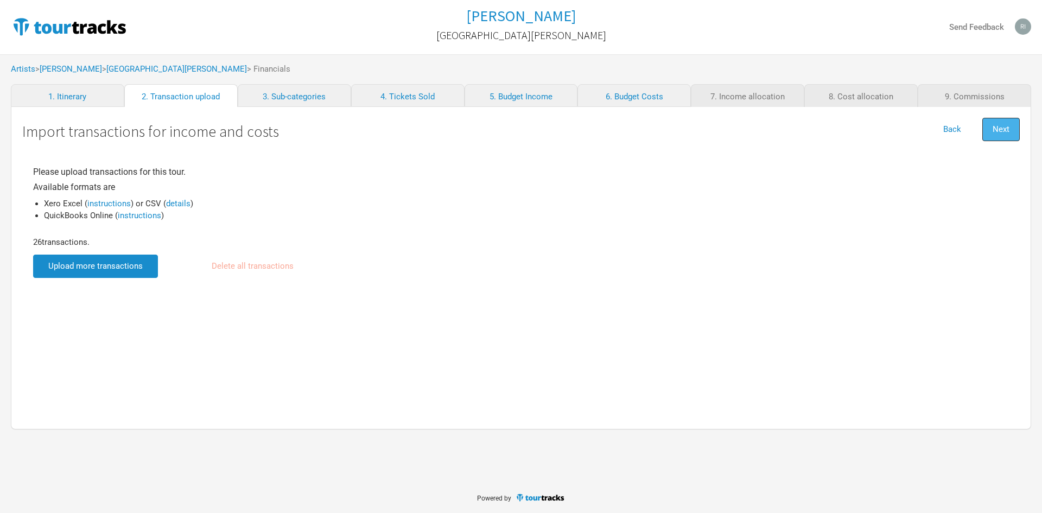
click at [1001, 130] on span "Next" at bounding box center [1001, 129] width 17 height 10
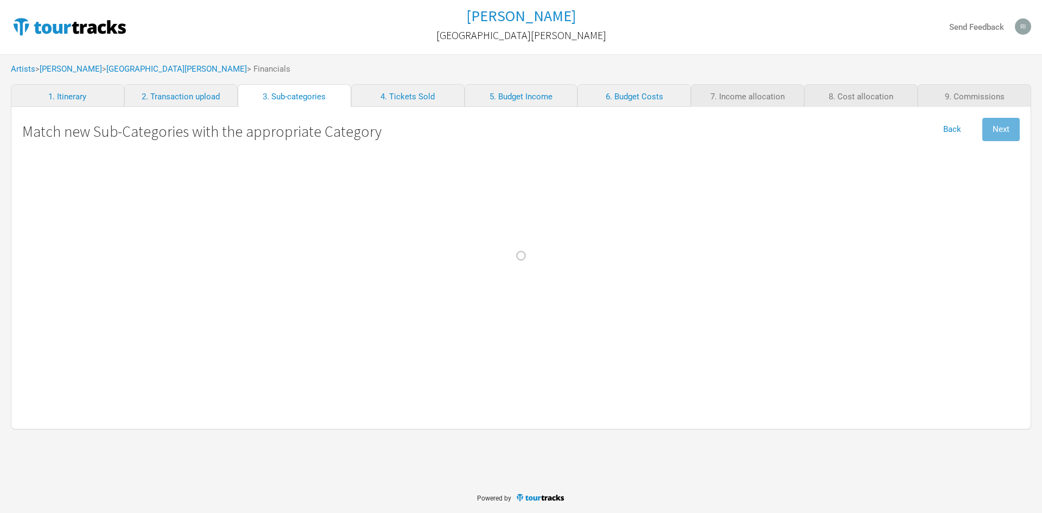
select Design "Marketing"
select Gordon "Personnel"
select Bovino "Personnel"
select Commission "Commissions"
select Management "Admin"
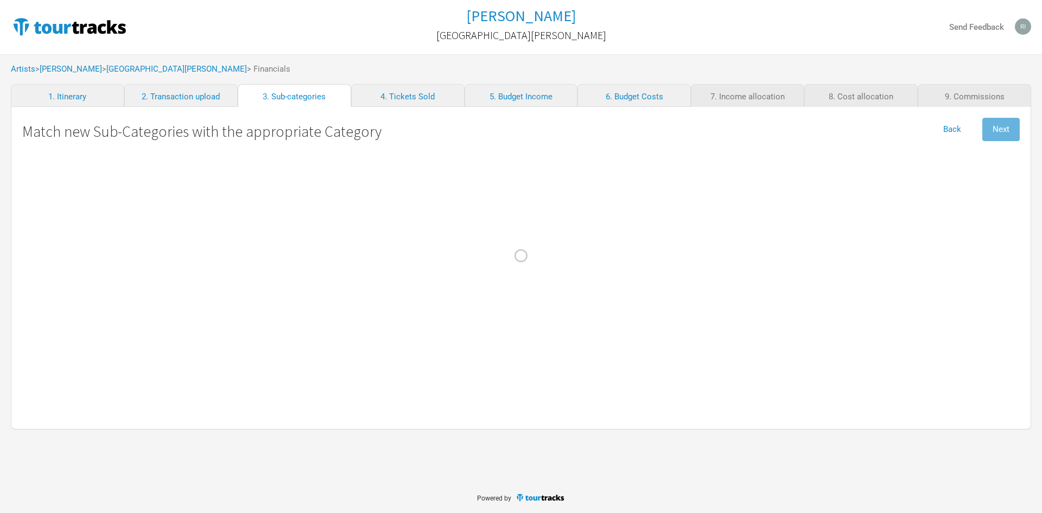
select Commission "Commissions"
select Income "Merch Income"
select Stock\/Manufacturing "Merch Costs"
select AUD "Production"
select Costs "Merch Costs"
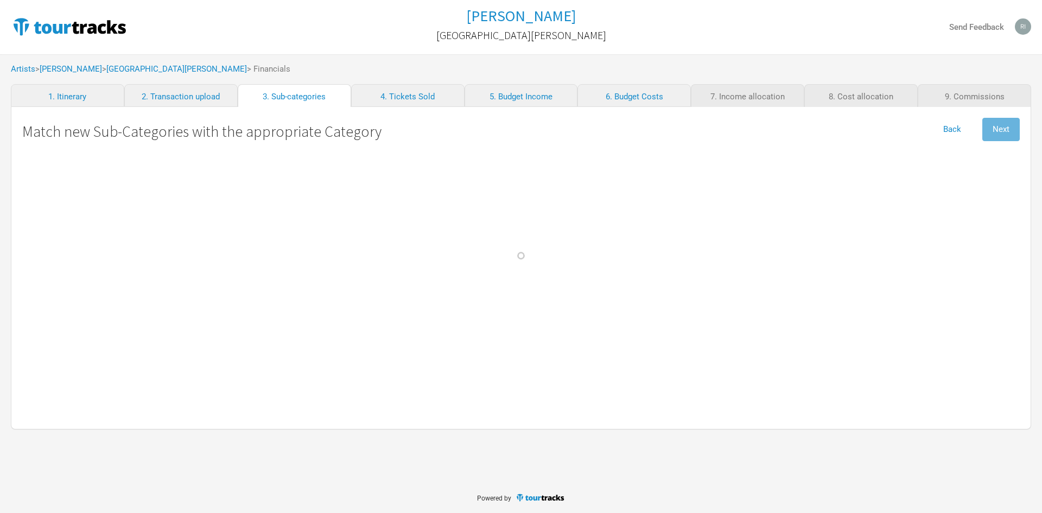
select Income "Performance"
select FOH "Personnel"
select Account "Merch Costs"
select Technician "Personnel"
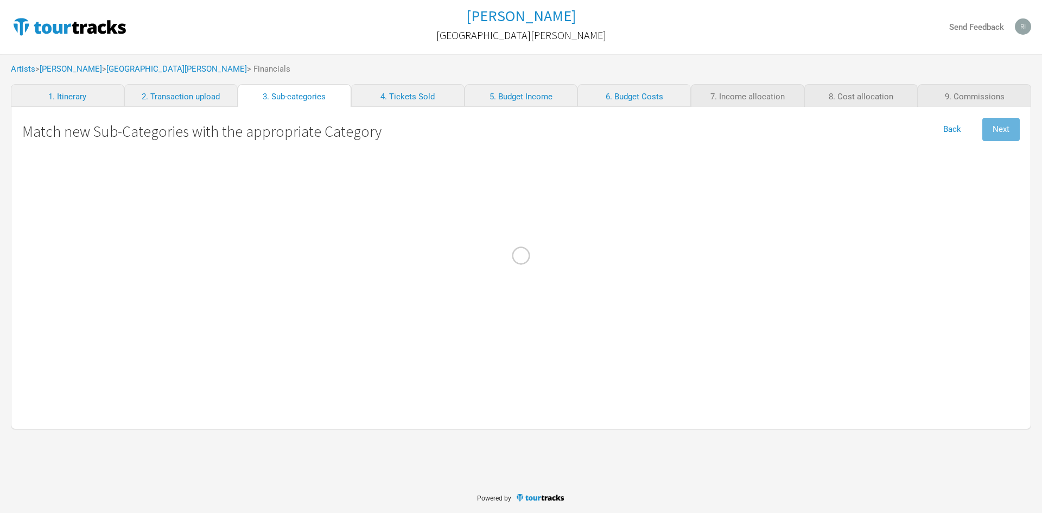
select Contractors "Personnel"
select Salaries "Personnel"
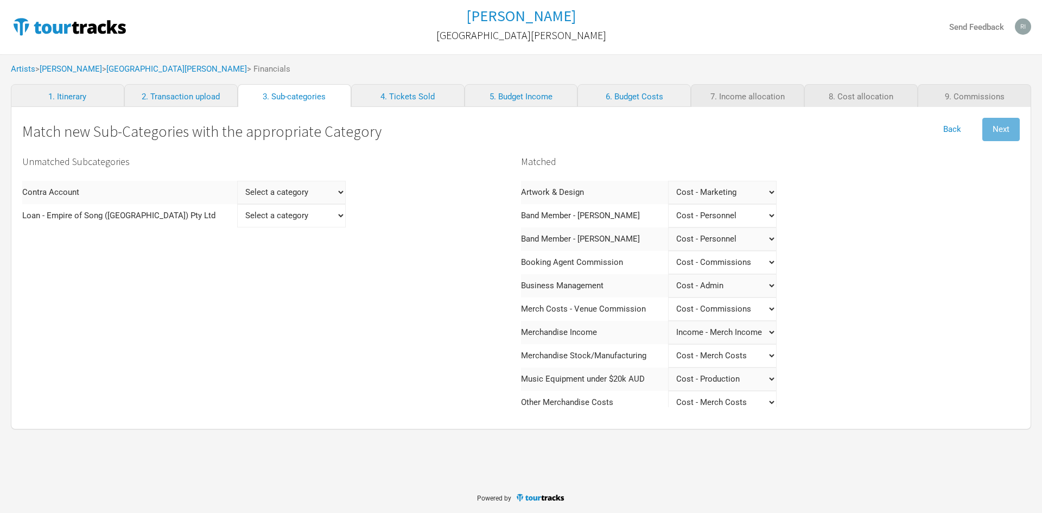
click at [294, 216] on Ltd "Select a category Income - Performance Income - Other Income Cost - Show Costs …" at bounding box center [291, 215] width 109 height 23
click at [298, 213] on Ltd "Select a category Income - Performance Income - Other Income Cost - Show Costs …" at bounding box center [291, 215] width 109 height 23
select Ltd "Production"
select Ltd
select Ltd "Production"
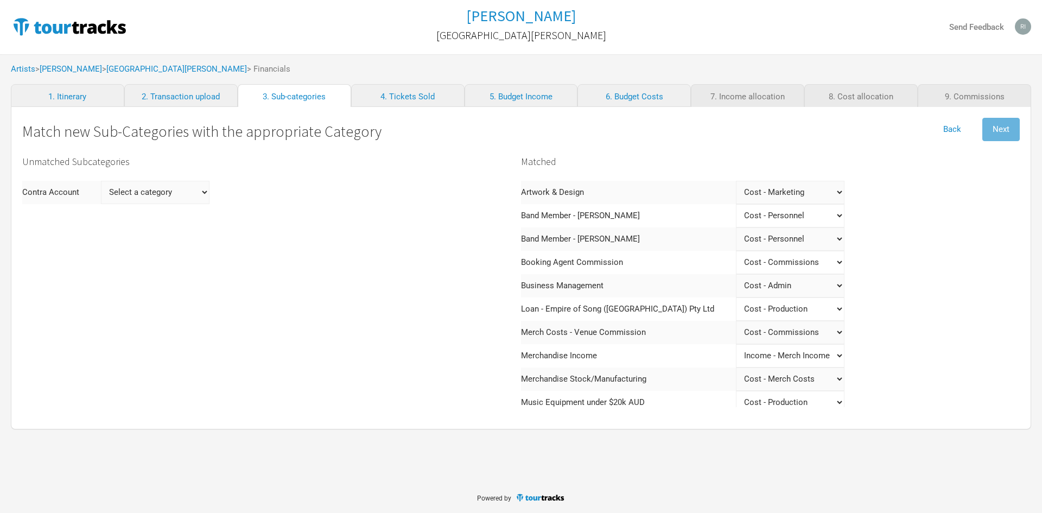
click at [204, 193] on Account "Select a category Income - Performance Income - Other Income Cost - Show Costs …" at bounding box center [155, 192] width 109 height 23
select Account "Merch Income"
select Account
select Account "Merch Income"
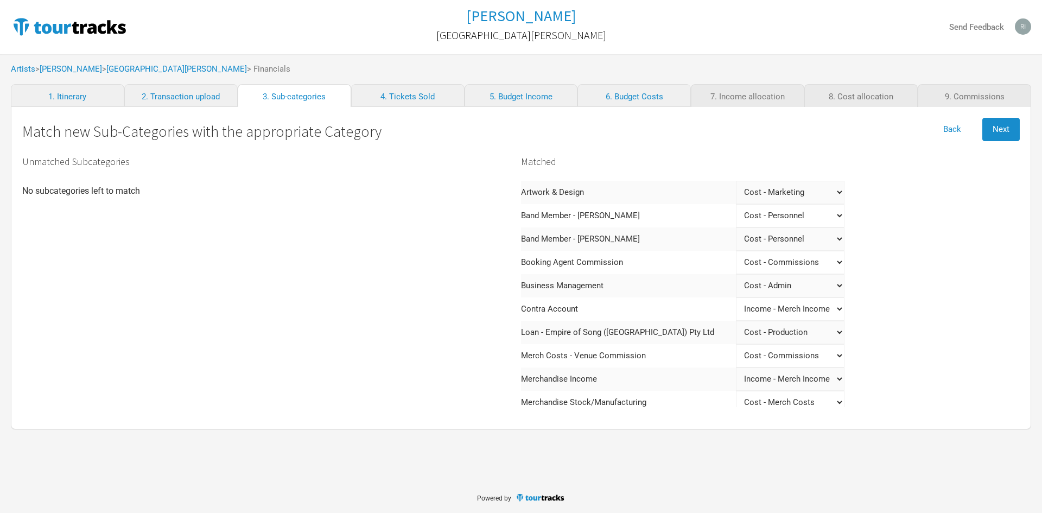
scroll to position [54, 0]
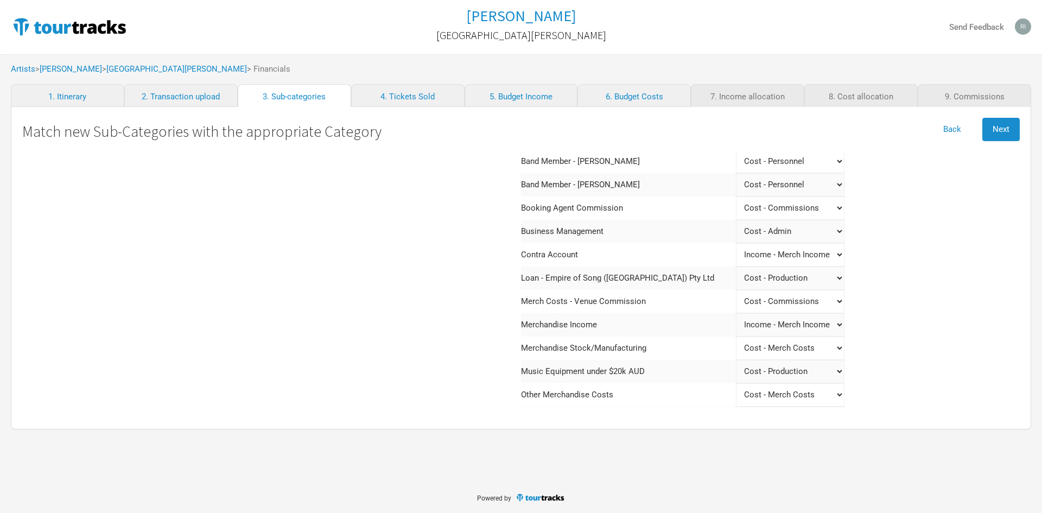
click at [790, 301] on Commission "Select a category Income - Performance Income - Other Income Cost - Show Costs …" at bounding box center [790, 301] width 109 height 23
select Commission "Commissions"
select Commission "Merch Costs"
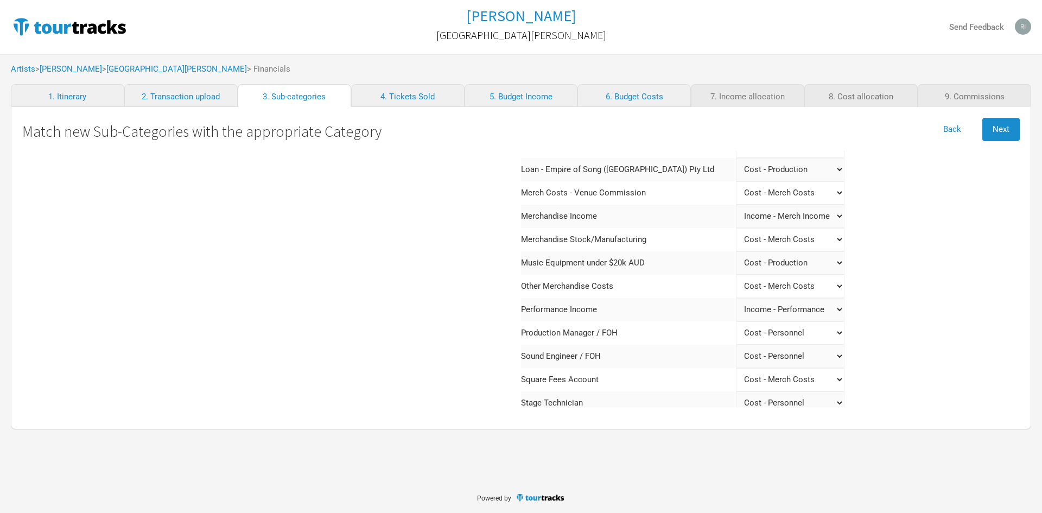
scroll to position [217, 0]
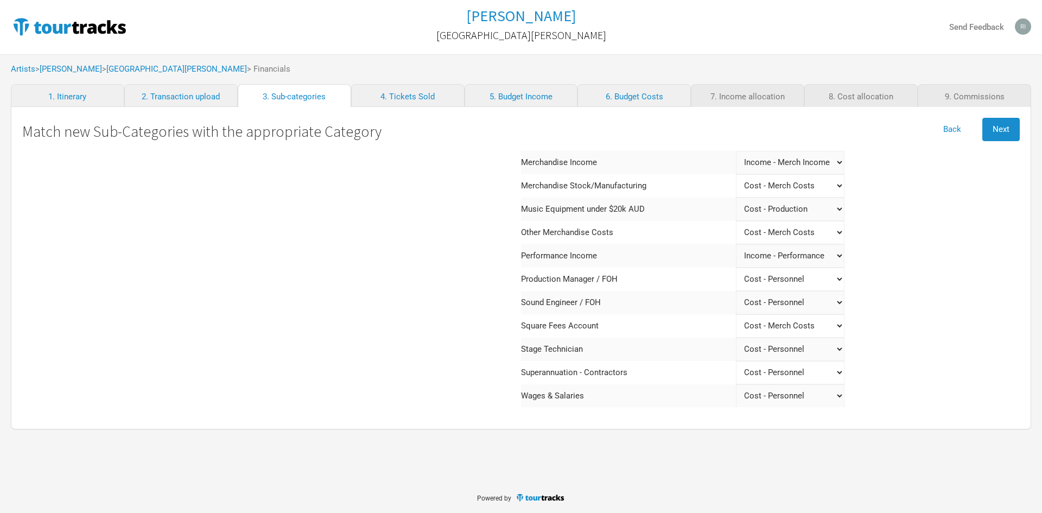
click at [1000, 117] on div "Match new Sub-Categories with the appropriate Category Back Next Unmatched Subc…" at bounding box center [521, 268] width 1021 height 322
click at [997, 130] on span "Next" at bounding box center [1001, 129] width 17 height 10
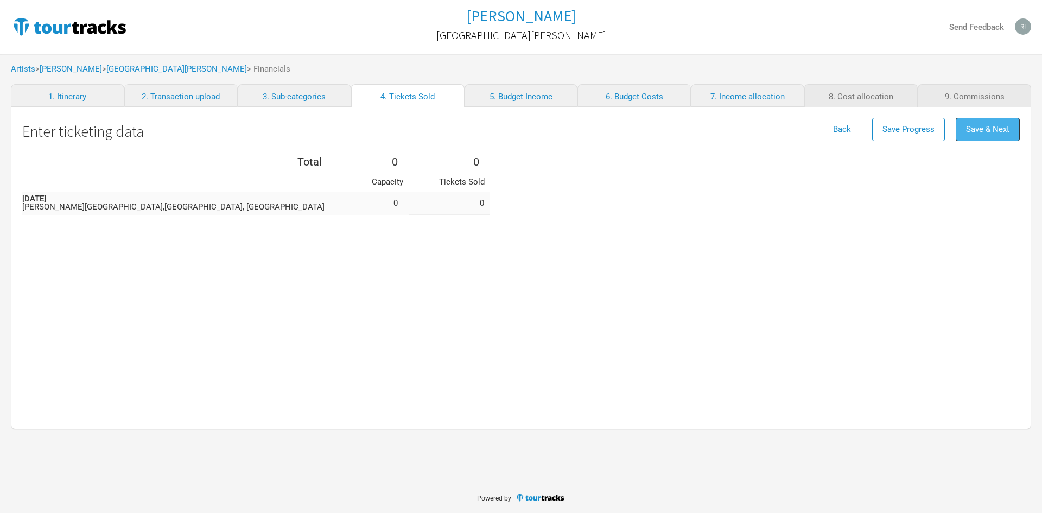
click at [984, 126] on span "Save & Next" at bounding box center [987, 129] width 43 height 10
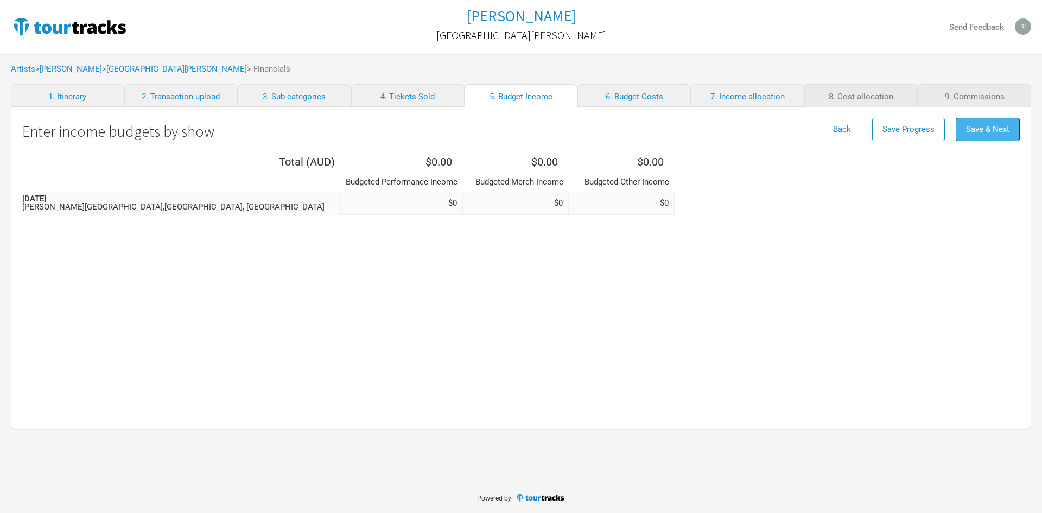
click at [995, 126] on span "Save & Next" at bounding box center [987, 129] width 43 height 10
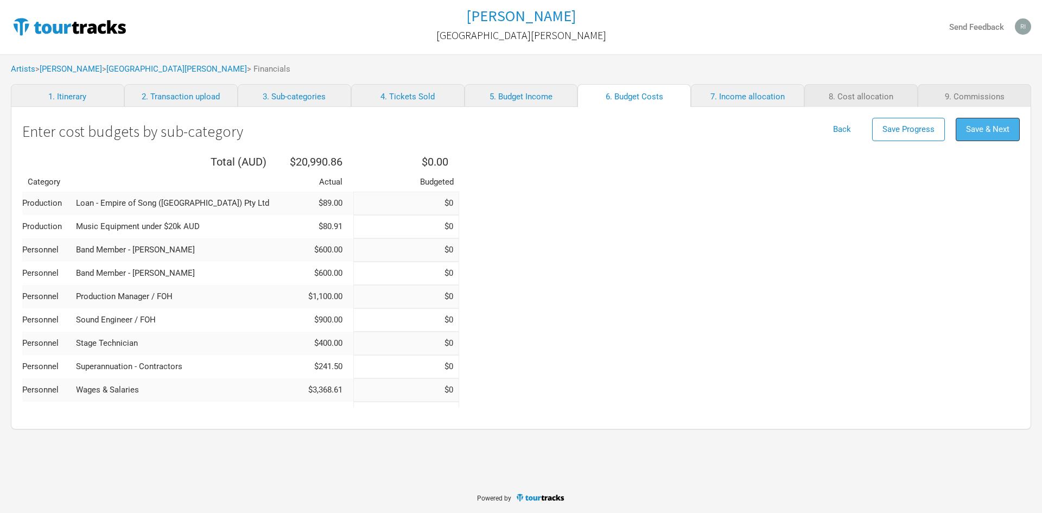
click at [996, 126] on span "Save & Next" at bounding box center [987, 129] width 43 height 10
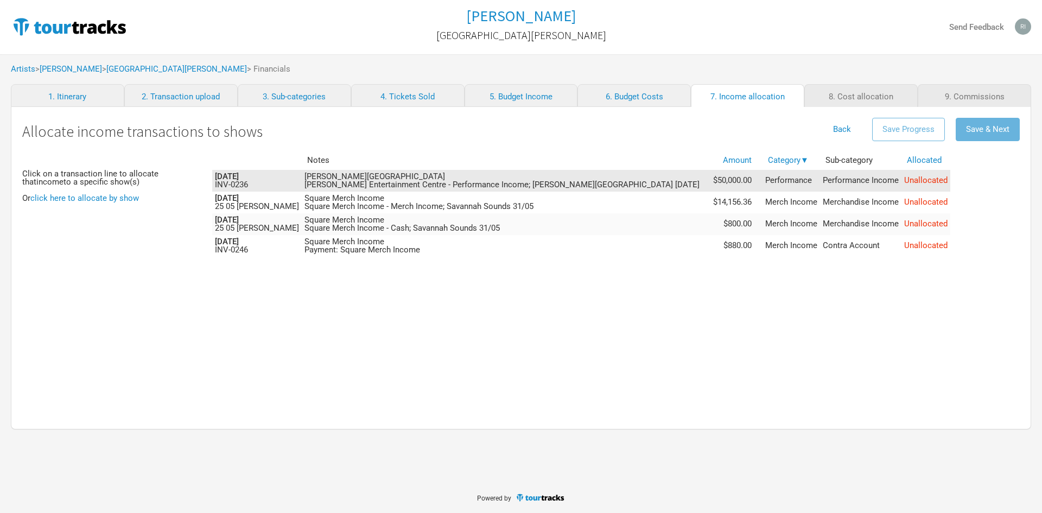
click at [904, 183] on span "Unallocated" at bounding box center [925, 180] width 43 height 10
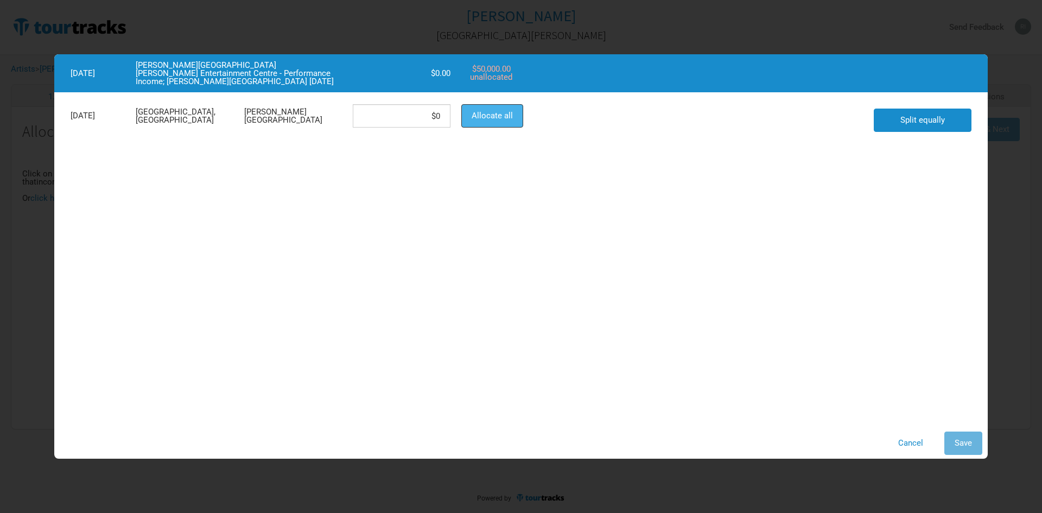
click at [512, 124] on button "Allocate all" at bounding box center [492, 115] width 62 height 23
type input "$50,000"
click at [971, 444] on span "Save" at bounding box center [963, 443] width 17 height 10
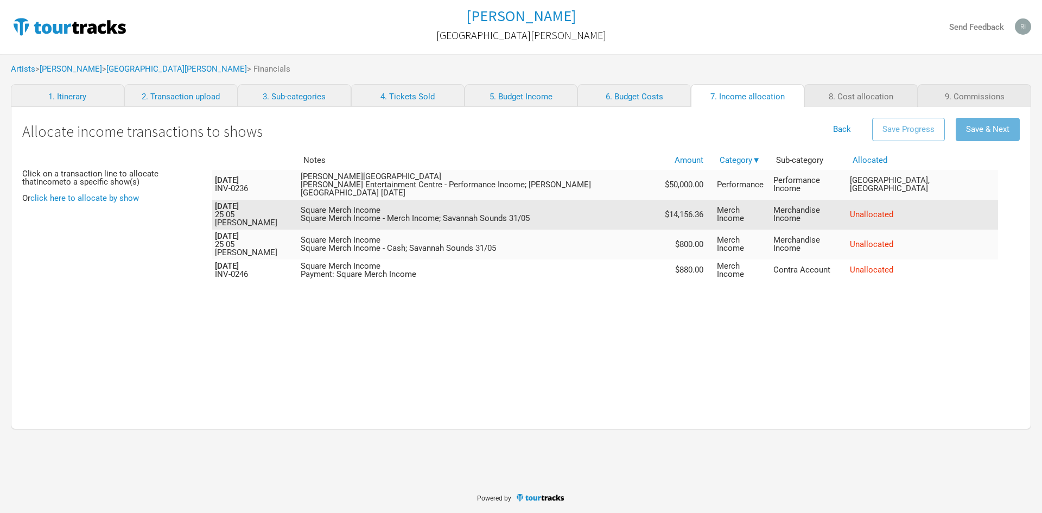
click at [847, 208] on td "Unallocated" at bounding box center [922, 215] width 151 height 30
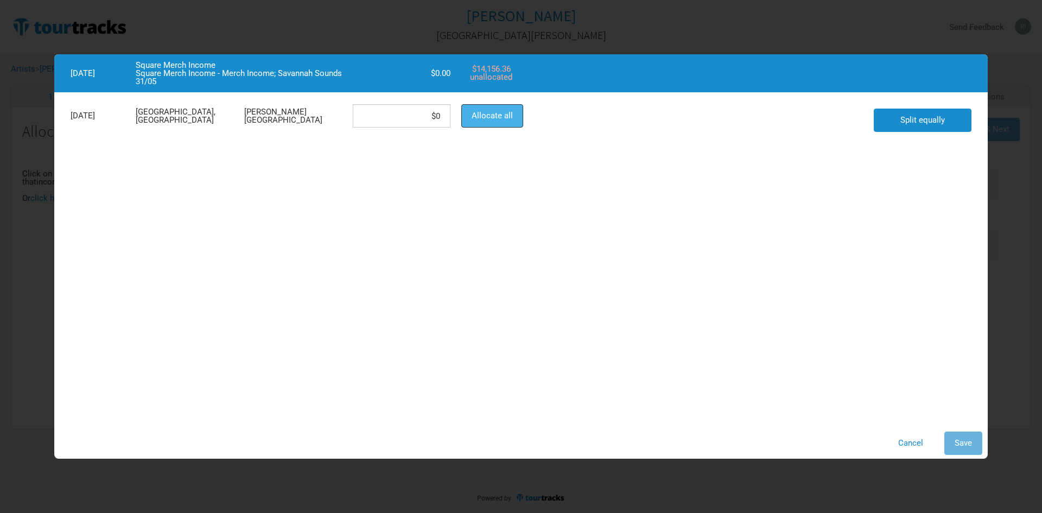
click at [514, 114] on button "Allocate all" at bounding box center [492, 115] width 62 height 23
type input "$14,156.36"
click at [953, 449] on button "Save" at bounding box center [964, 443] width 38 height 23
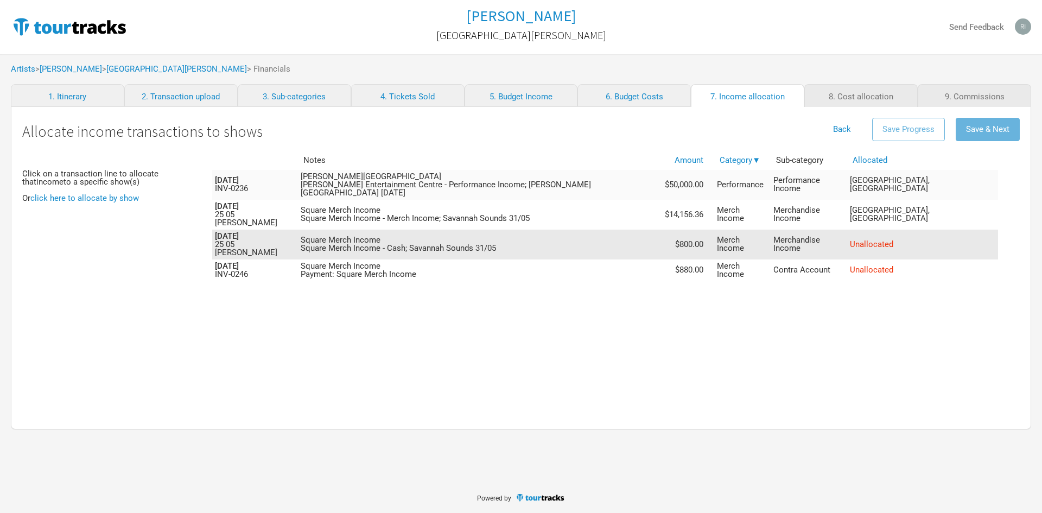
click at [847, 230] on td "Unallocated" at bounding box center [922, 245] width 151 height 30
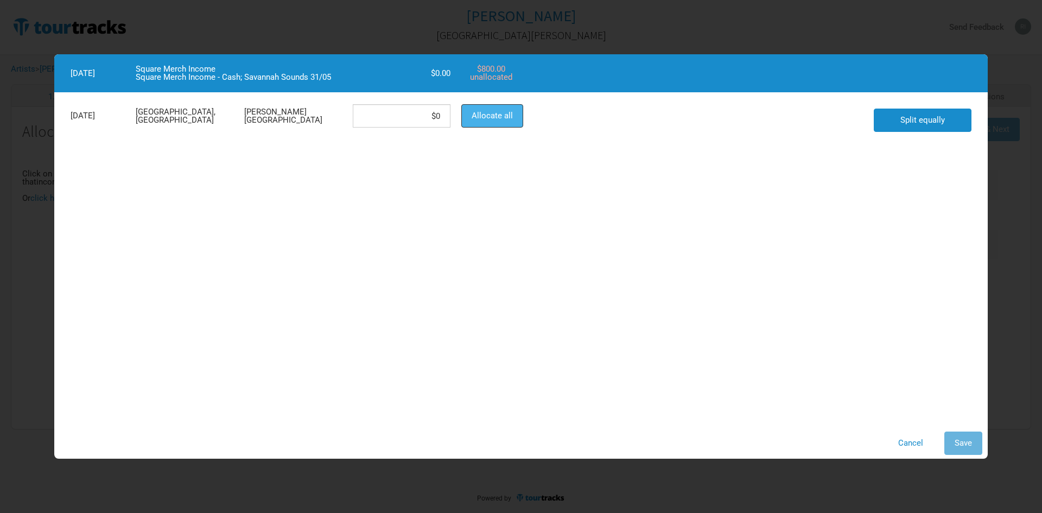
click at [515, 118] on button "Allocate all" at bounding box center [492, 115] width 62 height 23
type input "$800"
click at [967, 448] on button "Save" at bounding box center [964, 443] width 38 height 23
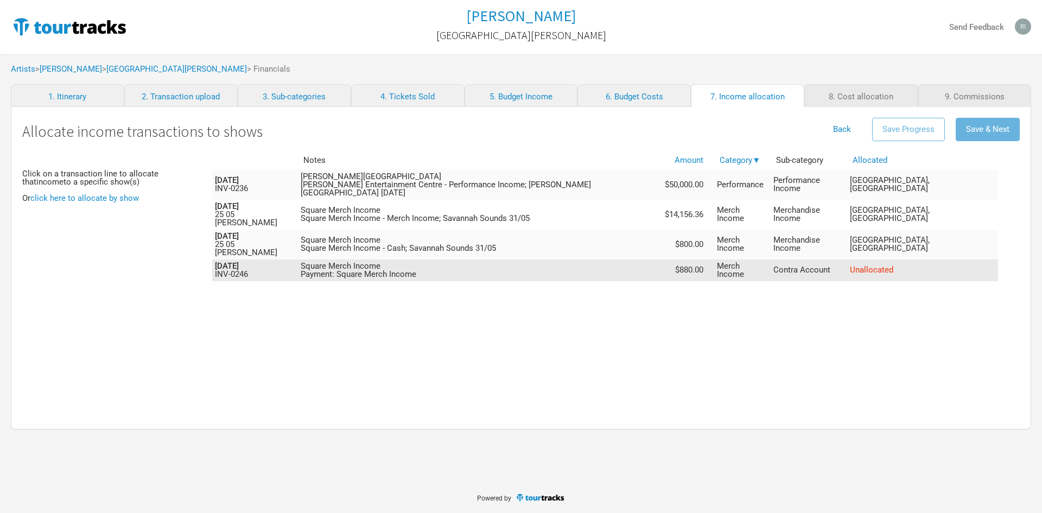
click at [850, 265] on span "Unallocated" at bounding box center [871, 270] width 43 height 10
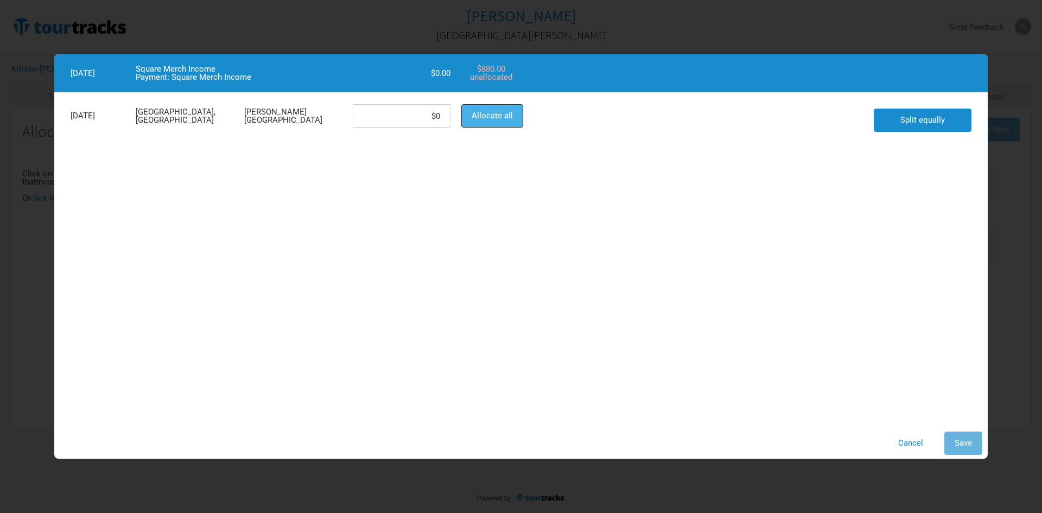
click at [501, 112] on span "Allocate all" at bounding box center [492, 116] width 41 height 10
type input "$880"
click at [966, 446] on span "Save" at bounding box center [963, 443] width 17 height 10
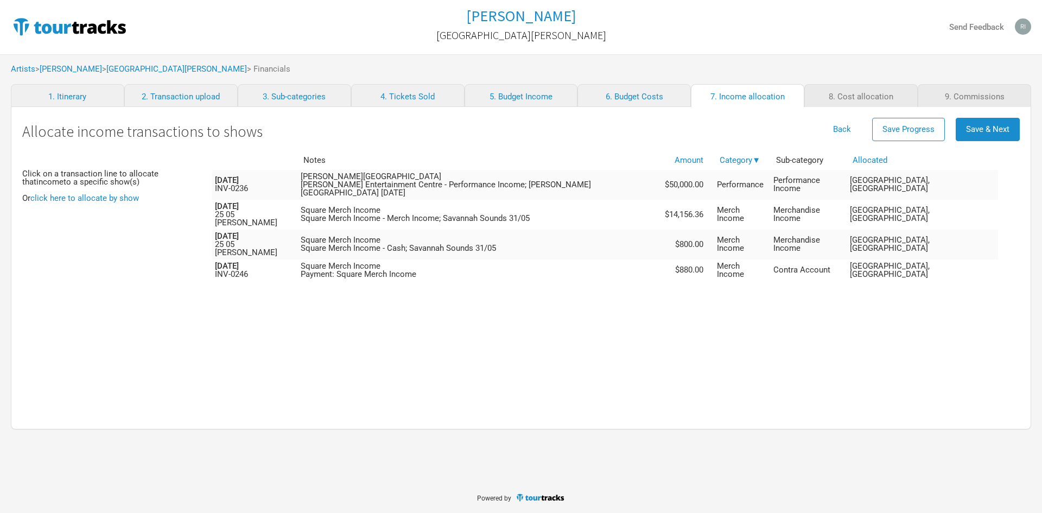
click at [879, 291] on div "Notes Amount Category ▼ Sub-category Allocated [DATE] INV-0236 [PERSON_NAME] En…" at bounding box center [616, 279] width 808 height 257
click at [986, 126] on span "Save & Next" at bounding box center [987, 129] width 43 height 10
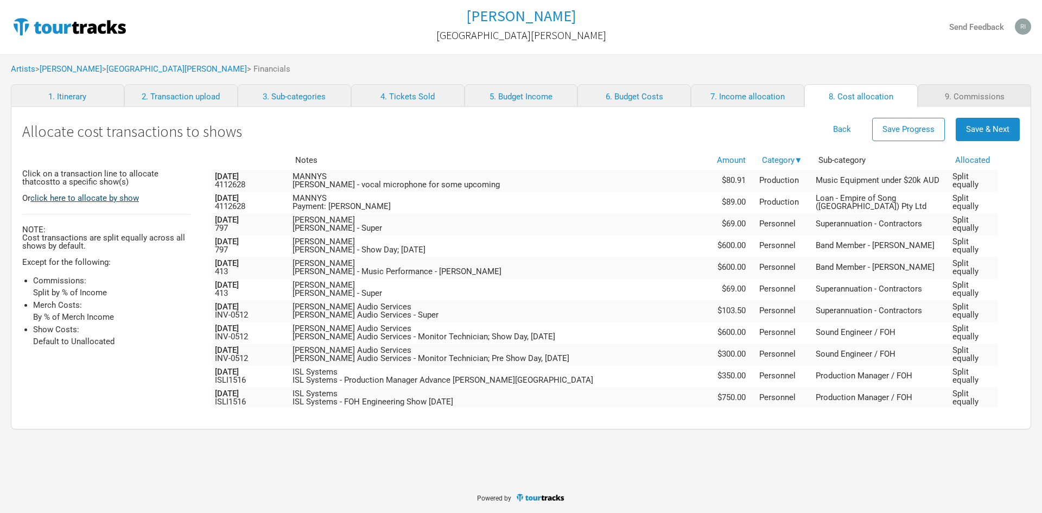
click at [120, 197] on link "click here to allocate by show" at bounding box center [84, 198] width 109 height 10
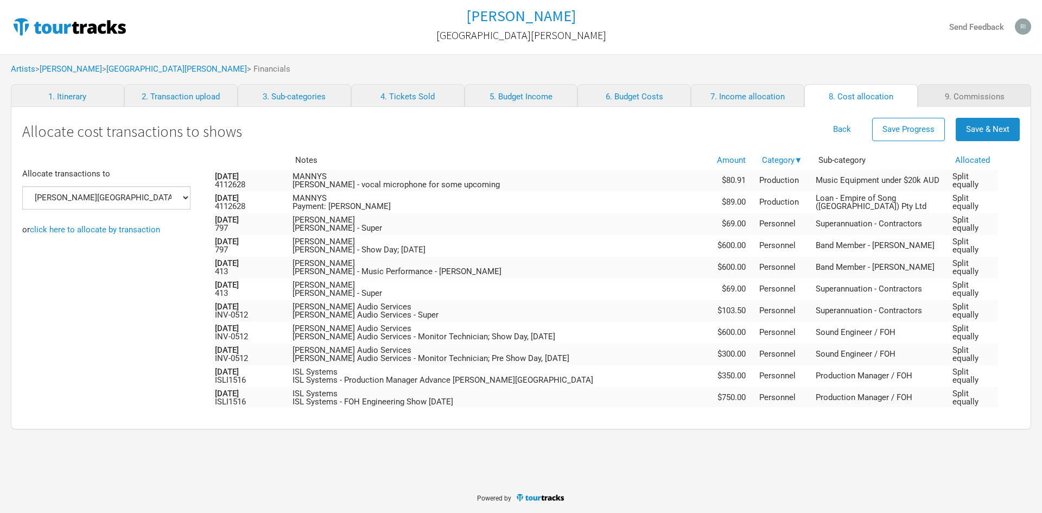
click at [129, 300] on div "Allocate transactions to [PERSON_NAME][GEOGRAPHIC_DATA], [GEOGRAPHIC_DATA], [GE…" at bounding box center [117, 279] width 190 height 257
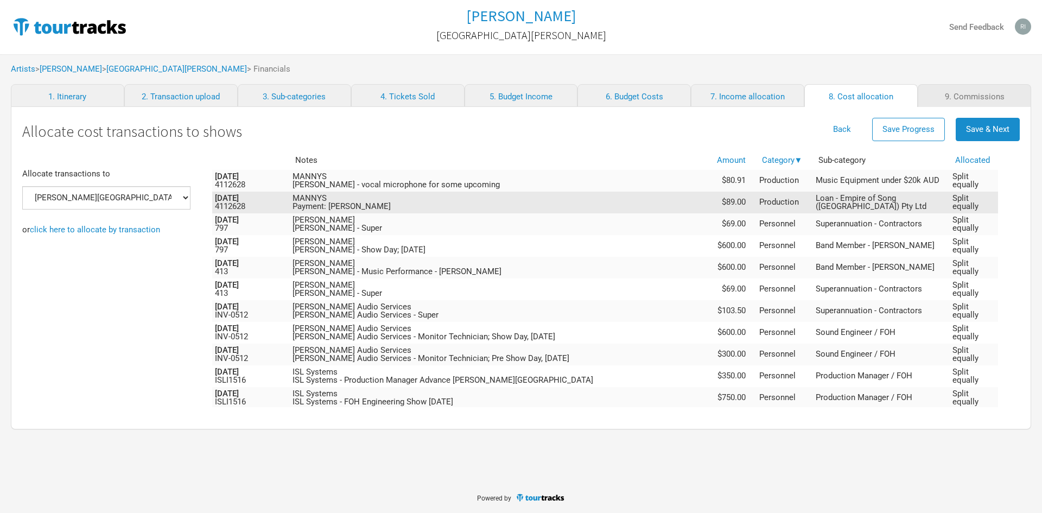
drag, startPoint x: 954, startPoint y: 181, endPoint x: 952, endPoint y: 202, distance: 21.8
click at [954, 181] on span "Split equally" at bounding box center [966, 181] width 26 height 18
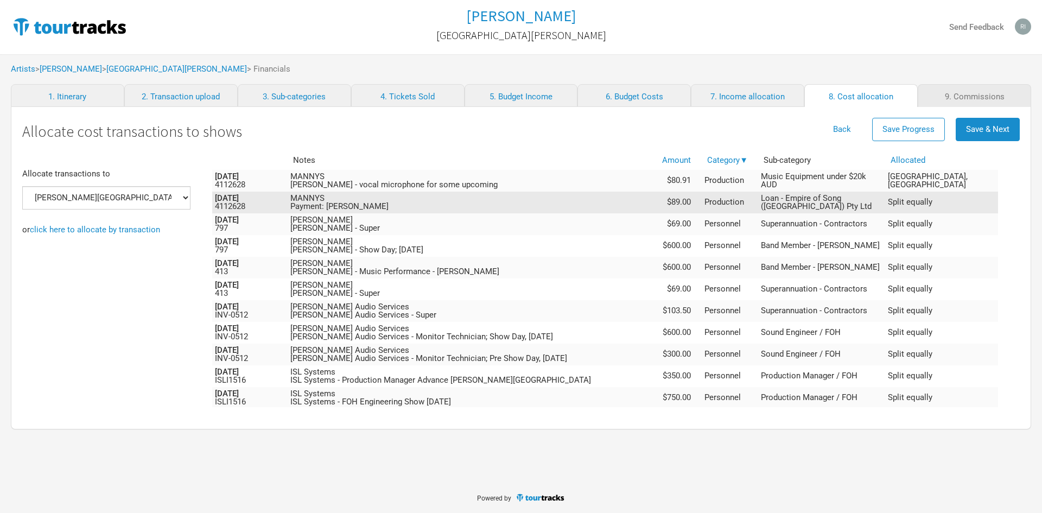
click at [933, 204] on span "Split equally" at bounding box center [910, 202] width 45 height 10
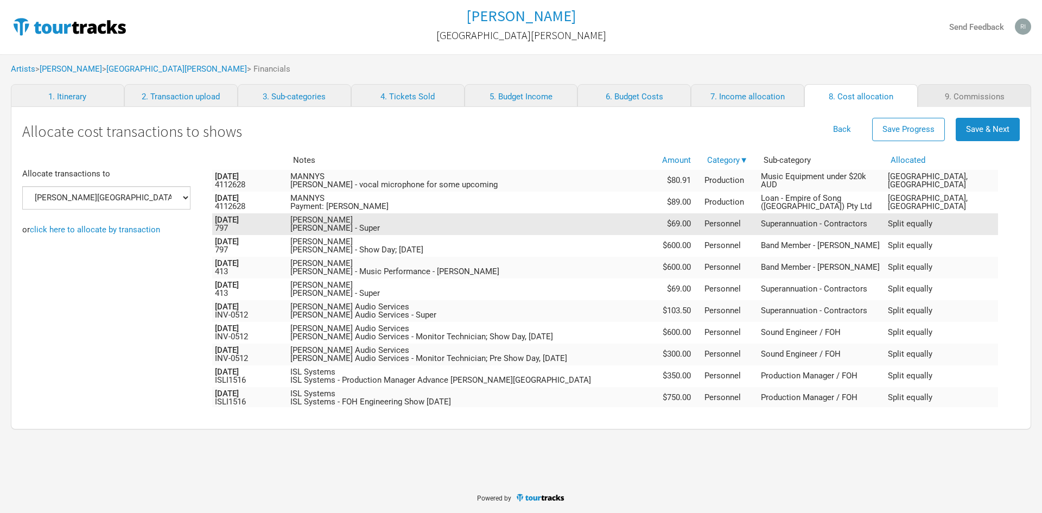
click at [952, 229] on td "Split equally" at bounding box center [941, 224] width 113 height 22
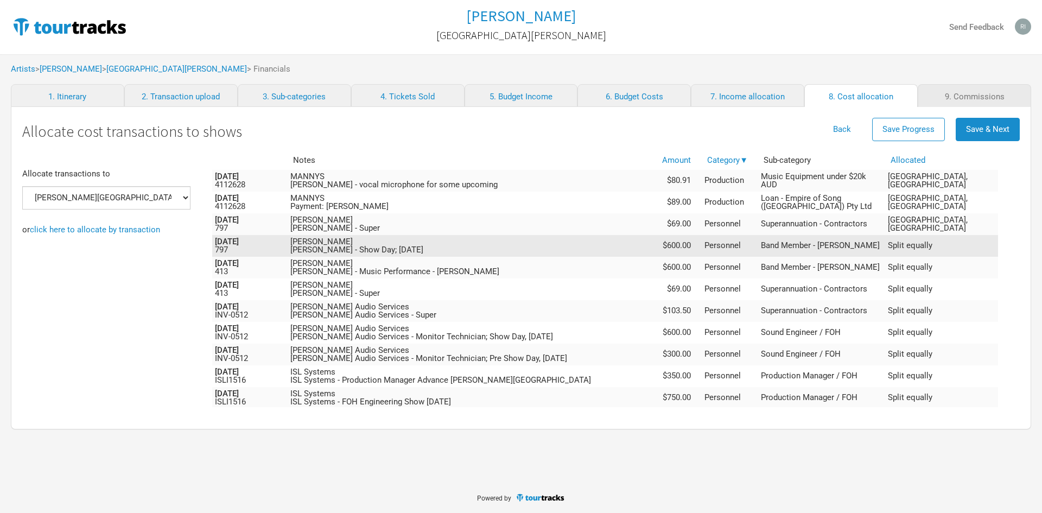
click at [950, 251] on td "Split equally" at bounding box center [941, 246] width 113 height 22
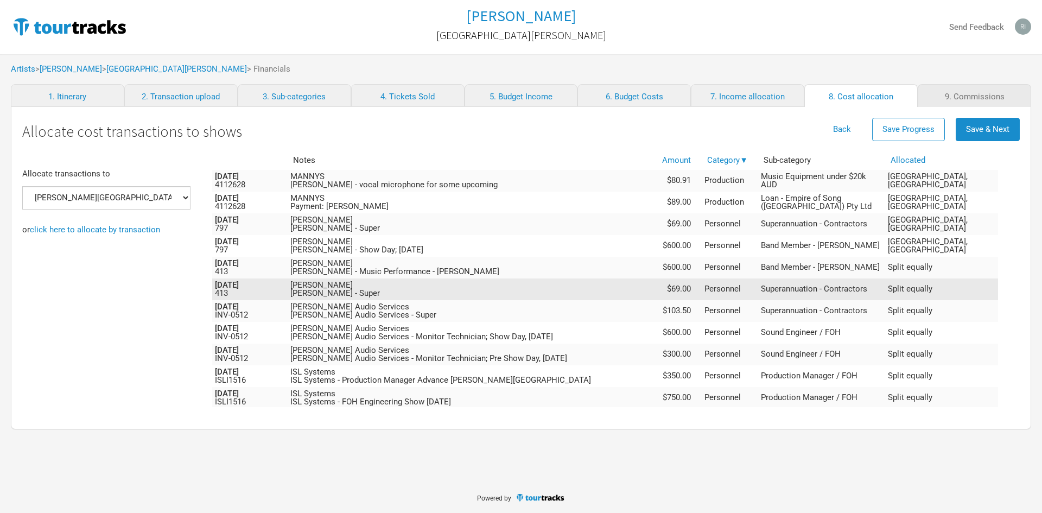
drag, startPoint x: 946, startPoint y: 270, endPoint x: 945, endPoint y: 282, distance: 12.1
click at [933, 270] on span "Split equally" at bounding box center [910, 267] width 45 height 10
click at [933, 293] on span "Split equally" at bounding box center [910, 289] width 45 height 10
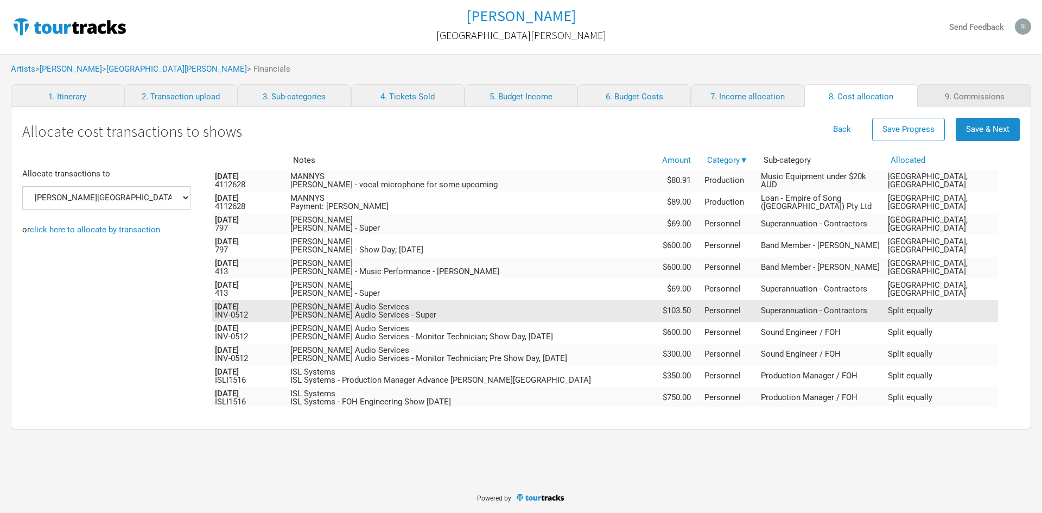
drag, startPoint x: 944, startPoint y: 308, endPoint x: 945, endPoint y: 315, distance: 7.1
click at [933, 310] on span "Split equally" at bounding box center [910, 311] width 45 height 10
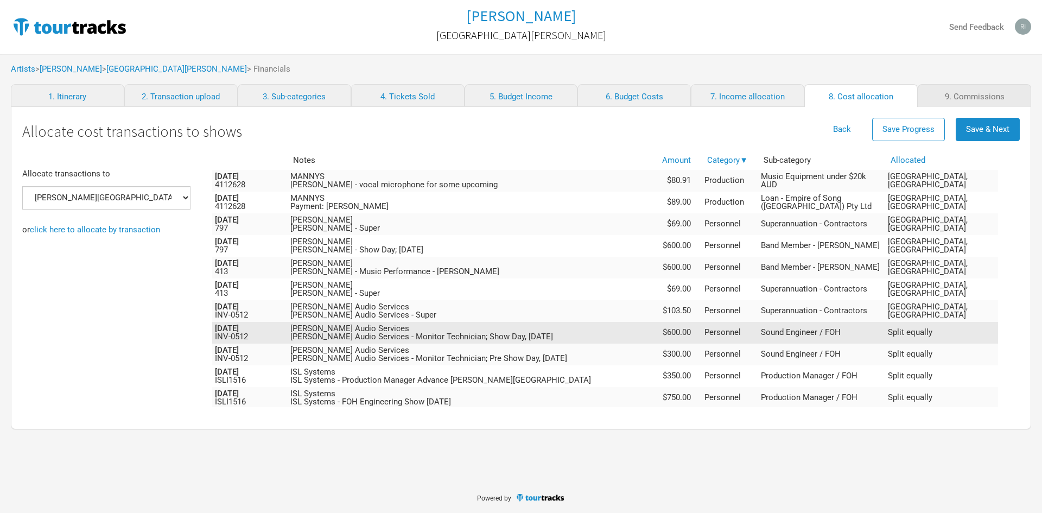
click at [945, 327] on td "Split equally" at bounding box center [941, 333] width 113 height 22
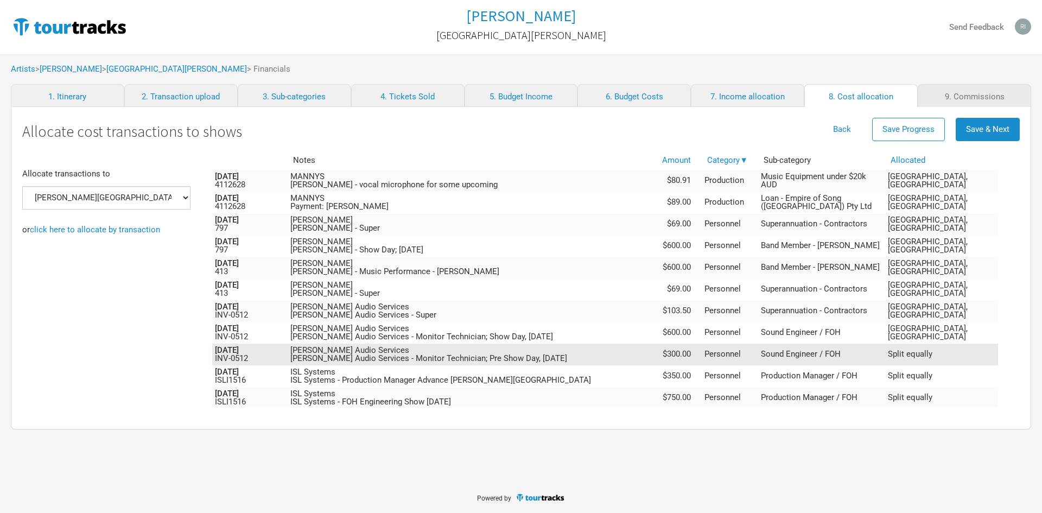
click at [933, 352] on span "Split equally" at bounding box center [910, 354] width 45 height 10
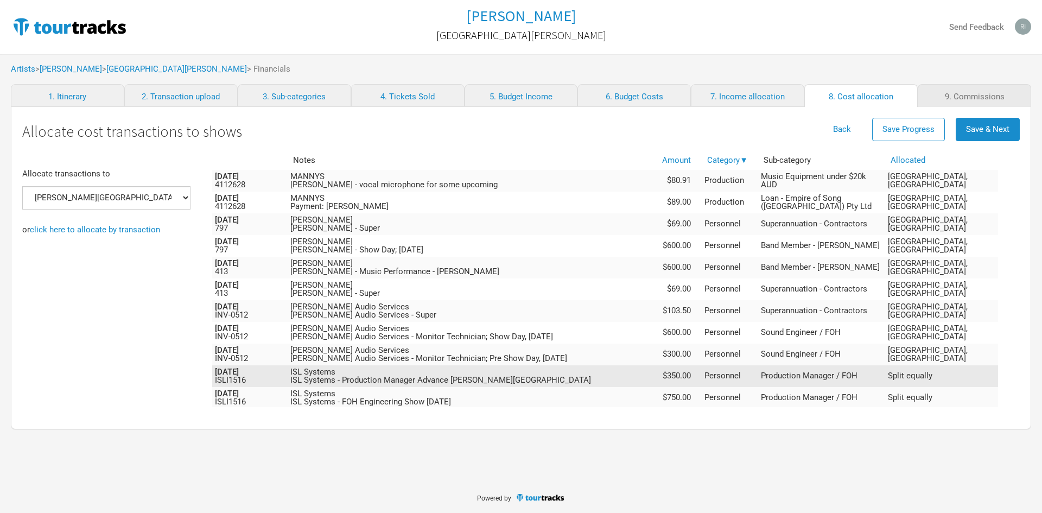
drag, startPoint x: 944, startPoint y: 375, endPoint x: 949, endPoint y: 379, distance: 7.3
click at [933, 375] on span "Split equally" at bounding box center [910, 376] width 45 height 10
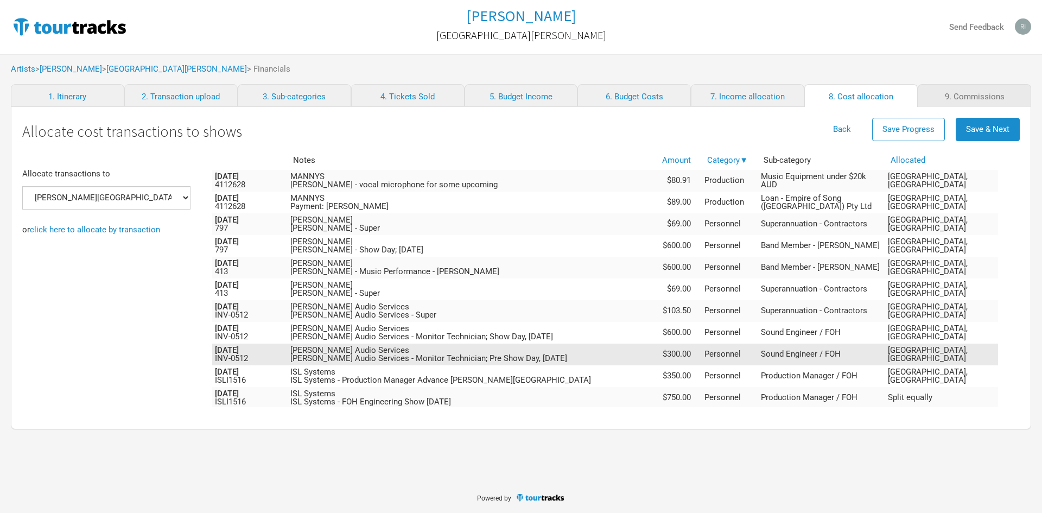
drag, startPoint x: 950, startPoint y: 395, endPoint x: 970, endPoint y: 344, distance: 55.3
click at [933, 396] on span "Split equally" at bounding box center [910, 398] width 45 height 10
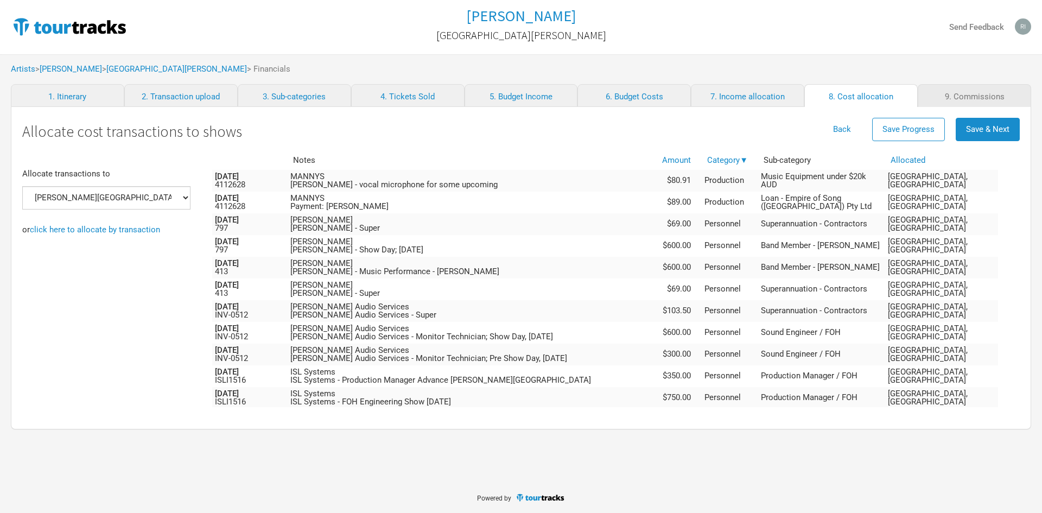
drag, startPoint x: 1011, startPoint y: 246, endPoint x: 1014, endPoint y: 295, distance: 48.9
click at [1014, 295] on div "Notes Amount Category ▼ Sub-category Allocated [DATE] 4112628 [PERSON_NAME] - v…" at bounding box center [616, 279] width 808 height 257
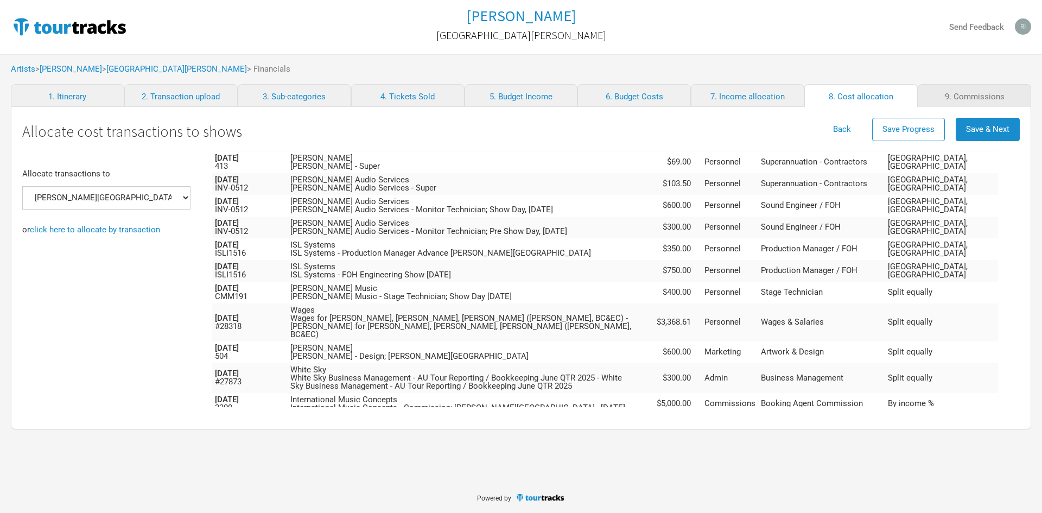
scroll to position [139, 0]
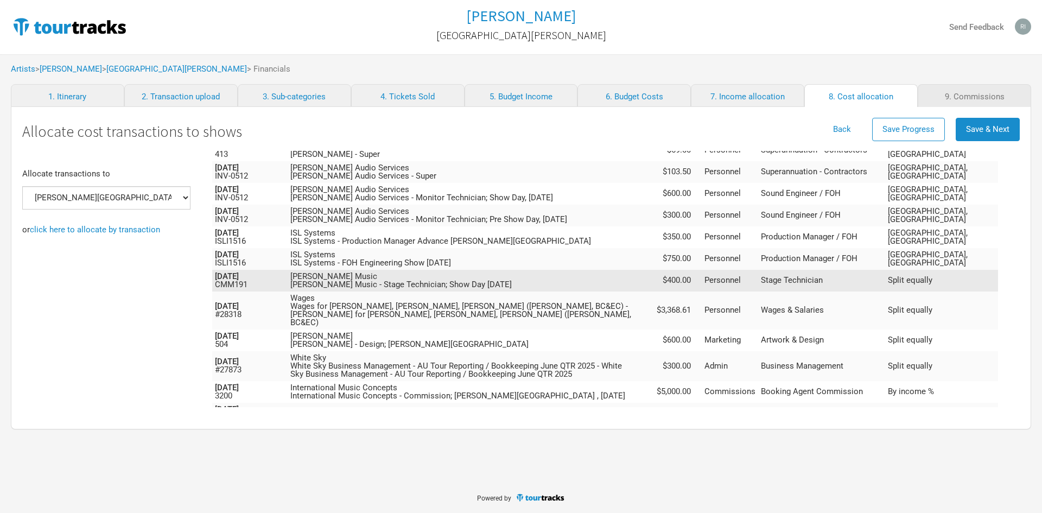
click at [933, 282] on span "Split equally" at bounding box center [910, 280] width 45 height 10
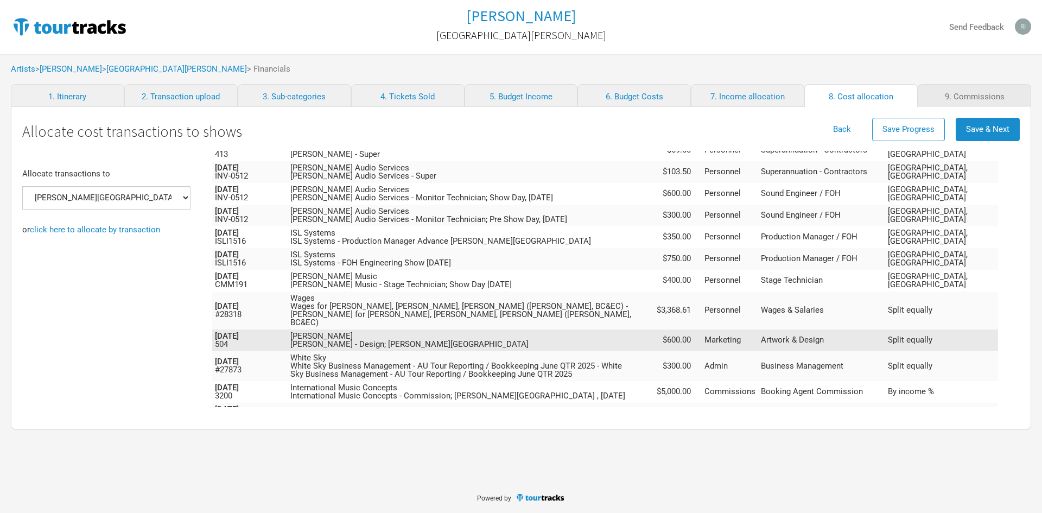
drag, startPoint x: 962, startPoint y: 304, endPoint x: 961, endPoint y: 326, distance: 21.7
click at [933, 305] on span "Split equally" at bounding box center [910, 310] width 45 height 10
drag, startPoint x: 961, startPoint y: 330, endPoint x: 962, endPoint y: 339, distance: 8.8
click at [933, 335] on span "Split equally" at bounding box center [910, 340] width 45 height 10
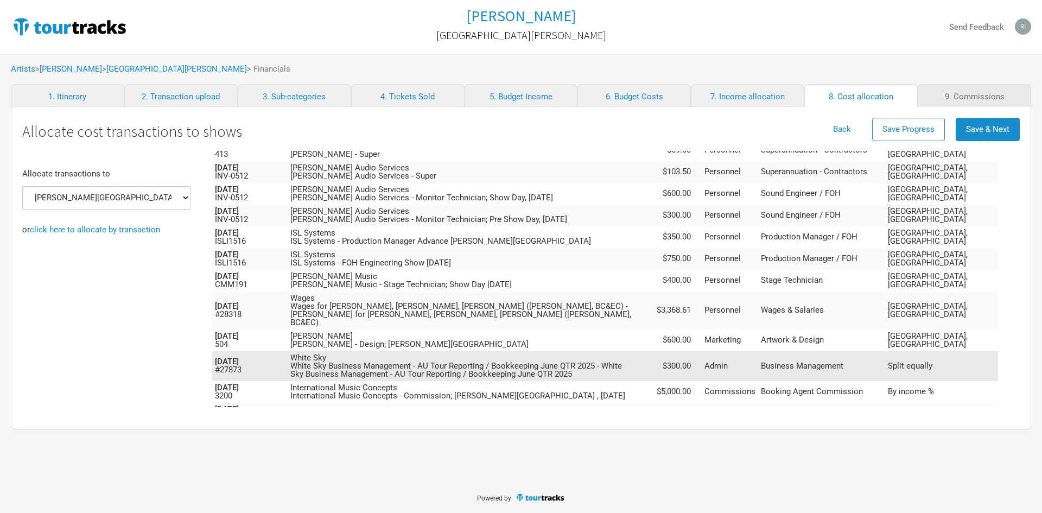
drag, startPoint x: 960, startPoint y: 353, endPoint x: 959, endPoint y: 369, distance: 15.8
click at [933, 361] on span "Split equally" at bounding box center [910, 366] width 45 height 10
drag, startPoint x: 954, startPoint y: 377, endPoint x: 967, endPoint y: 366, distance: 16.2
click at [954, 381] on td "By income %" at bounding box center [941, 392] width 113 height 22
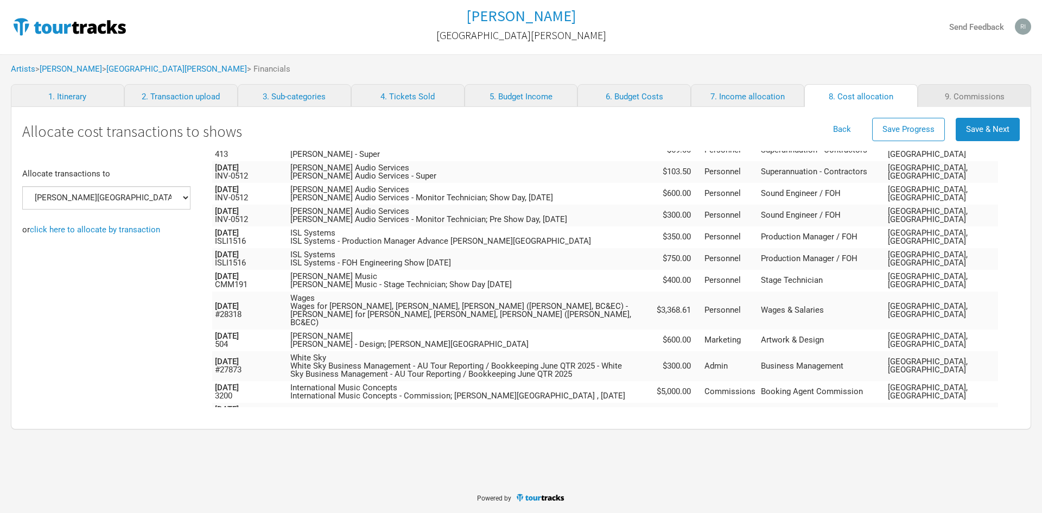
click at [1009, 321] on div "Notes Amount Category ▼ Sub-category Allocated [DATE] 4112628 [PERSON_NAME] - v…" at bounding box center [616, 279] width 808 height 257
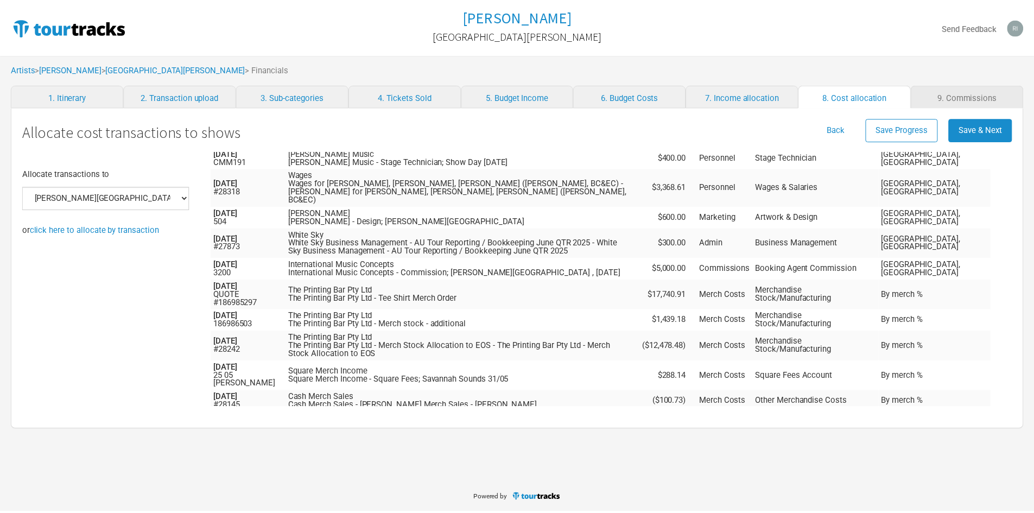
scroll to position [273, 0]
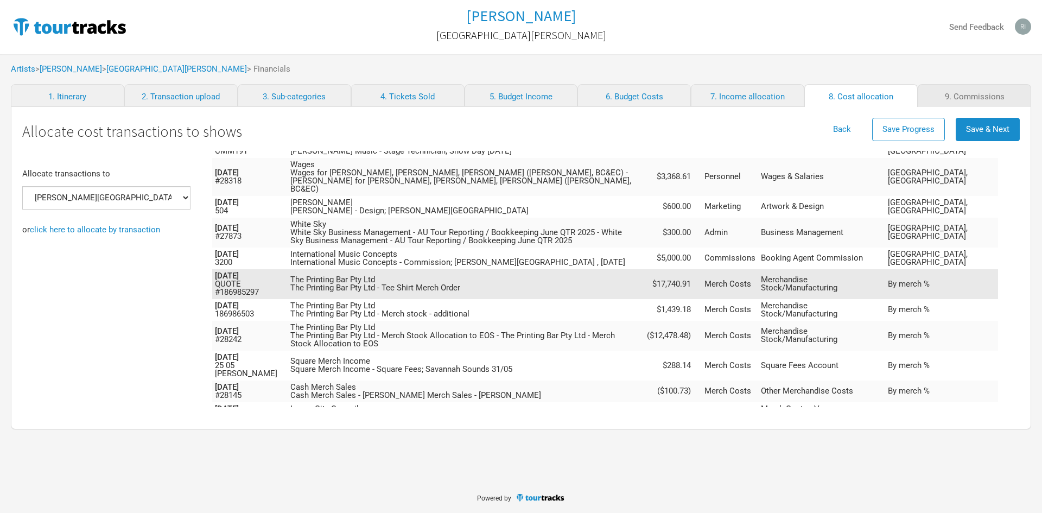
drag, startPoint x: 959, startPoint y: 274, endPoint x: 958, endPoint y: 279, distance: 5.5
click at [930, 279] on span "By merch %" at bounding box center [909, 284] width 42 height 10
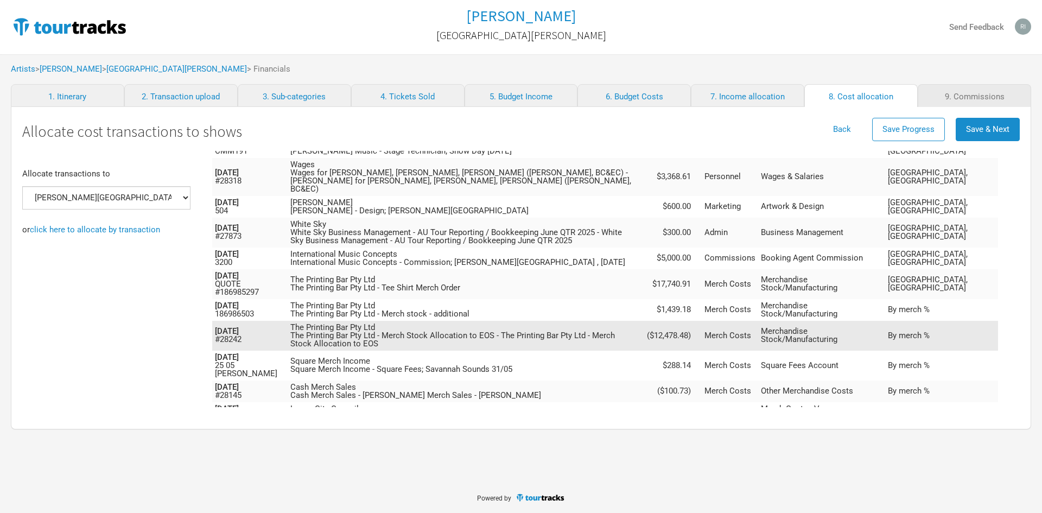
drag, startPoint x: 958, startPoint y: 303, endPoint x: 961, endPoint y: 319, distance: 16.5
click at [930, 306] on span "By merch %" at bounding box center [909, 310] width 42 height 10
drag, startPoint x: 961, startPoint y: 324, endPoint x: 962, endPoint y: 337, distance: 13.6
click at [930, 331] on span "By merch %" at bounding box center [909, 336] width 42 height 10
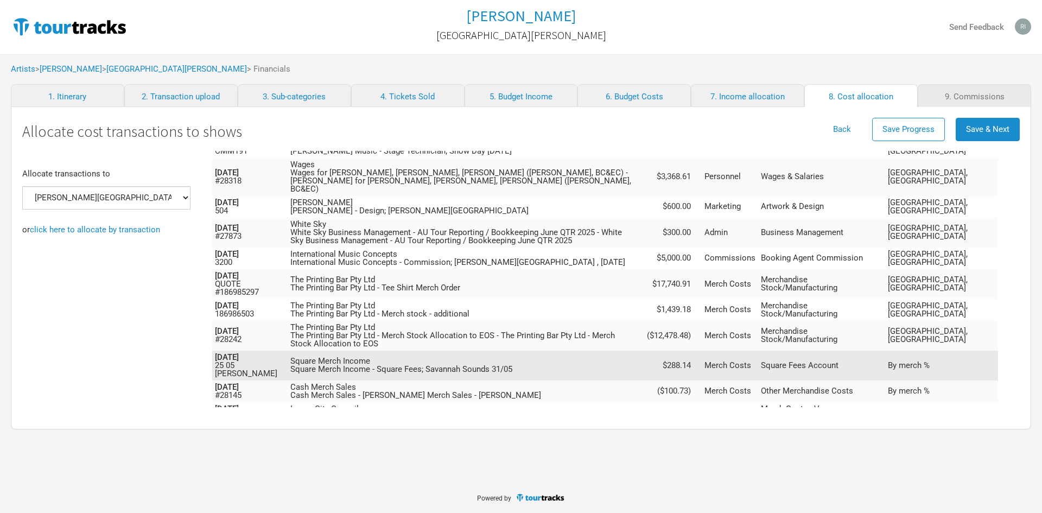
click at [961, 351] on td "By merch %" at bounding box center [941, 366] width 113 height 30
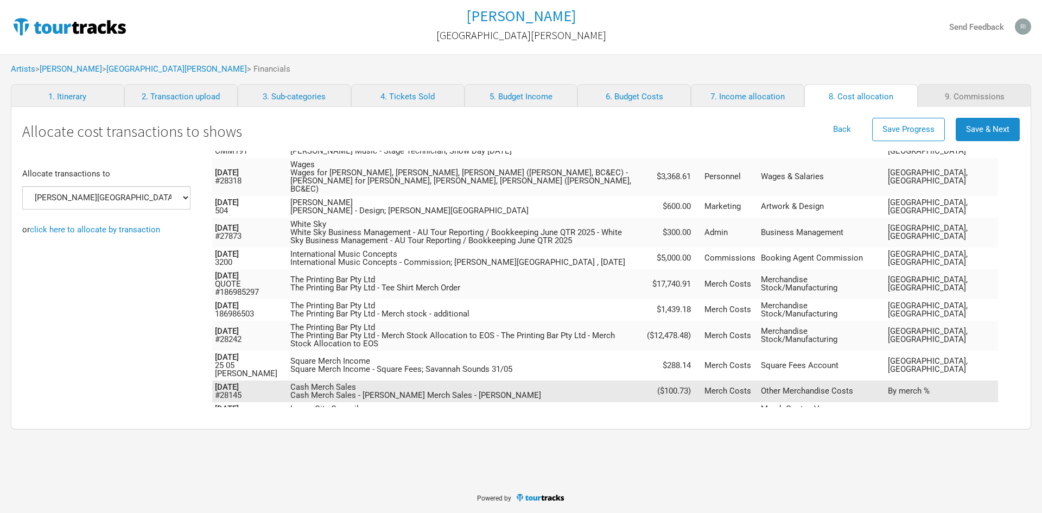
click at [930, 386] on span "By merch %" at bounding box center [909, 391] width 42 height 10
drag, startPoint x: 955, startPoint y: 390, endPoint x: 983, endPoint y: 379, distance: 29.7
click at [959, 402] on td "By merch %" at bounding box center [941, 413] width 113 height 22
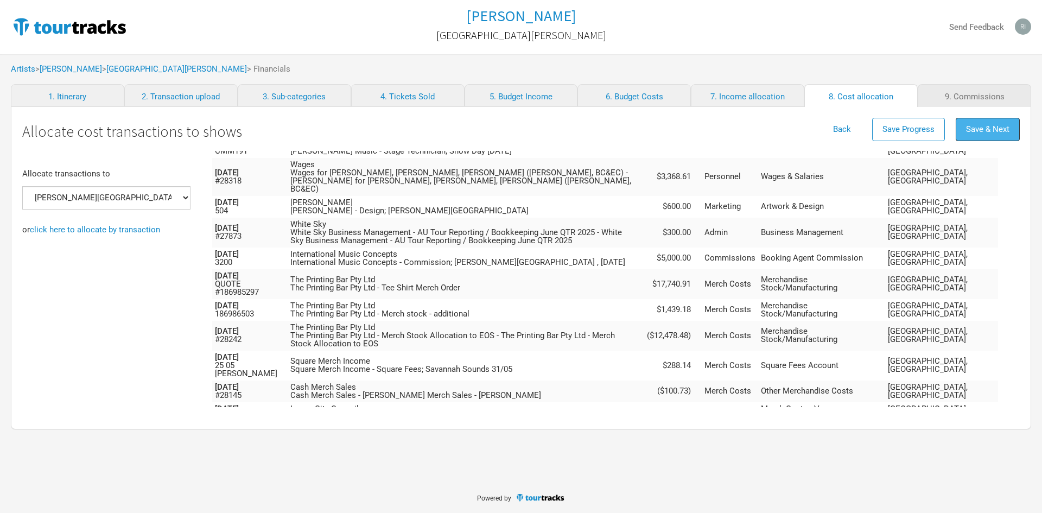
click at [971, 121] on button "Save & Next" at bounding box center [988, 129] width 64 height 23
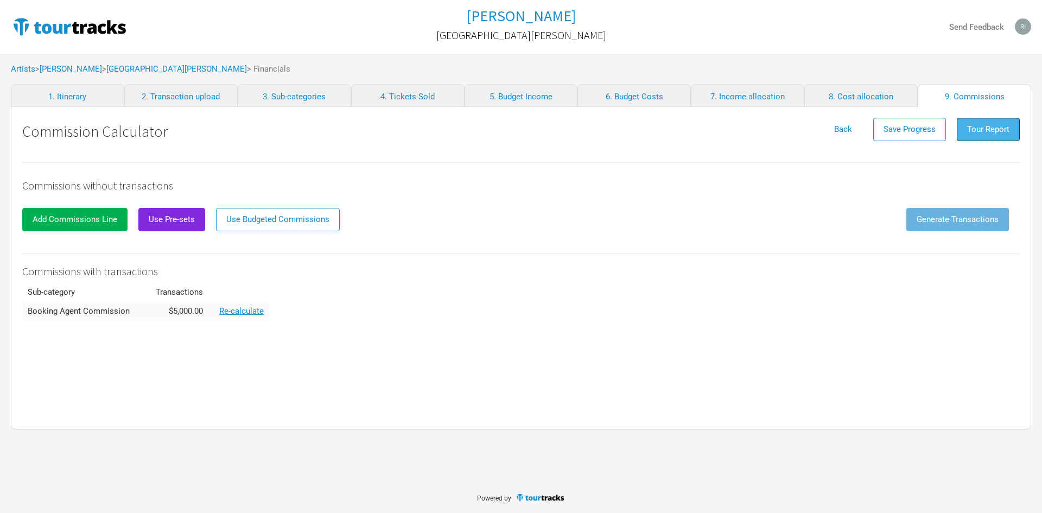
click at [976, 131] on span "Tour Report" at bounding box center [988, 129] width 42 height 10
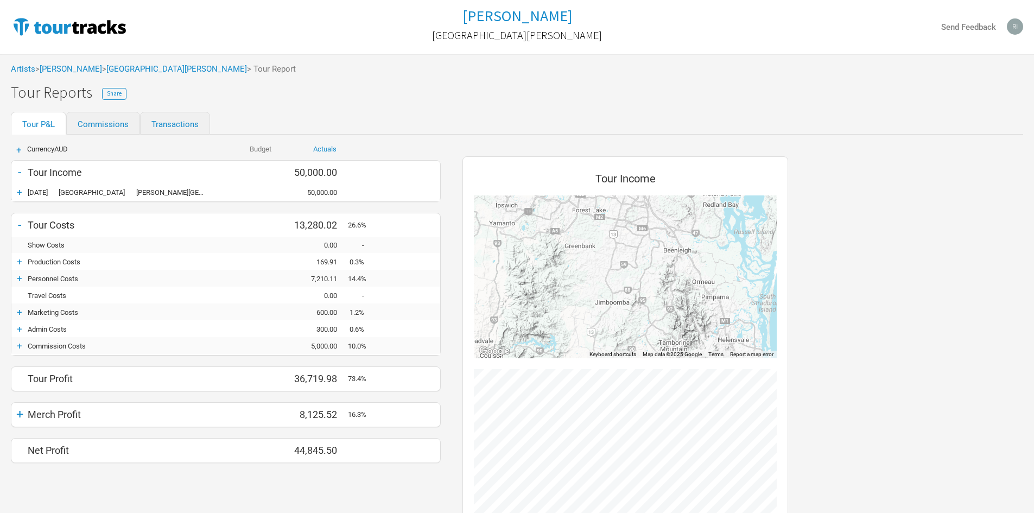
click at [23, 223] on div "-" at bounding box center [19, 224] width 16 height 15
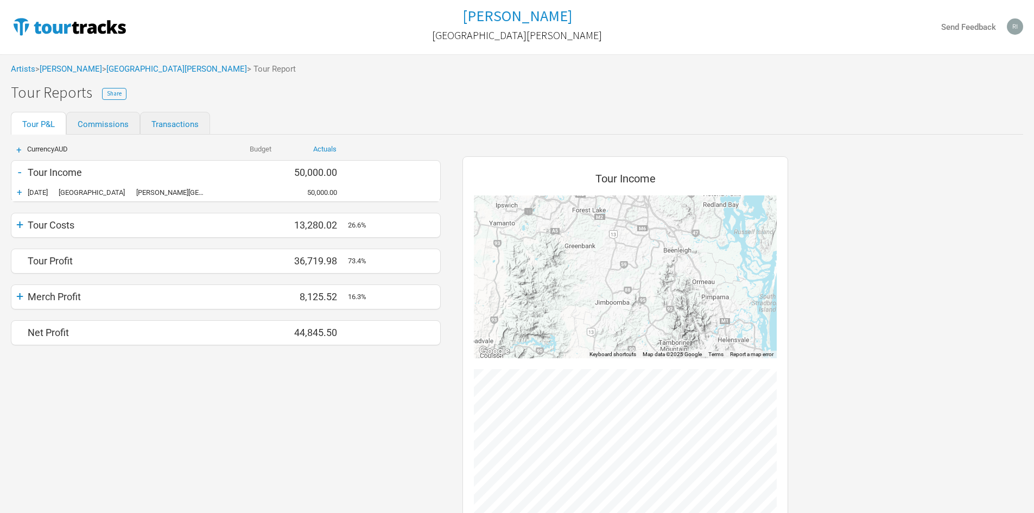
click at [21, 223] on div "+" at bounding box center [19, 224] width 16 height 15
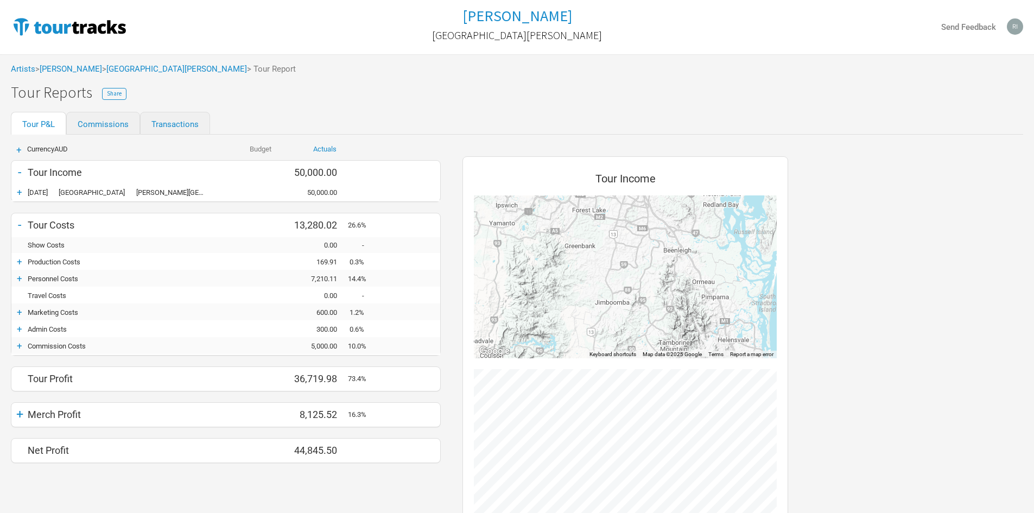
click at [21, 223] on div "-" at bounding box center [19, 224] width 16 height 15
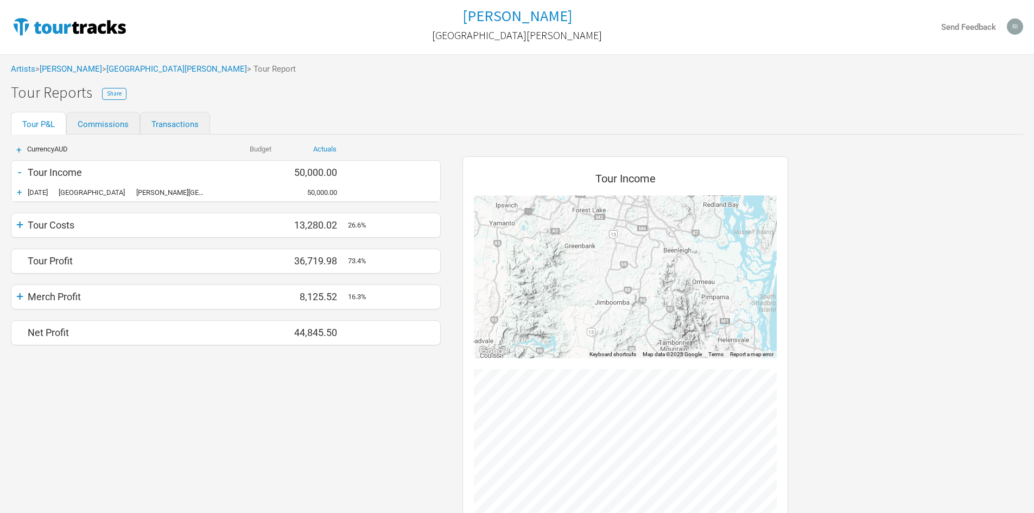
click at [24, 262] on div "Tour Profit 0.00 36,719.98 73.4% 36,719.98" at bounding box center [225, 261] width 429 height 16
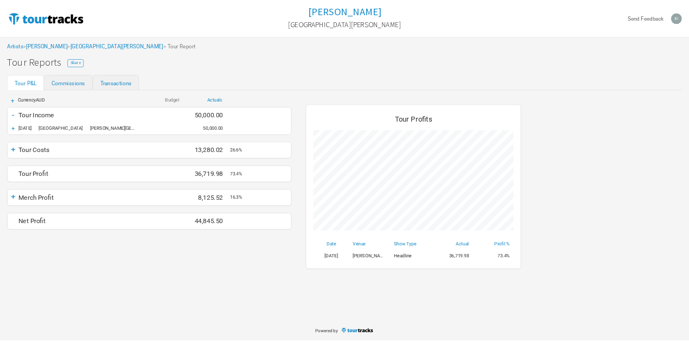
scroll to position [249, 347]
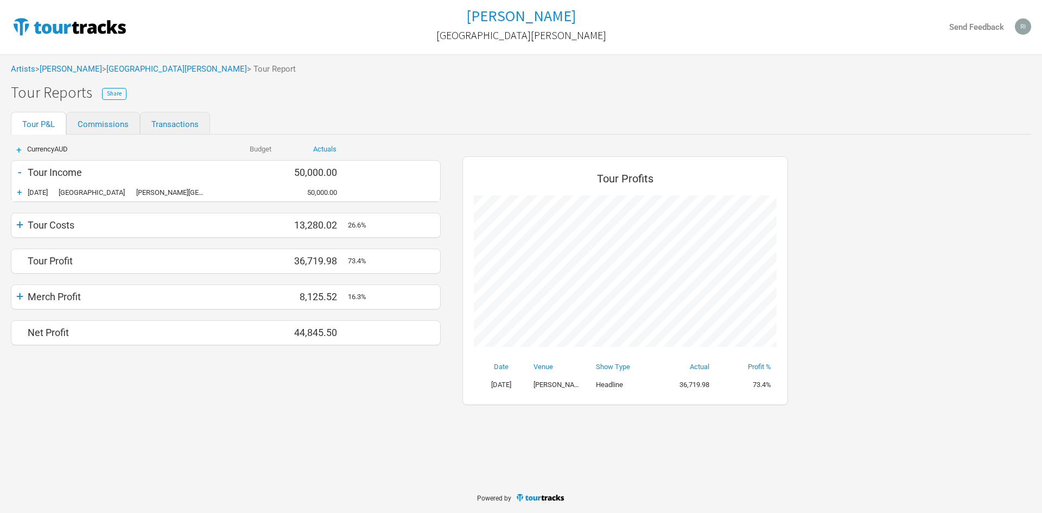
click at [24, 262] on div "Tour Profit 0.00 36,719.98 73.4% 36,719.98" at bounding box center [225, 261] width 429 height 16
click at [18, 293] on div "+" at bounding box center [19, 296] width 16 height 15
click at [18, 320] on div "+" at bounding box center [19, 316] width 16 height 11
click at [59, 313] on div "Merchandise Income" at bounding box center [123, 317] width 190 height 8
click at [318, 314] on div "15,836.36" at bounding box center [315, 317] width 65 height 8
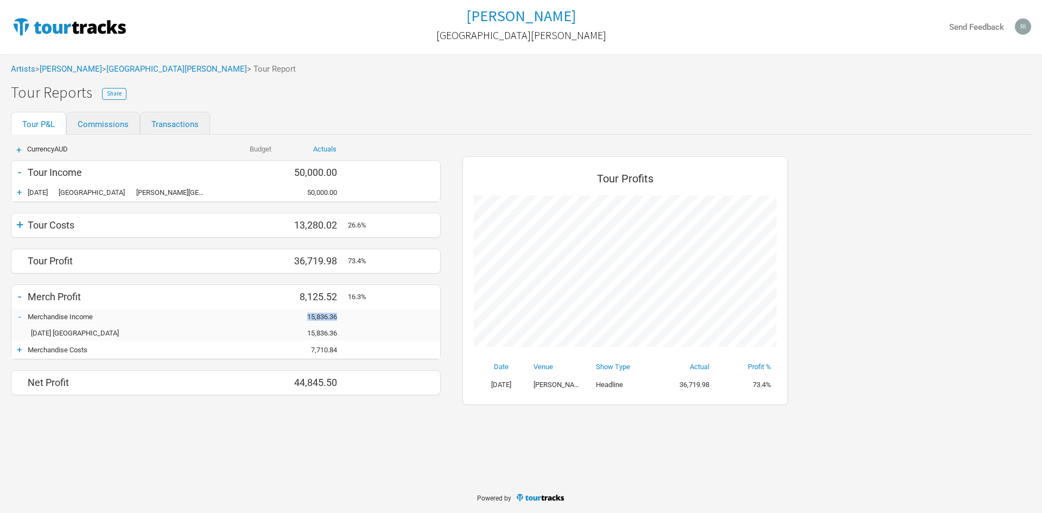
click at [318, 314] on div "15,836.36" at bounding box center [315, 317] width 65 height 8
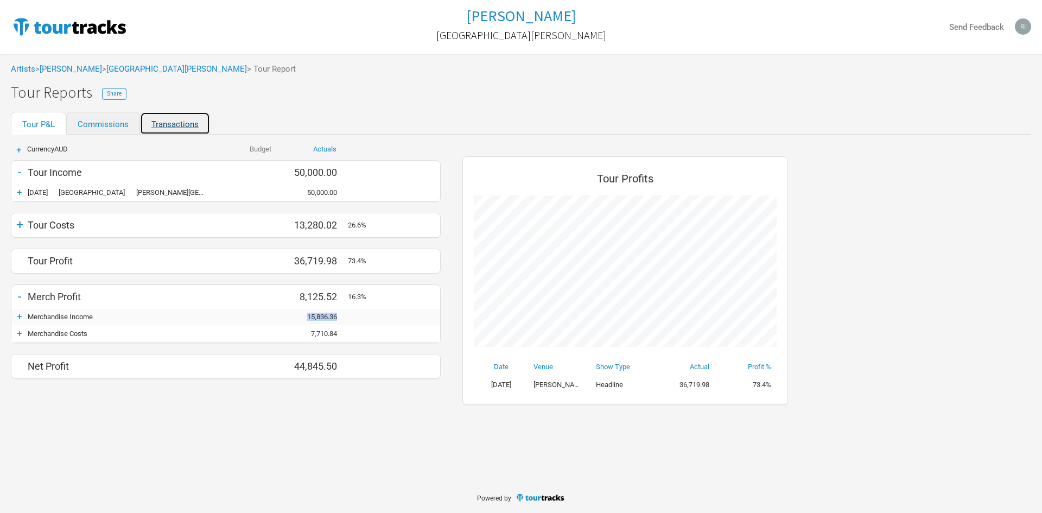
click at [157, 125] on link "Transactions" at bounding box center [175, 123] width 70 height 23
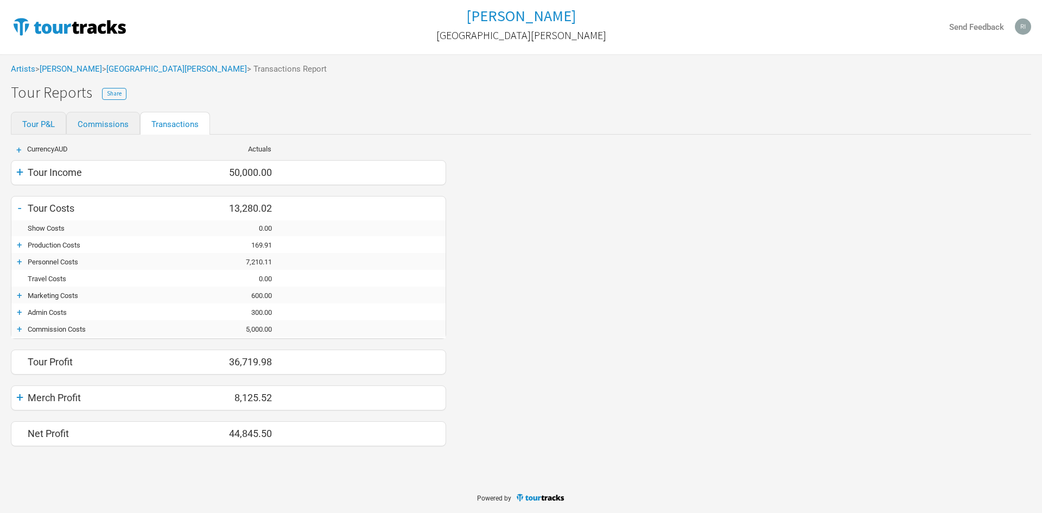
click at [17, 169] on div "+" at bounding box center [19, 171] width 16 height 15
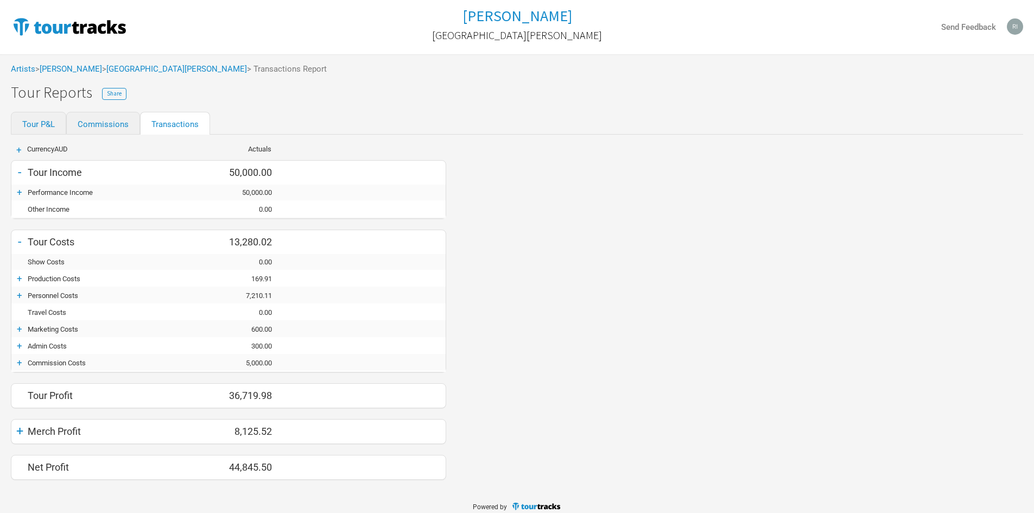
click at [17, 169] on div "-" at bounding box center [19, 171] width 16 height 15
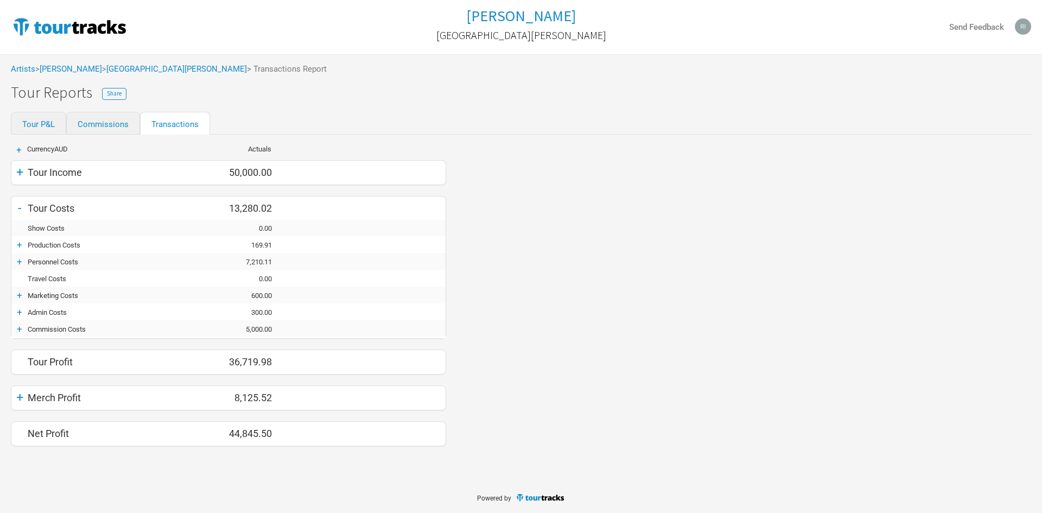
click at [31, 402] on div "Merch Profit" at bounding box center [123, 397] width 190 height 11
click at [18, 398] on div "+" at bounding box center [19, 397] width 16 height 15
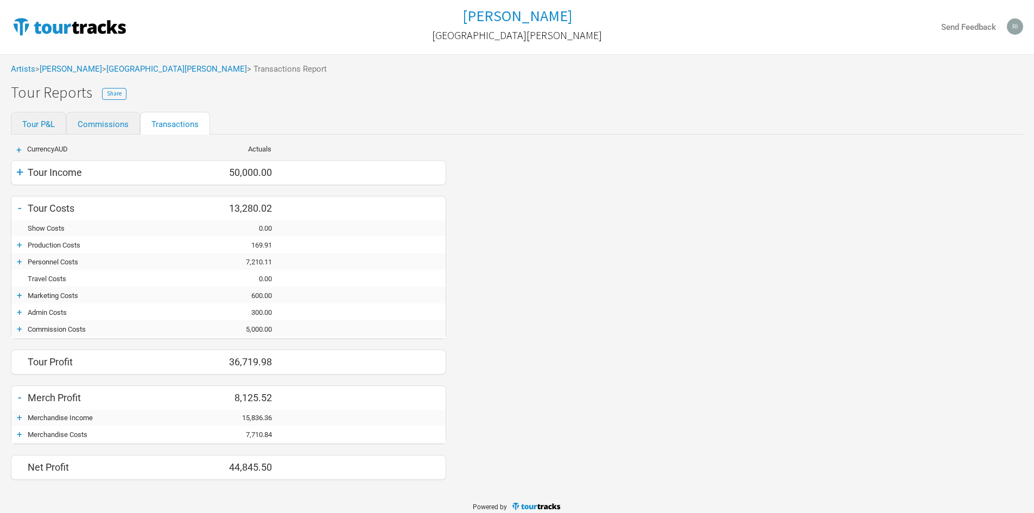
click at [21, 419] on div "+" at bounding box center [19, 417] width 16 height 11
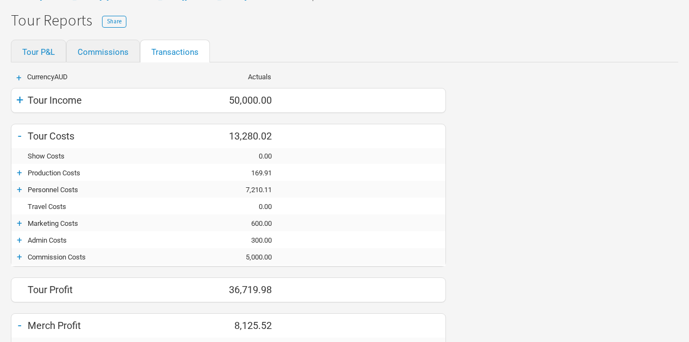
scroll to position [144, 0]
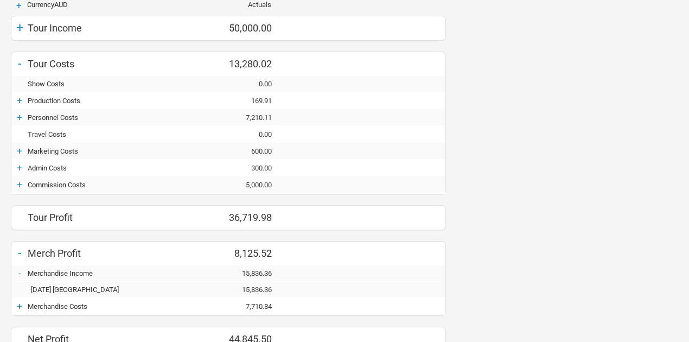
click at [20, 249] on div "-" at bounding box center [19, 252] width 16 height 15
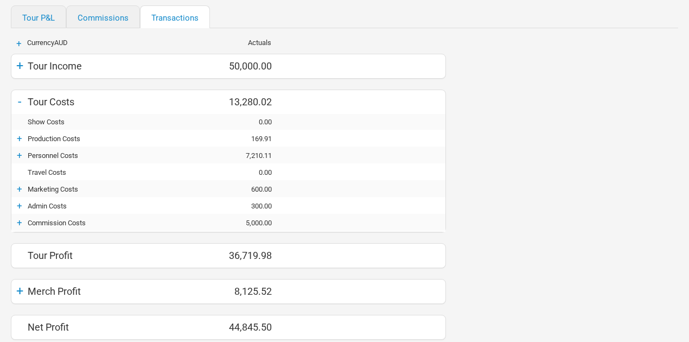
scroll to position [70, 0]
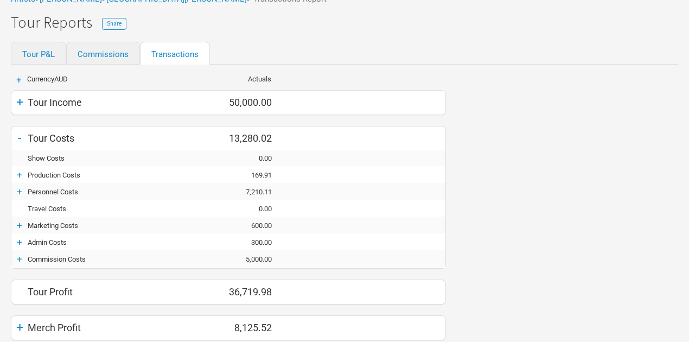
click at [20, 174] on div "+" at bounding box center [19, 174] width 16 height 11
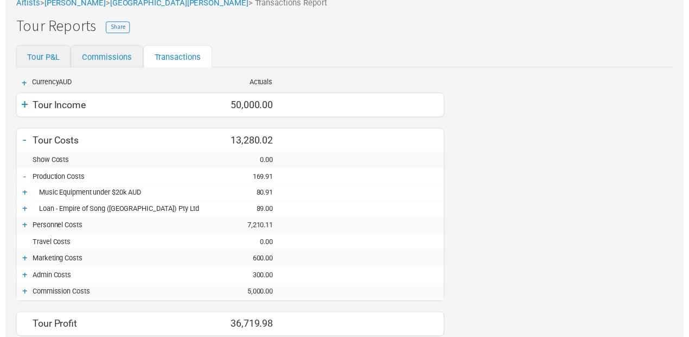
scroll to position [0, 0]
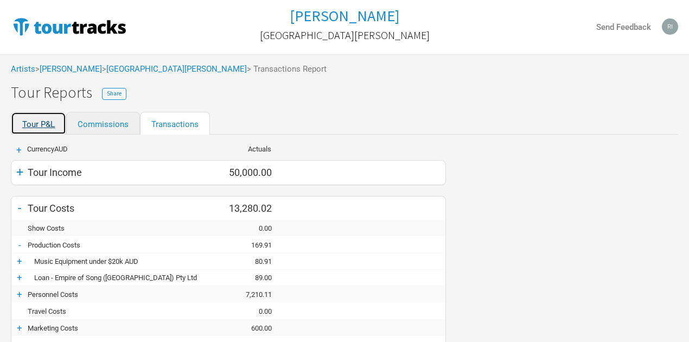
click at [31, 120] on link "Tour P&L" at bounding box center [38, 123] width 55 height 23
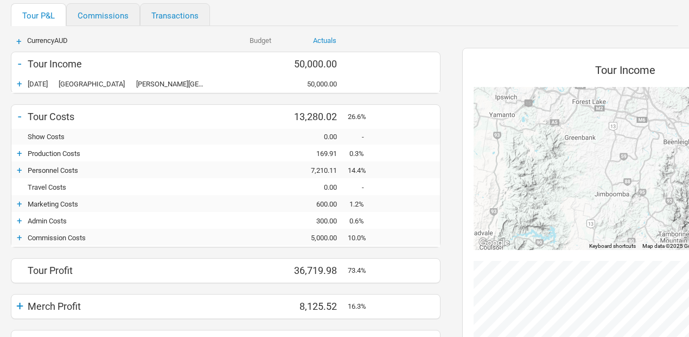
scroll to position [181, 0]
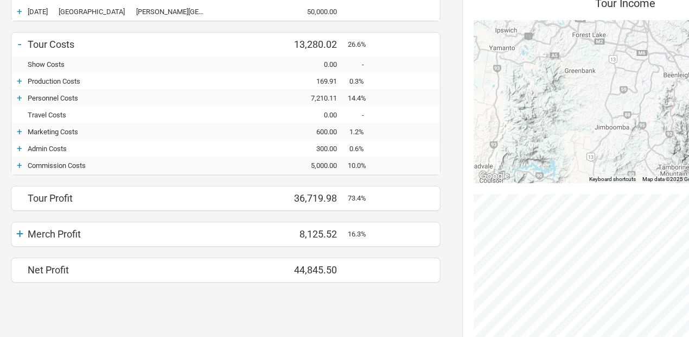
drag, startPoint x: 248, startPoint y: 300, endPoint x: 219, endPoint y: 294, distance: 28.9
click at [247, 300] on div "+ Currency AUD Budget Actuals - Tour Income 0.00 50,000.00 50,000.00 + [DATE] […" at bounding box center [226, 187] width 452 height 466
click at [362, 314] on div "+ Currency AUD Budget Actuals - Tour Income 0.00 50,000.00 50,000.00 + [DATE] […" at bounding box center [226, 187] width 452 height 466
